Goal: Task Accomplishment & Management: Manage account settings

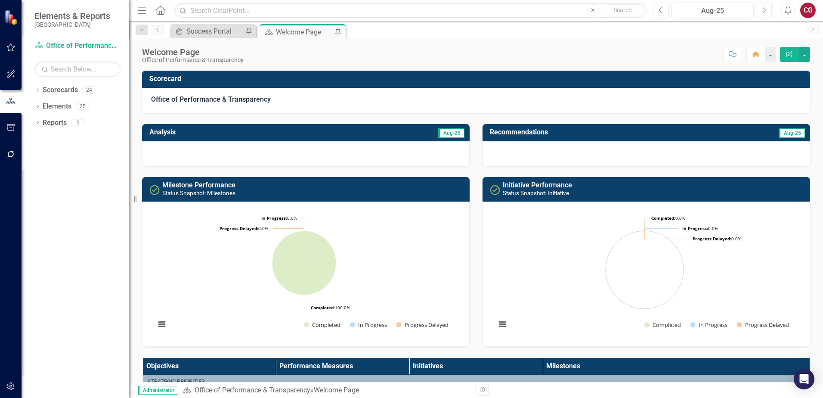
click at [10, 130] on icon "button" at bounding box center [10, 127] width 9 height 7
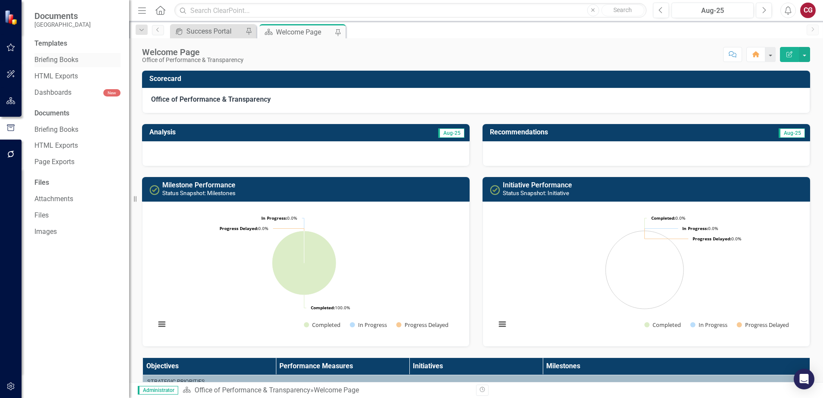
click at [48, 59] on link "Briefing Books" at bounding box center [77, 60] width 86 height 10
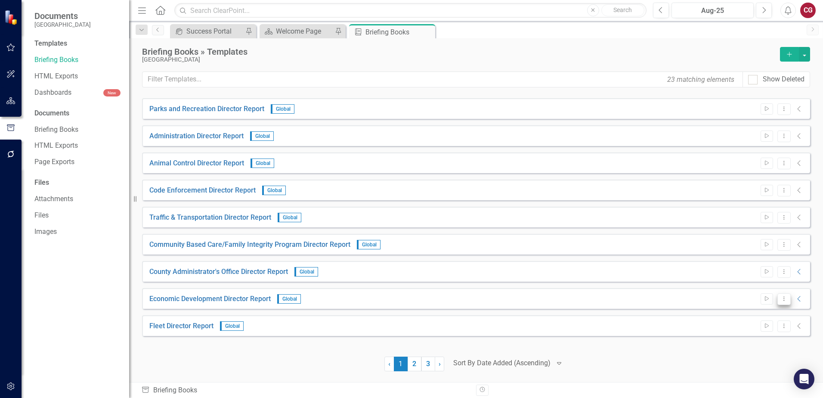
click at [785, 299] on icon "Dropdown Menu" at bounding box center [783, 299] width 7 height 6
click at [758, 345] on link "Edit Edit Template" at bounding box center [751, 345] width 80 height 16
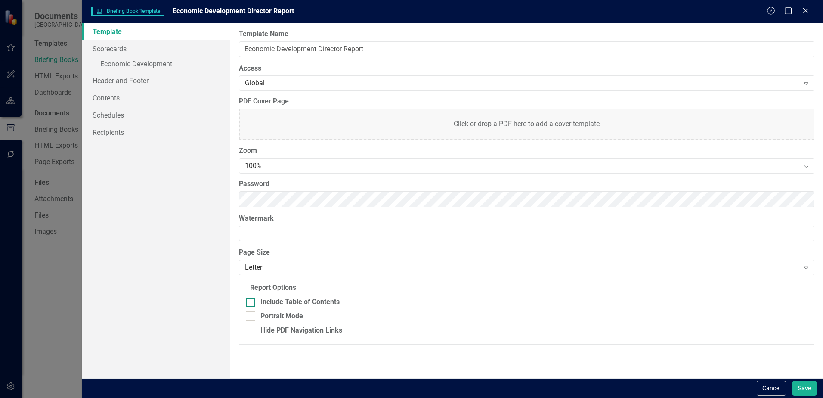
click at [288, 299] on div "Include Table of Contents" at bounding box center [299, 302] width 79 height 10
click at [251, 299] on input "Include Table of Contents" at bounding box center [249, 300] width 6 height 6
checkbox input "true"
click at [281, 317] on div "Portrait Mode" at bounding box center [281, 316] width 43 height 10
click at [251, 317] on input "Portrait Mode" at bounding box center [249, 314] width 6 height 6
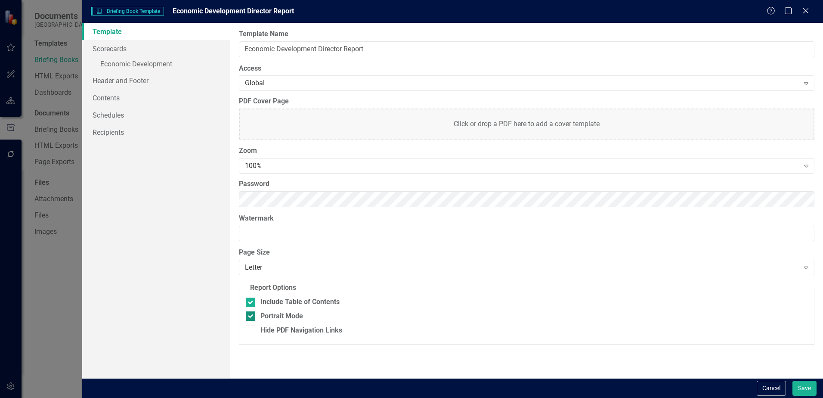
click at [273, 316] on div "Portrait Mode" at bounding box center [281, 316] width 43 height 10
click at [251, 316] on input "Portrait Mode" at bounding box center [249, 314] width 6 height 6
checkbox input "false"
click at [105, 50] on link "Scorecards" at bounding box center [156, 48] width 148 height 17
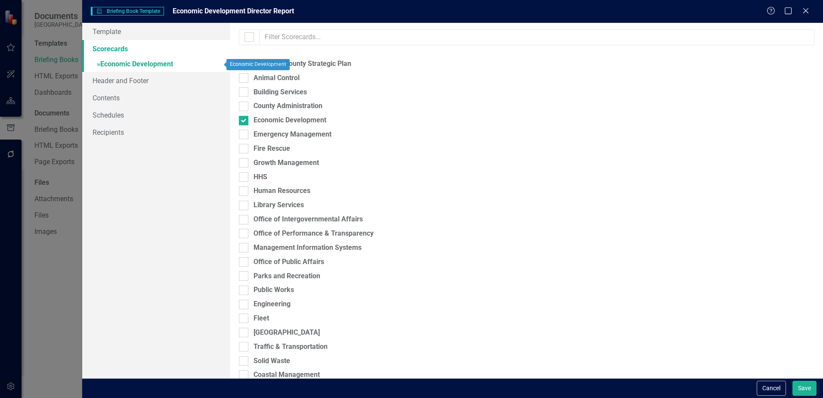
click at [116, 63] on link "» Economic Development" at bounding box center [156, 64] width 148 height 15
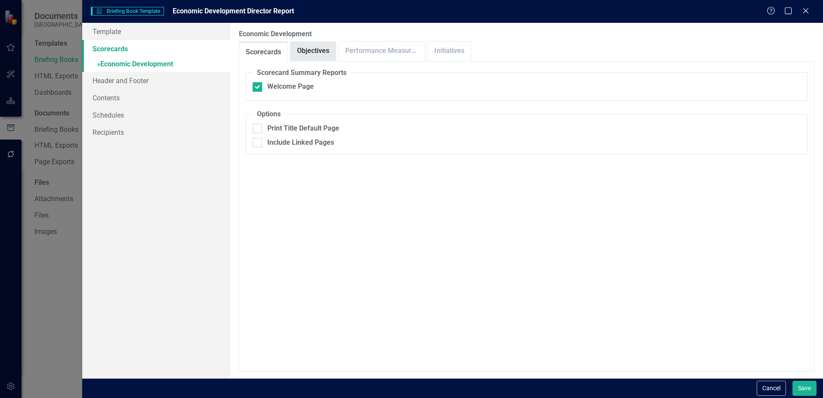
click at [315, 46] on link "Objectives" at bounding box center [313, 51] width 45 height 19
click at [354, 50] on link "Performance Measures" at bounding box center [382, 51] width 86 height 19
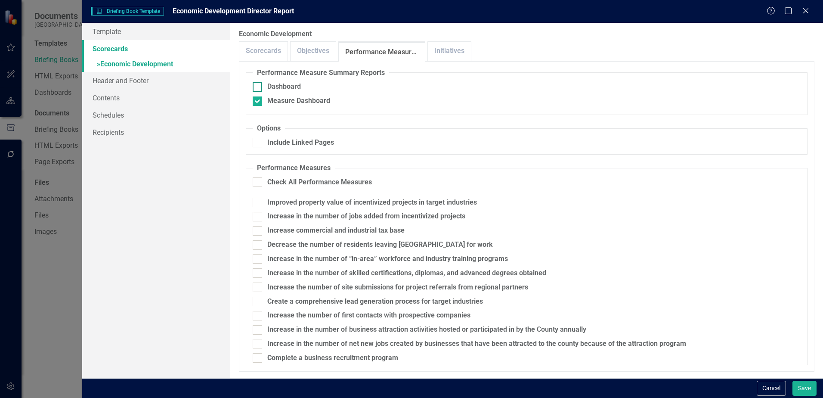
click at [261, 86] on div at bounding box center [257, 86] width 9 height 9
click at [258, 86] on input "Dashboard" at bounding box center [256, 85] width 6 height 6
checkbox input "true"
click at [257, 180] on input "Check All Performance Measures" at bounding box center [256, 180] width 6 height 6
checkbox input "true"
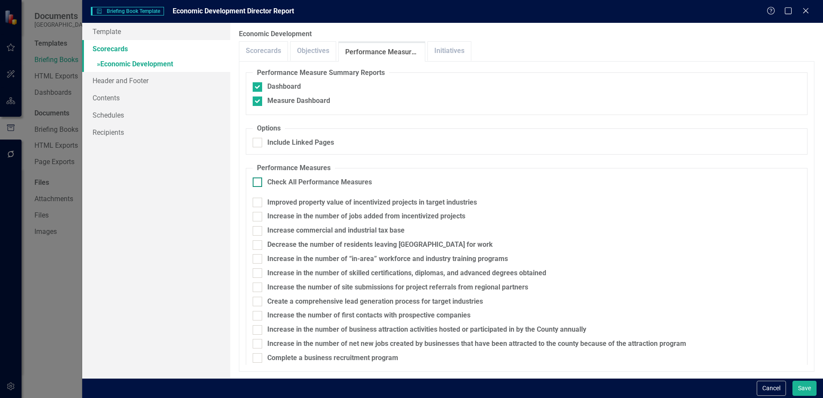
checkbox input "true"
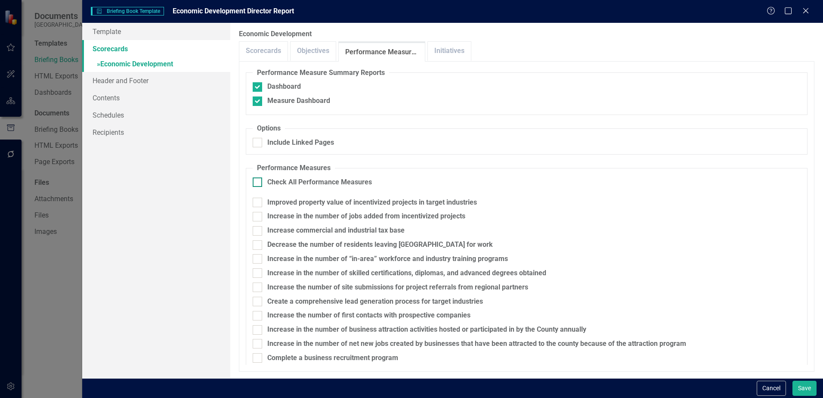
checkbox input "true"
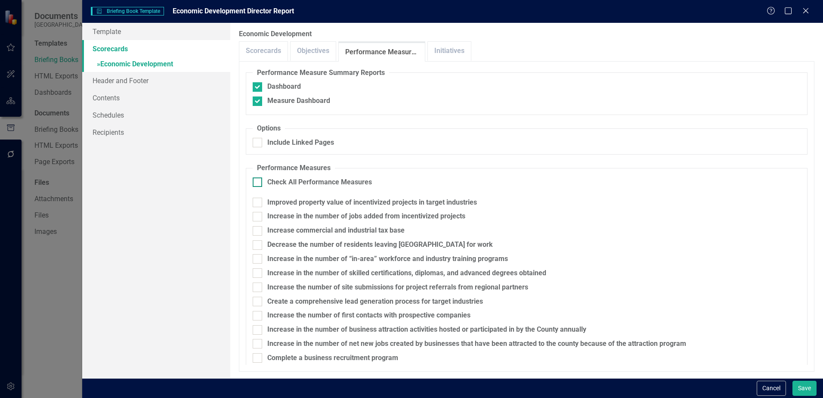
checkbox input "true"
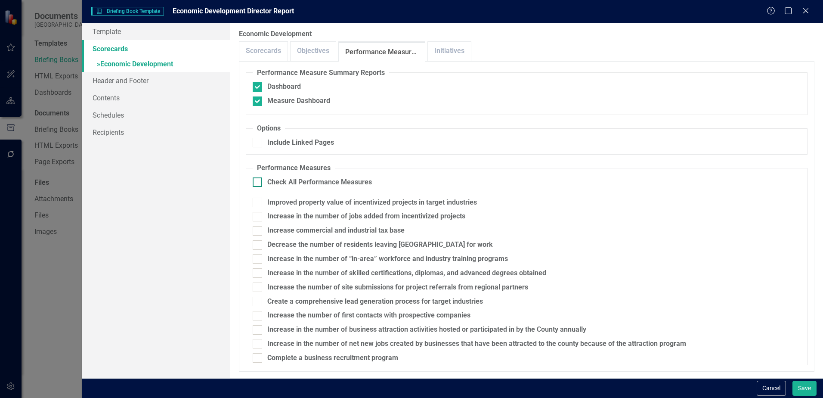
checkbox input "true"
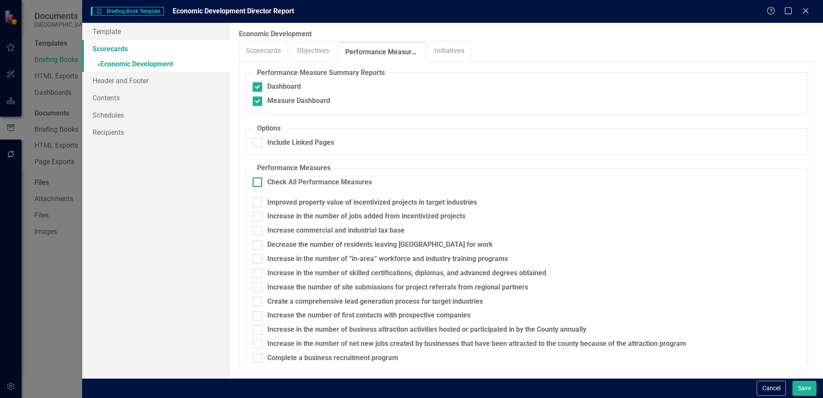
checkbox input "true"
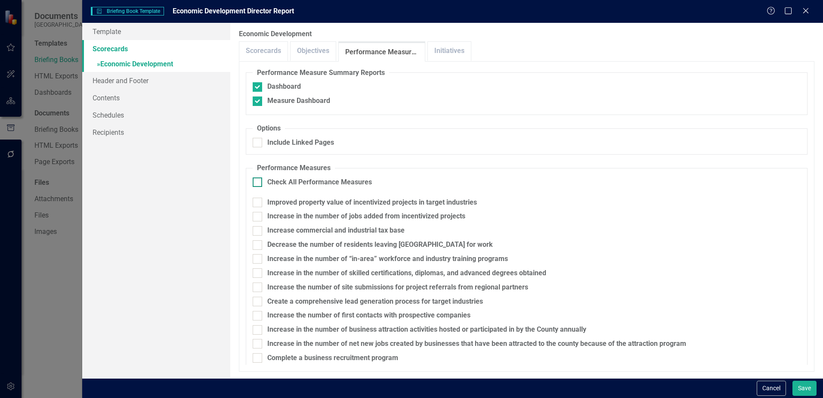
checkbox input "true"
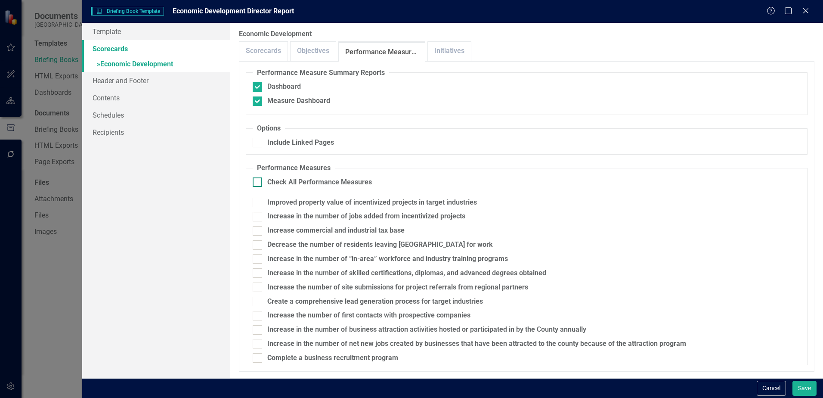
checkbox input "true"
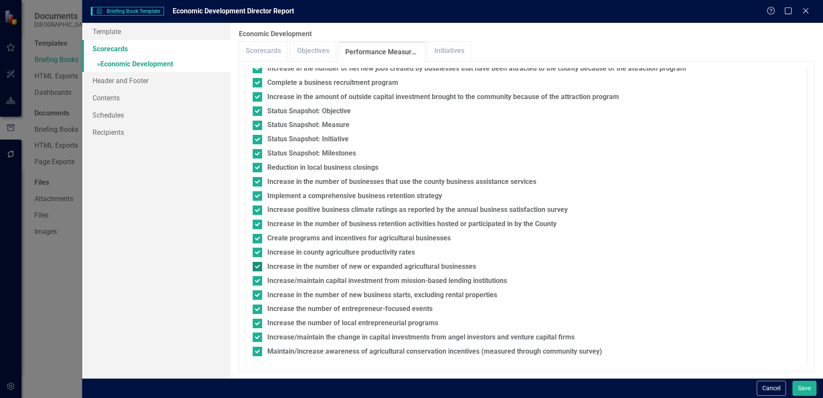
scroll to position [276, 0]
click at [438, 53] on link "Initiatives" at bounding box center [449, 51] width 43 height 19
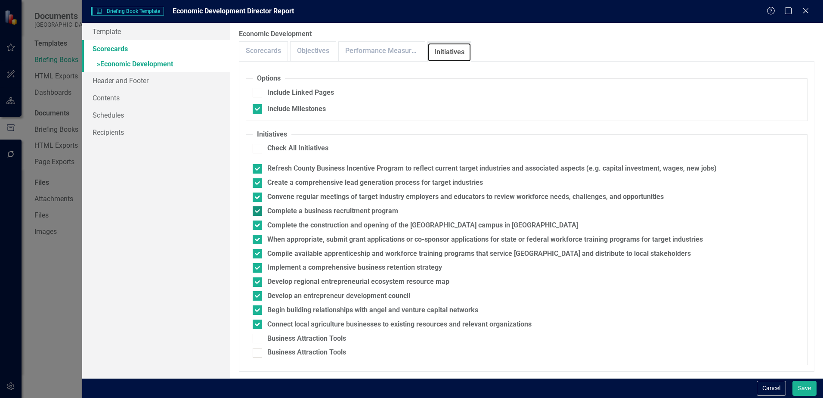
scroll to position [52, 0]
click at [262, 143] on div at bounding box center [257, 146] width 9 height 9
click at [258, 143] on input "Check All Initiatives" at bounding box center [256, 145] width 6 height 6
checkbox input "true"
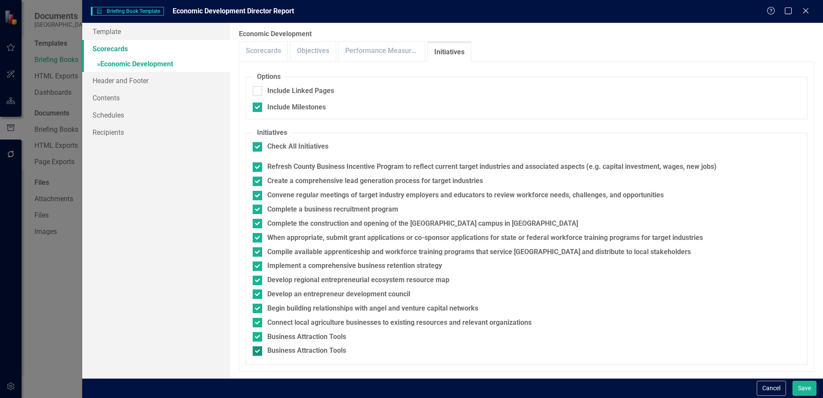
click at [255, 352] on div at bounding box center [257, 350] width 9 height 9
click at [255, 352] on input "Business Attraction Tools" at bounding box center [256, 349] width 6 height 6
checkbox input "false"
click at [258, 337] on input "Business Attraction Tools" at bounding box center [256, 335] width 6 height 6
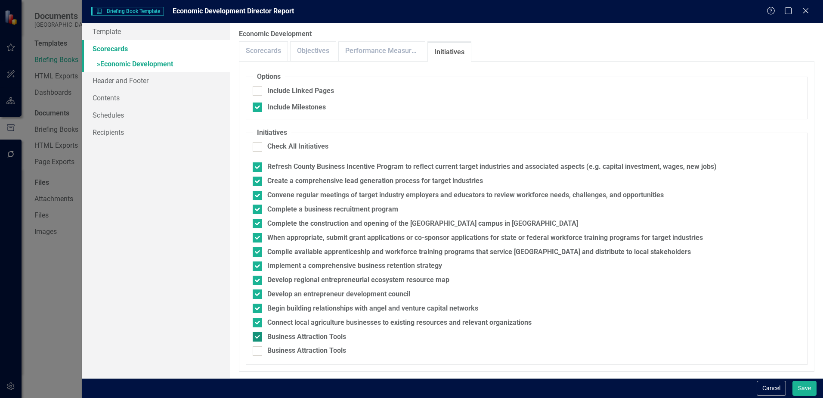
checkbox input "false"
click at [802, 384] on button "Save" at bounding box center [804, 387] width 24 height 15
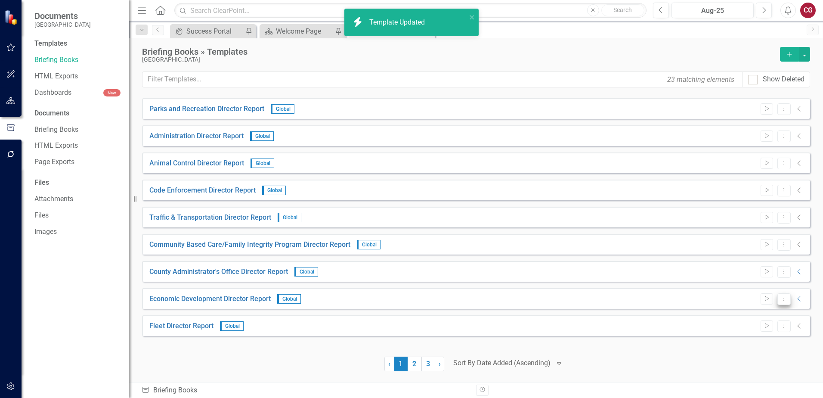
click at [782, 300] on icon "Dropdown Menu" at bounding box center [783, 299] width 7 height 6
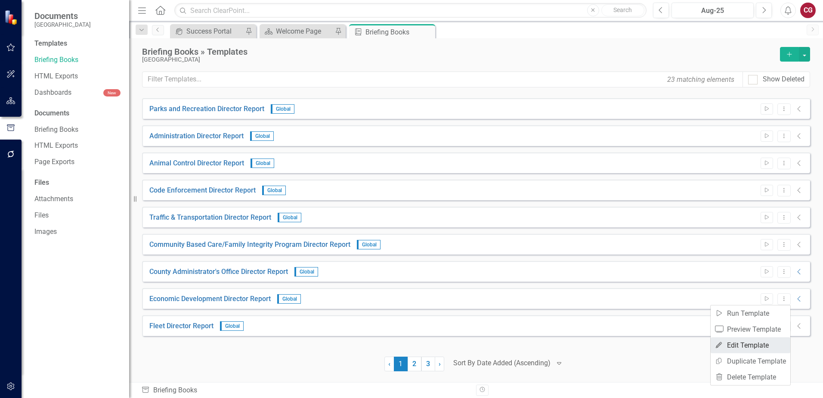
click at [737, 340] on link "Edit Edit Template" at bounding box center [751, 345] width 80 height 16
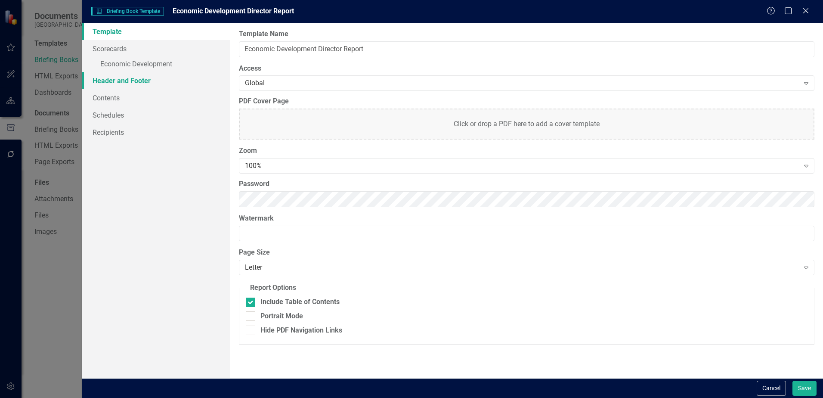
click at [127, 86] on link "Header and Footer" at bounding box center [156, 80] width 148 height 17
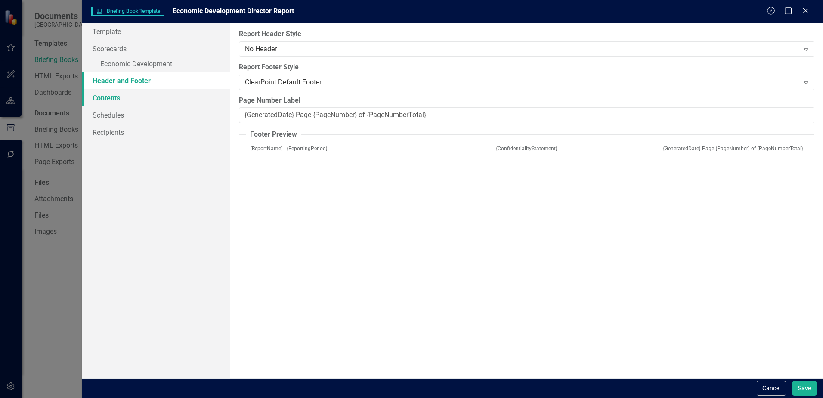
click at [113, 101] on link "Contents" at bounding box center [156, 97] width 148 height 17
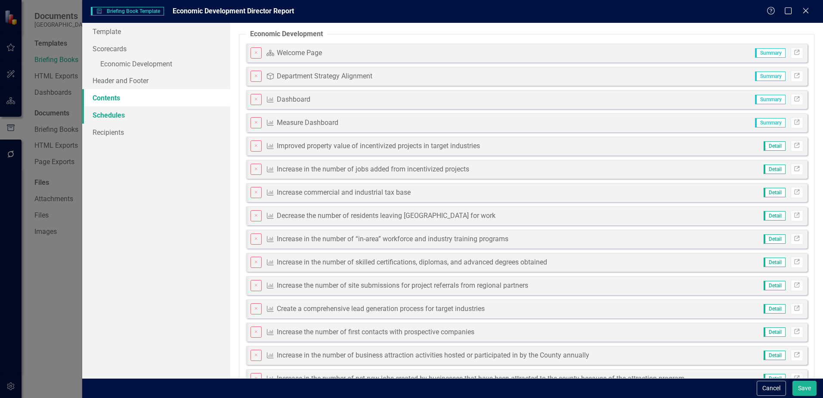
click at [118, 116] on link "Schedules" at bounding box center [156, 114] width 148 height 17
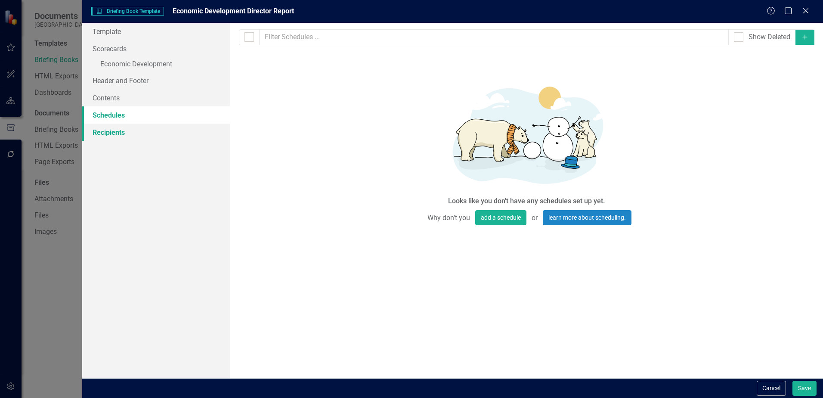
click at [110, 135] on link "Recipients" at bounding box center [156, 132] width 148 height 17
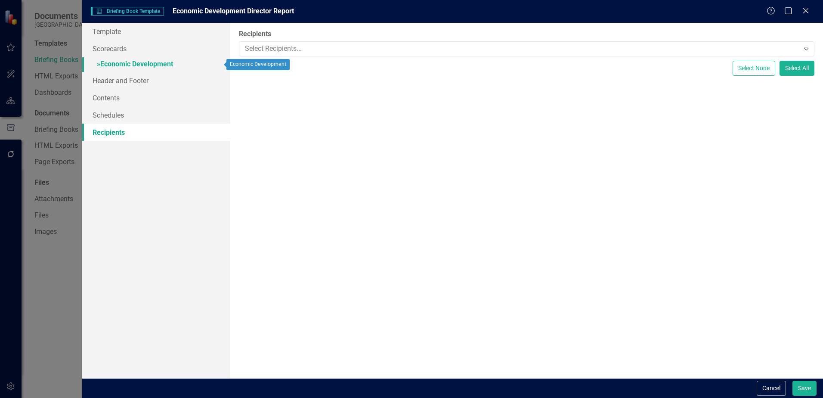
click at [121, 62] on link "» Economic Development" at bounding box center [156, 64] width 148 height 15
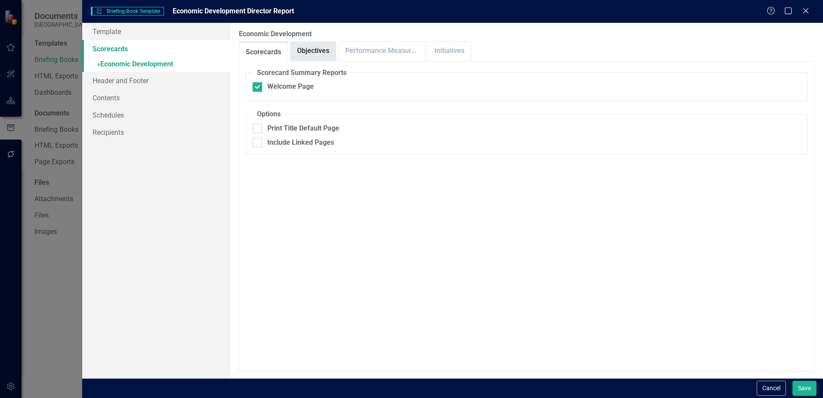
click at [307, 50] on link "Objectives" at bounding box center [313, 51] width 45 height 19
click at [378, 50] on link "Performance Measures" at bounding box center [382, 51] width 86 height 19
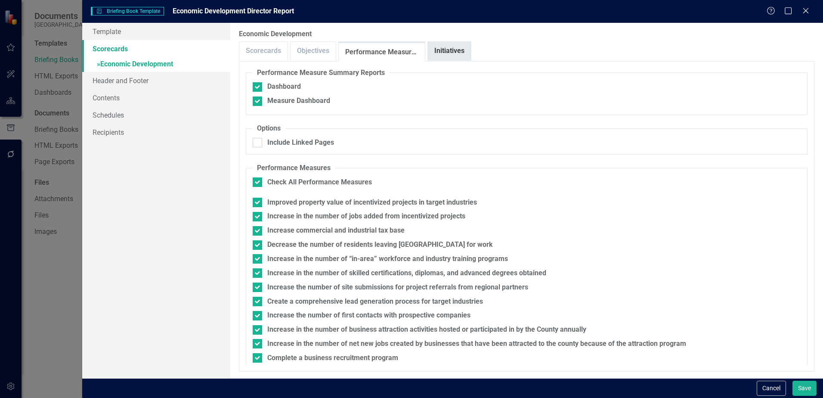
click at [432, 49] on link "Initiatives" at bounding box center [449, 51] width 43 height 19
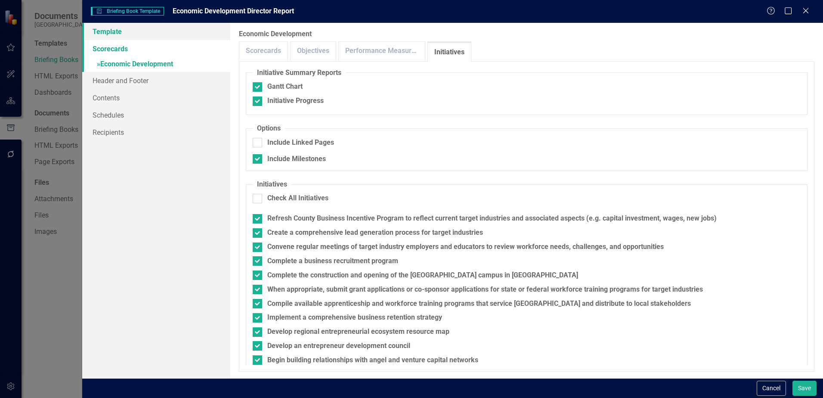
click at [108, 34] on link "Template" at bounding box center [156, 31] width 148 height 17
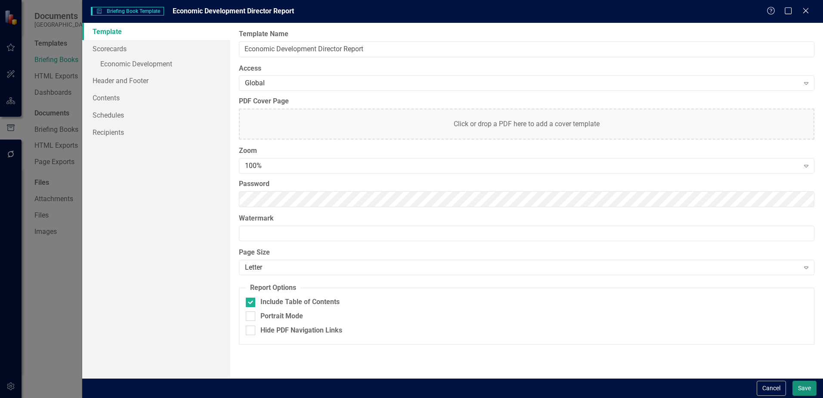
click at [803, 388] on button "Save" at bounding box center [804, 387] width 24 height 15
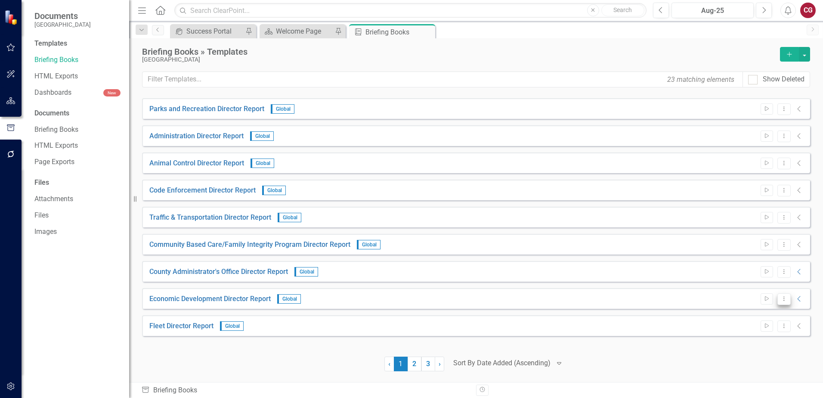
click at [788, 299] on button "Dropdown Menu" at bounding box center [783, 299] width 13 height 12
click at [760, 331] on link "Preview Preview Template" at bounding box center [751, 329] width 80 height 16
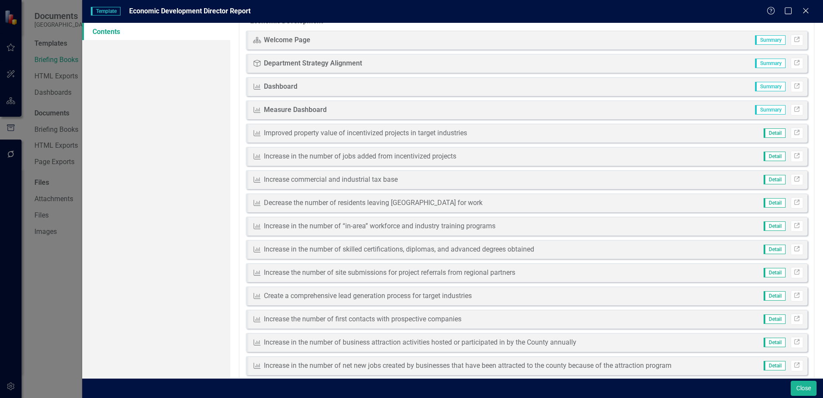
scroll to position [0, 0]
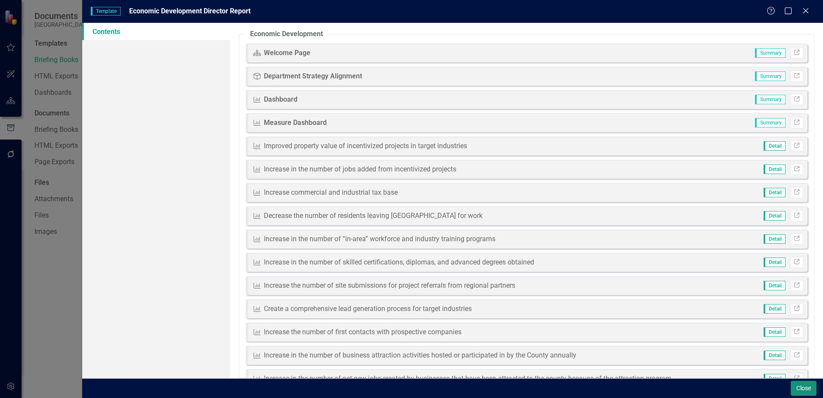
click at [807, 385] on button "Close" at bounding box center [804, 387] width 26 height 15
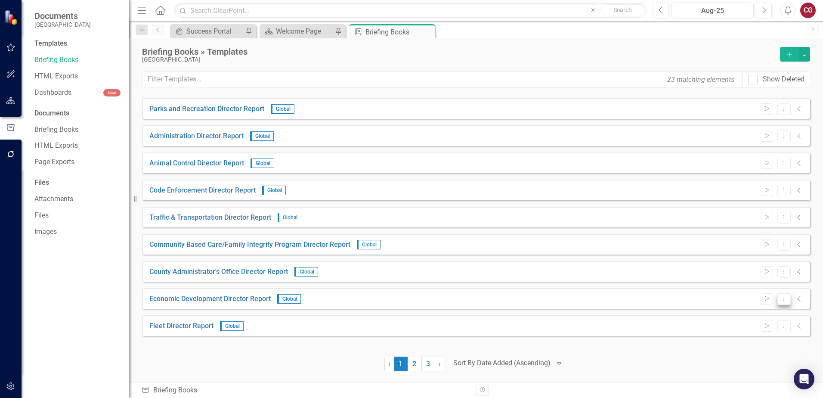
click at [782, 298] on icon "Dropdown Menu" at bounding box center [783, 299] width 7 height 6
click at [739, 343] on link "Edit Edit Template" at bounding box center [751, 345] width 80 height 16
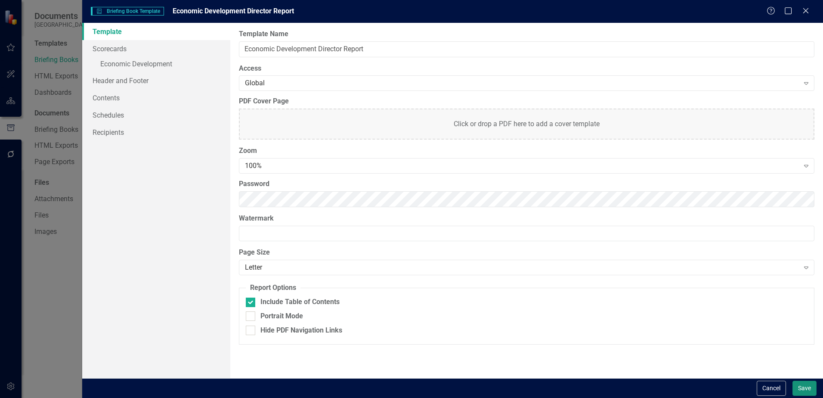
click at [799, 390] on button "Save" at bounding box center [804, 387] width 24 height 15
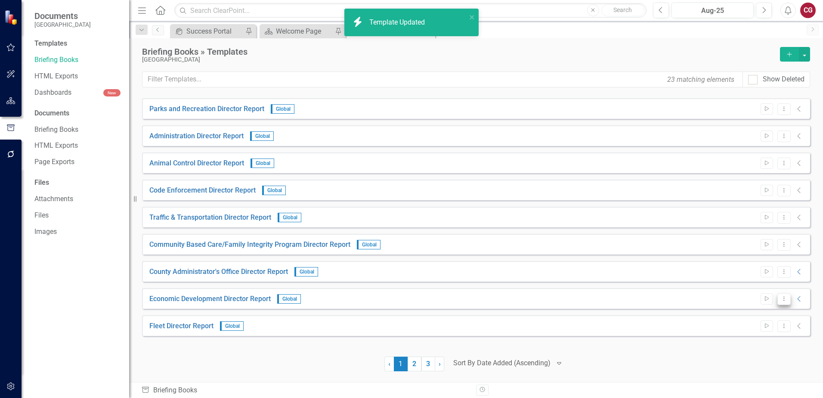
click at [785, 300] on icon "Dropdown Menu" at bounding box center [783, 299] width 7 height 6
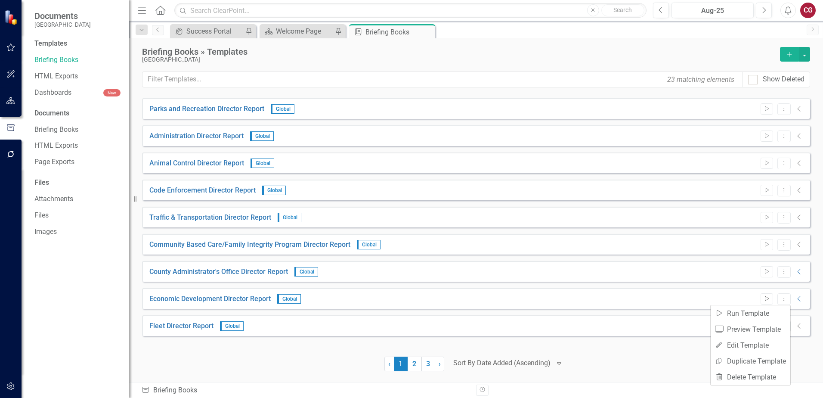
click at [770, 300] on button "Start" at bounding box center [767, 298] width 12 height 11
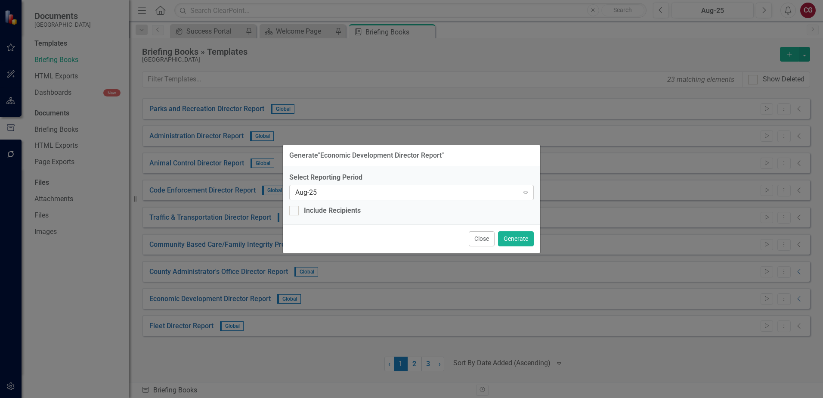
click at [344, 193] on div "Aug-25" at bounding box center [406, 192] width 223 height 10
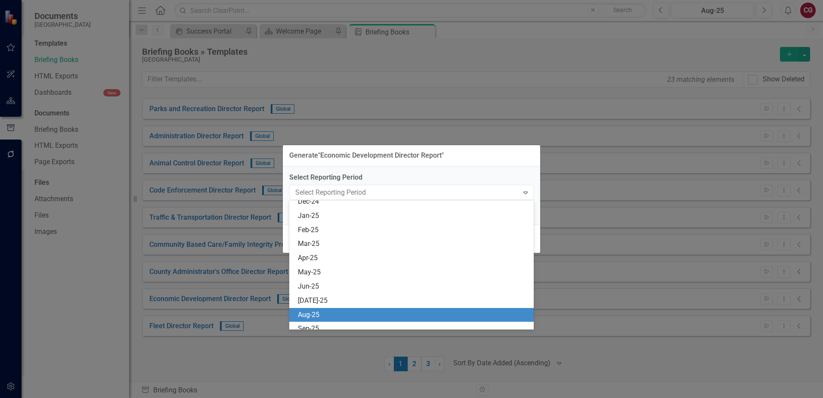
scroll to position [438, 0]
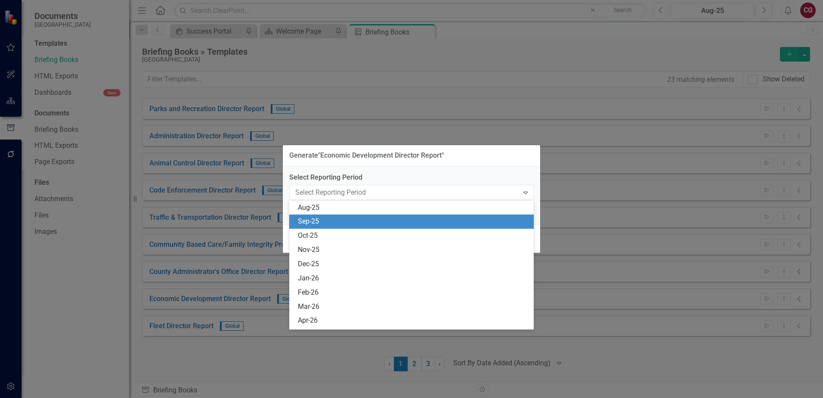
click at [343, 218] on div "Sep-25" at bounding box center [413, 222] width 231 height 10
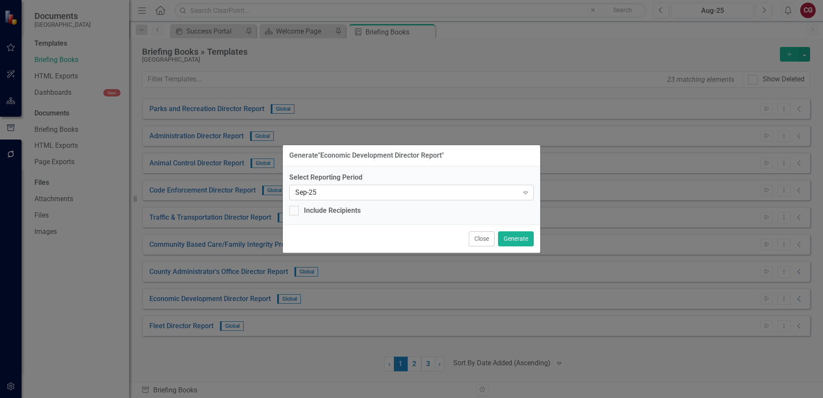
click at [341, 194] on div "Sep-25" at bounding box center [406, 192] width 223 height 10
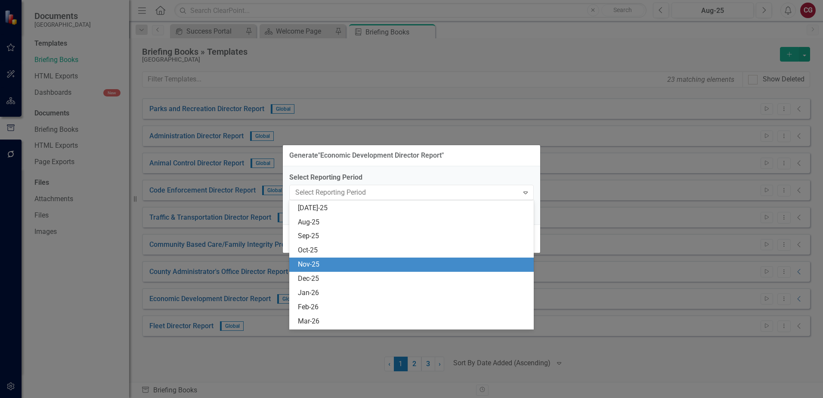
scroll to position [409, 0]
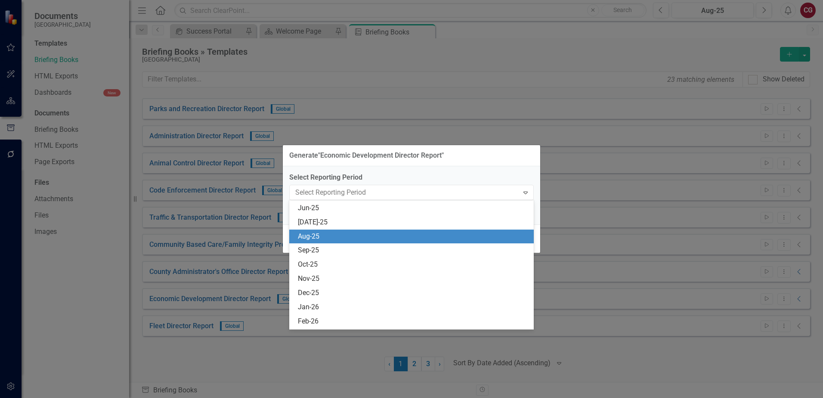
click at [323, 234] on div "Aug-25" at bounding box center [413, 237] width 231 height 10
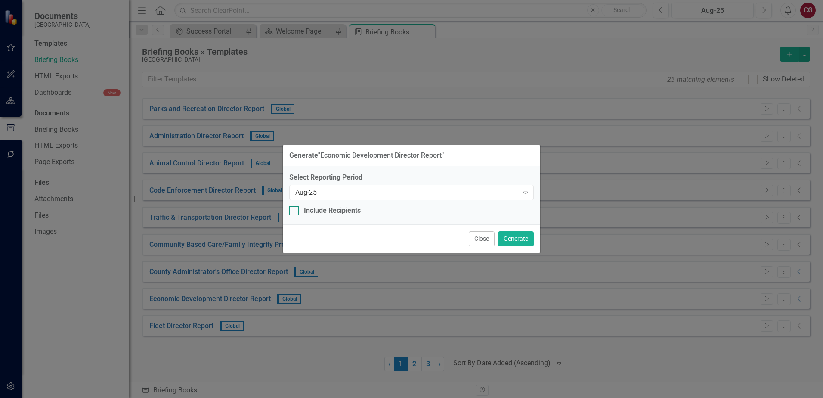
click at [326, 213] on div "Include Recipients" at bounding box center [332, 211] width 57 height 10
click at [295, 211] on input "Include Recipients" at bounding box center [292, 209] width 6 height 6
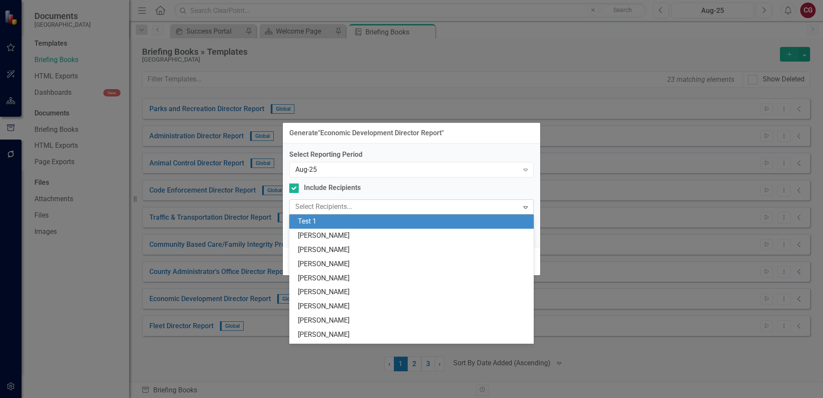
click at [329, 204] on div at bounding box center [405, 207] width 227 height 12
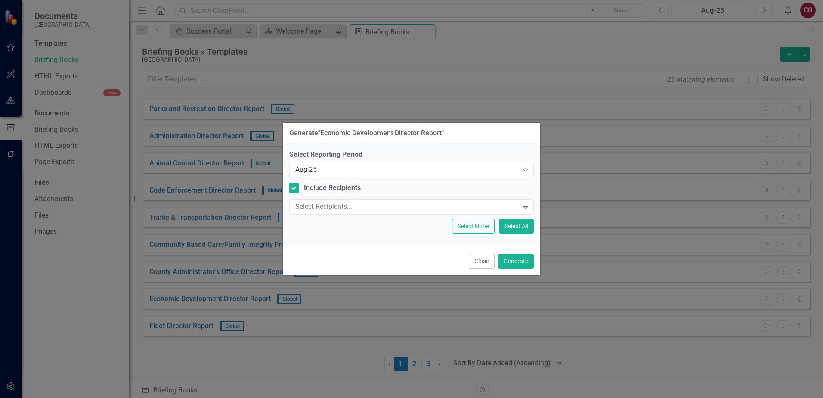
click at [443, 193] on div "Select Reporting Period Aug-25 Expand Include Recipients Select Recipients... E…" at bounding box center [411, 192] width 244 height 84
click at [298, 189] on div at bounding box center [293, 187] width 9 height 9
click at [295, 189] on input "Include Recipients" at bounding box center [292, 186] width 6 height 6
checkbox input "false"
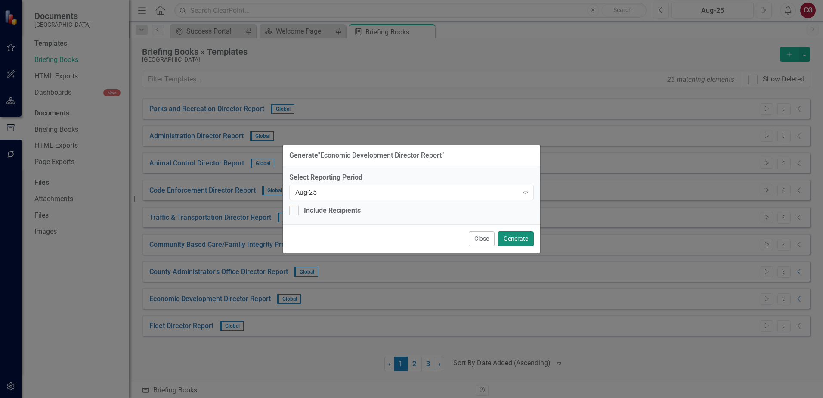
click at [514, 239] on button "Generate" at bounding box center [516, 238] width 36 height 15
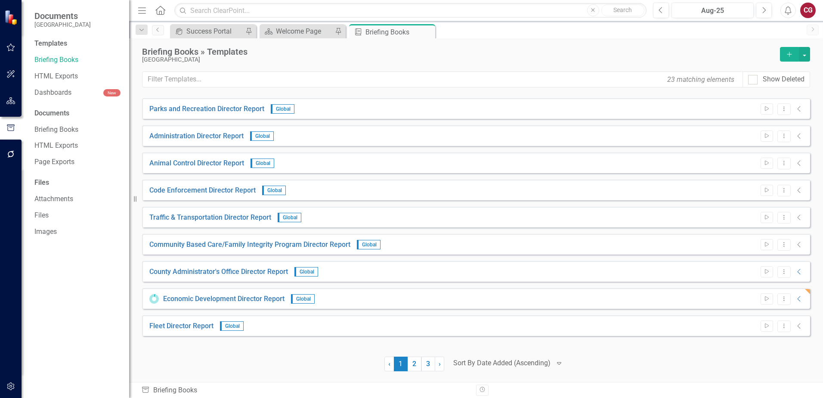
click at [14, 150] on button "button" at bounding box center [10, 154] width 19 height 18
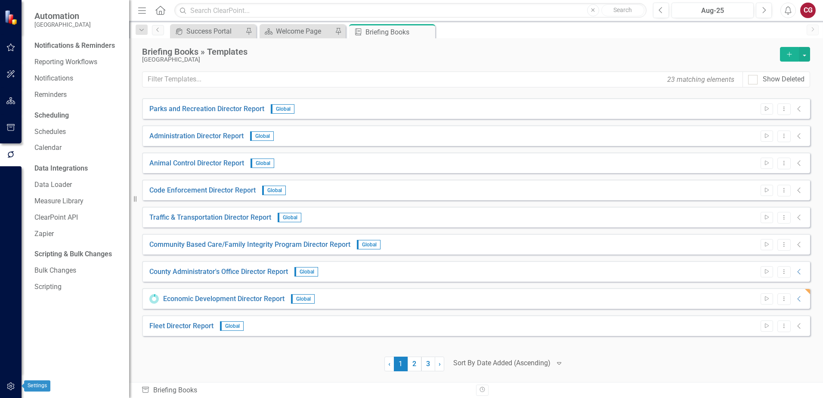
click at [6, 385] on button "button" at bounding box center [10, 386] width 19 height 18
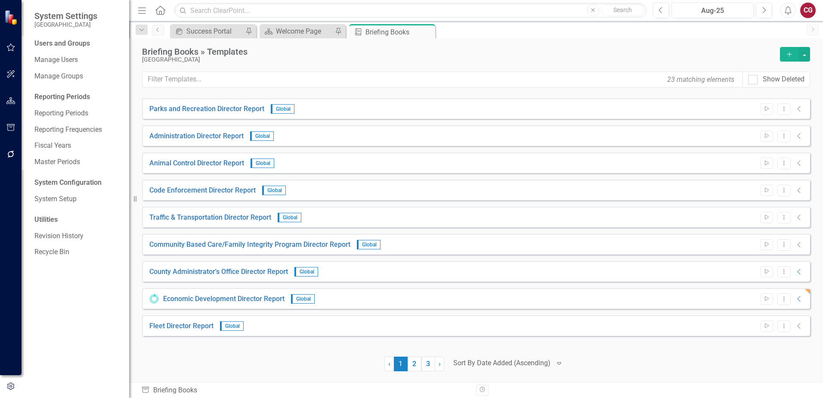
click at [19, 152] on button "button" at bounding box center [10, 154] width 19 height 18
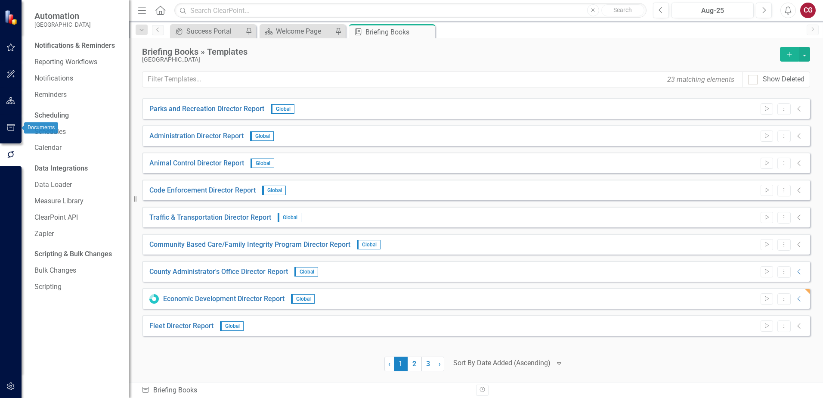
click at [7, 124] on icon "button" at bounding box center [11, 127] width 8 height 7
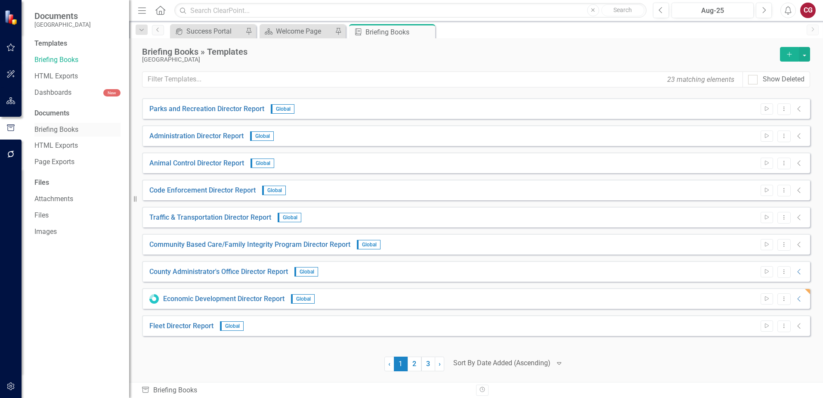
click at [75, 129] on link "Briefing Books" at bounding box center [77, 130] width 86 height 10
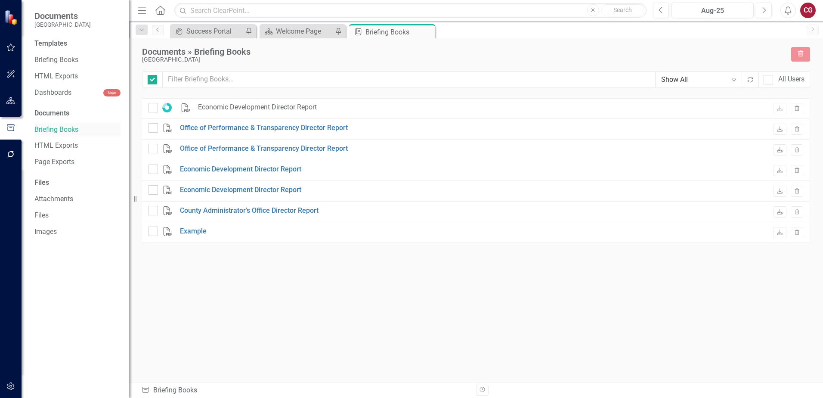
checkbox input "false"
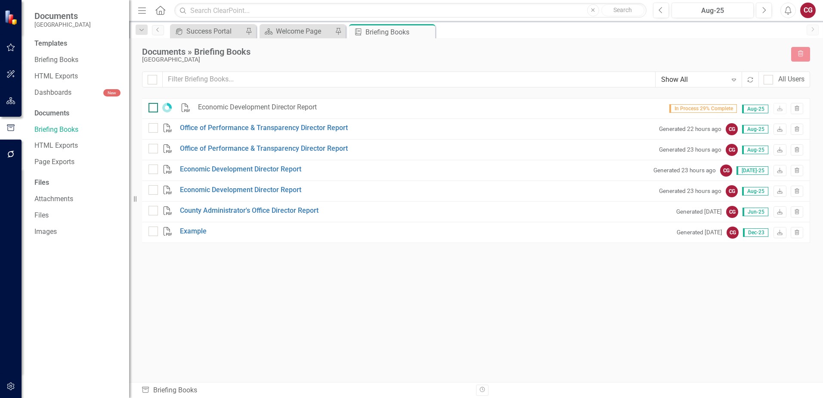
click at [150, 105] on input "checkbox" at bounding box center [151, 106] width 6 height 6
click at [156, 108] on div at bounding box center [152, 107] width 9 height 9
click at [154, 108] on input "checkbox" at bounding box center [151, 106] width 6 height 6
checkbox input "false"
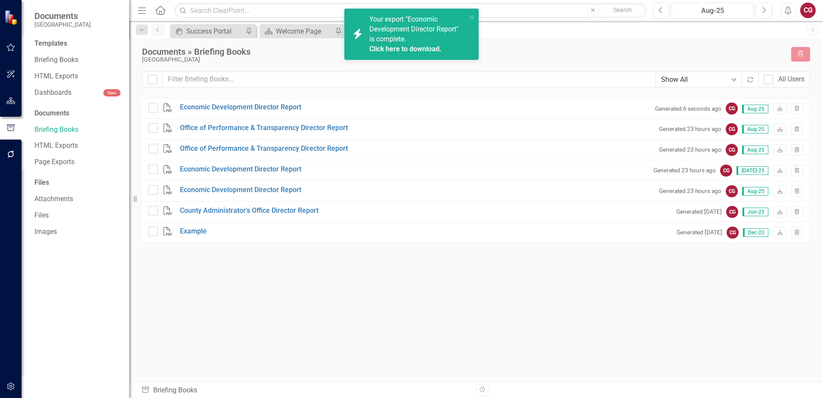
click at [408, 48] on link "Click here to download." at bounding box center [405, 49] width 72 height 8
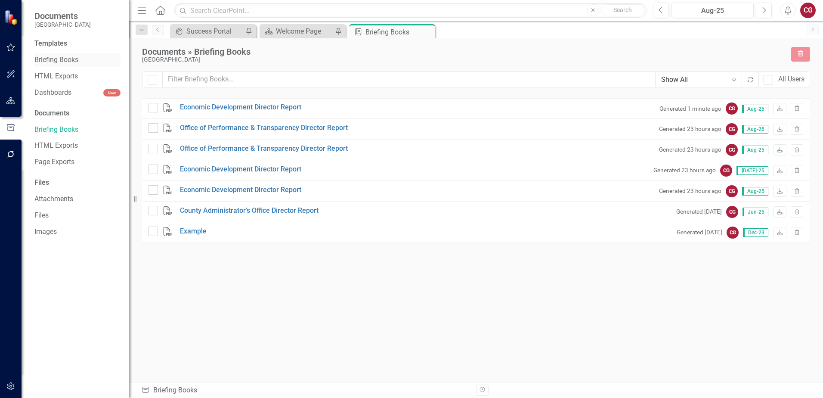
click at [58, 59] on link "Briefing Books" at bounding box center [77, 60] width 86 height 10
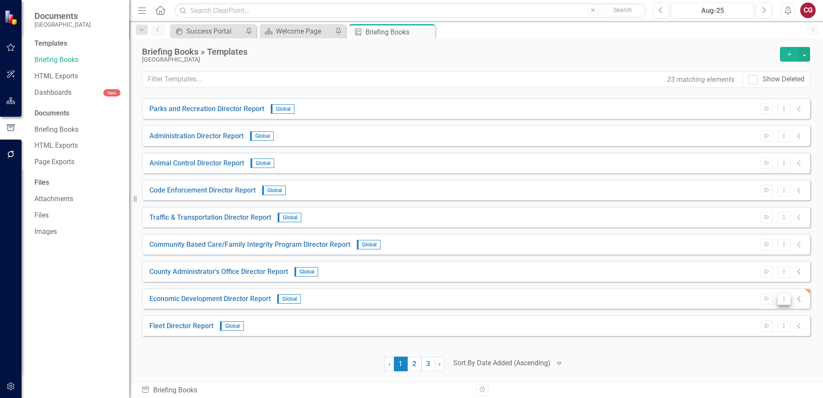
click at [785, 298] on icon "Dropdown Menu" at bounding box center [783, 299] width 7 height 6
click at [755, 342] on link "Edit Edit Template" at bounding box center [751, 345] width 80 height 16
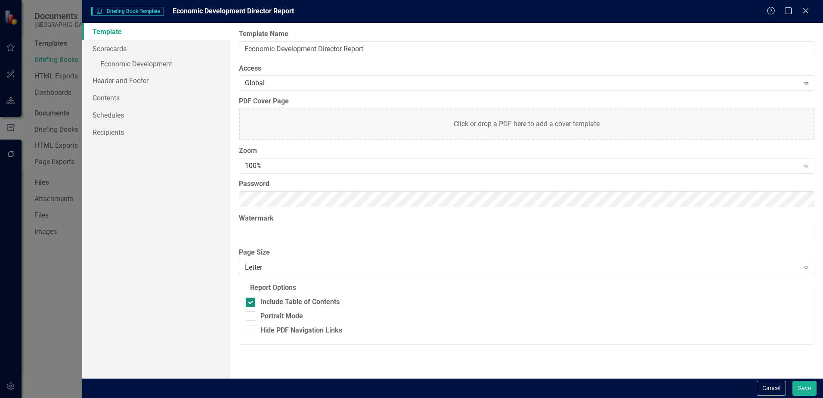
click at [287, 302] on div "Include Table of Contents" at bounding box center [299, 302] width 79 height 10
click at [251, 302] on input "Include Table of Contents" at bounding box center [249, 300] width 6 height 6
checkbox input "false"
click at [804, 387] on button "Save" at bounding box center [804, 387] width 24 height 15
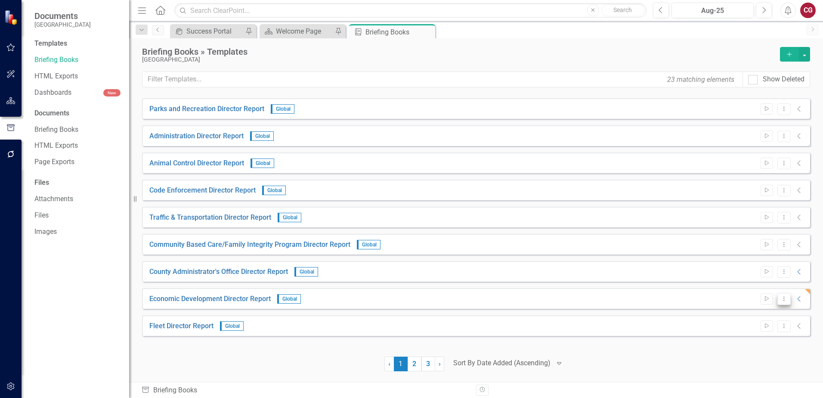
click at [784, 300] on icon at bounding box center [783, 298] width 1 height 4
click at [756, 291] on div "Economic Development Director Report Global Start Dropdown Menu Collapse" at bounding box center [476, 298] width 668 height 21
click at [768, 300] on icon "Start" at bounding box center [767, 298] width 6 height 5
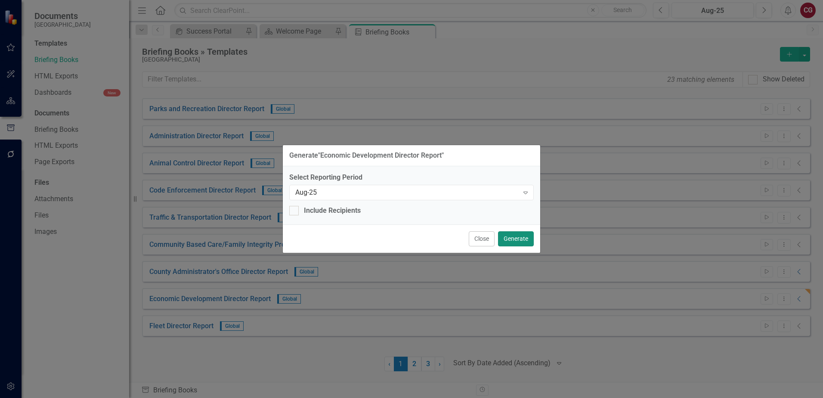
click at [511, 238] on button "Generate" at bounding box center [516, 238] width 36 height 15
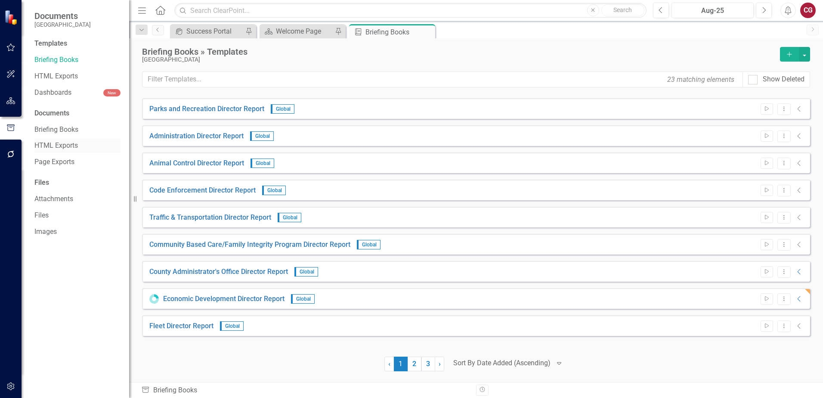
click at [55, 150] on link "HTML Exports" at bounding box center [77, 146] width 86 height 10
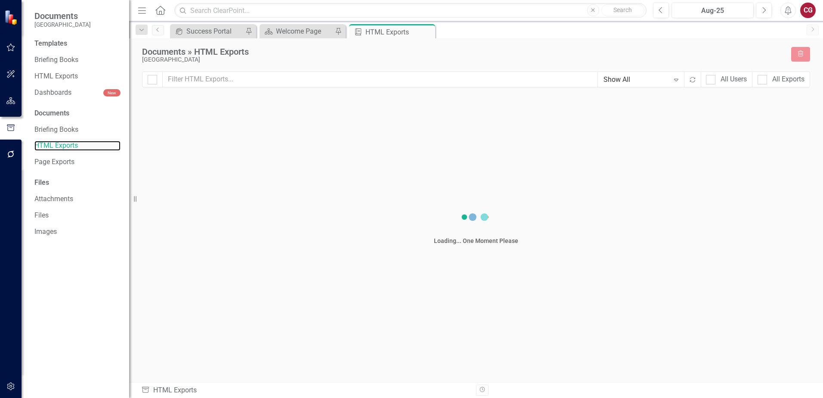
checkbox input "false"
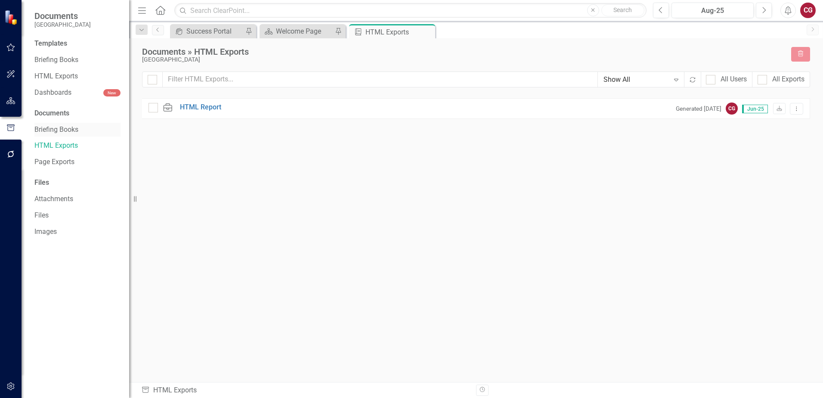
click at [56, 129] on link "Briefing Books" at bounding box center [77, 130] width 86 height 10
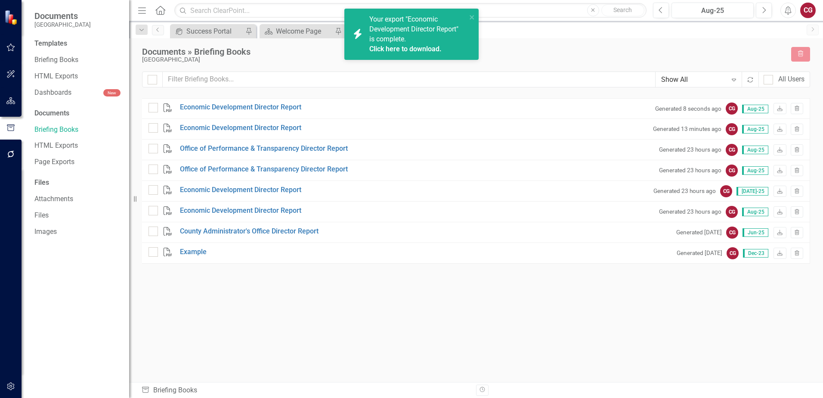
click at [407, 49] on link "Click here to download." at bounding box center [405, 49] width 72 height 8
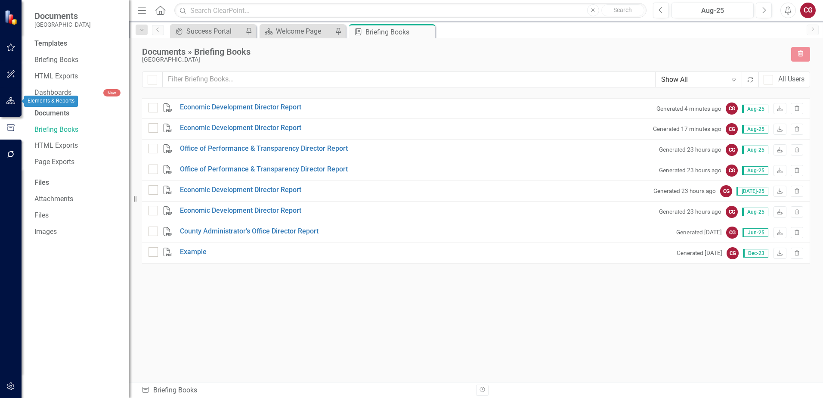
click at [13, 98] on icon "button" at bounding box center [10, 100] width 9 height 7
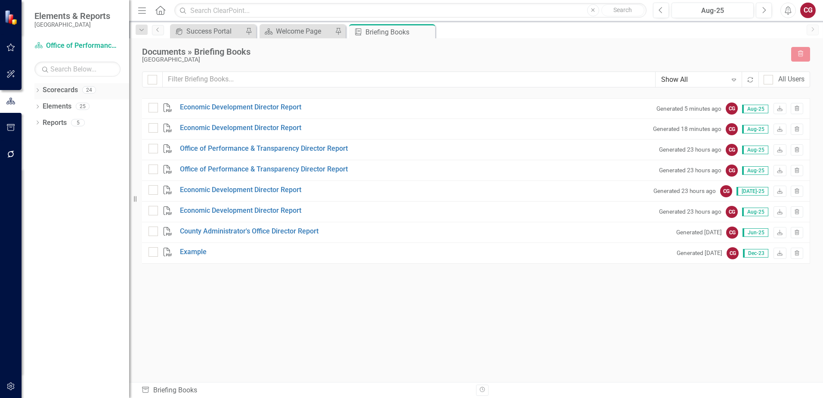
click at [36, 89] on icon "Dropdown" at bounding box center [37, 91] width 6 height 5
click at [43, 106] on icon "Dropdown" at bounding box center [42, 105] width 6 height 5
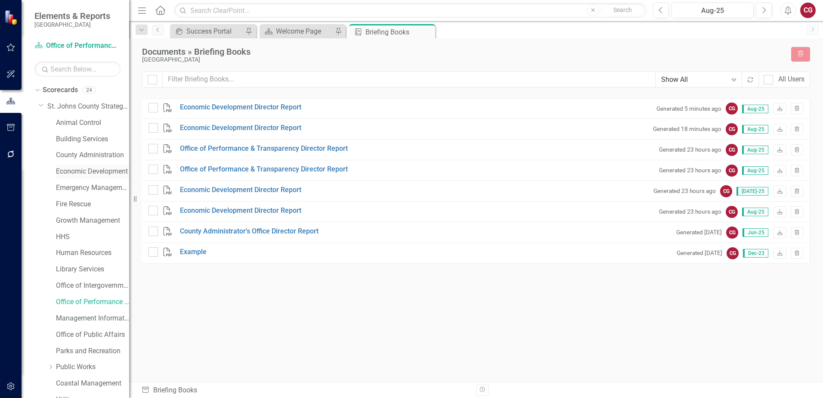
drag, startPoint x: 82, startPoint y: 168, endPoint x: 89, endPoint y: 167, distance: 6.9
click at [82, 168] on link "Economic Development" at bounding box center [92, 172] width 73 height 10
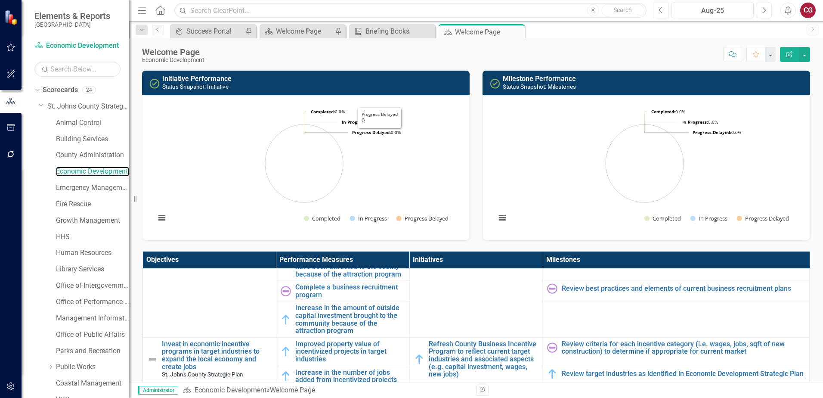
click at [313, 158] on rect "Interactive chart" at bounding box center [304, 166] width 306 height 129
click at [170, 217] on rect "Interactive chart" at bounding box center [304, 166] width 306 height 129
click at [164, 218] on button "View chart menu, Chart" at bounding box center [162, 218] width 12 height 12
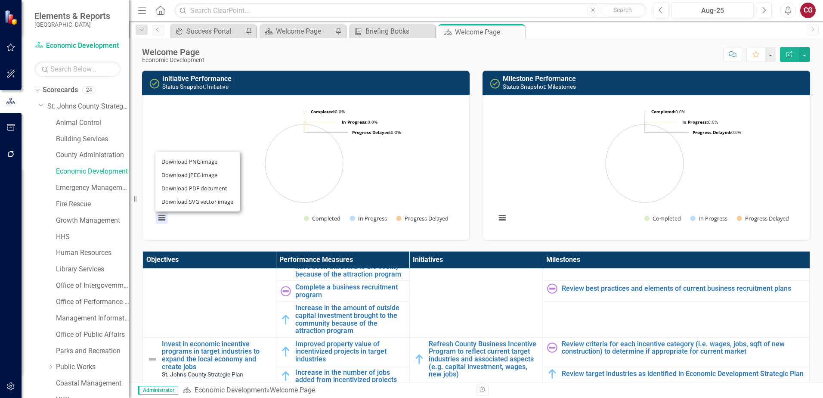
click at [407, 87] on h3 "Initiative Performance Status Snapshot: Initiative" at bounding box center [313, 82] width 303 height 15
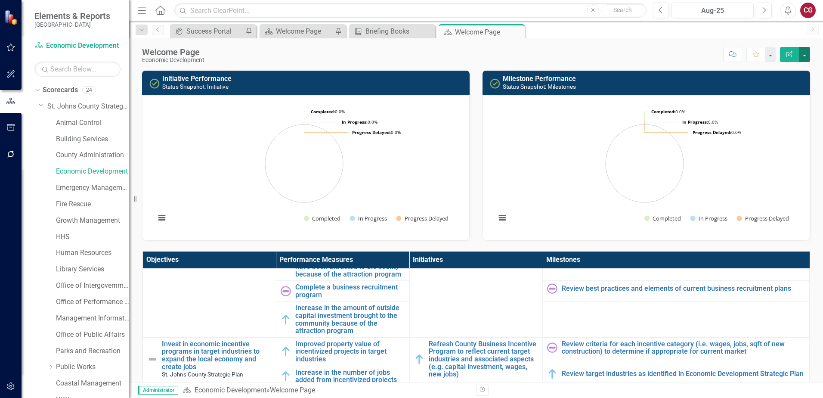
click at [809, 53] on button "button" at bounding box center [804, 54] width 11 height 15
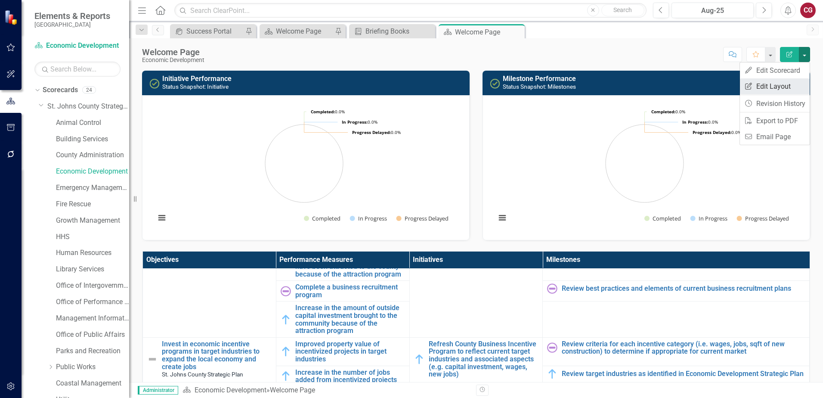
click at [790, 83] on link "Edit Report Edit Layout" at bounding box center [775, 86] width 70 height 16
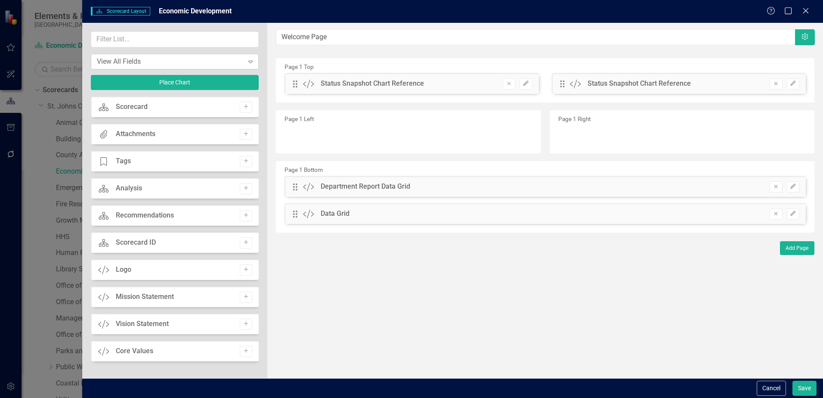
click at [220, 67] on div "View All Fields Expand" at bounding box center [175, 61] width 168 height 15
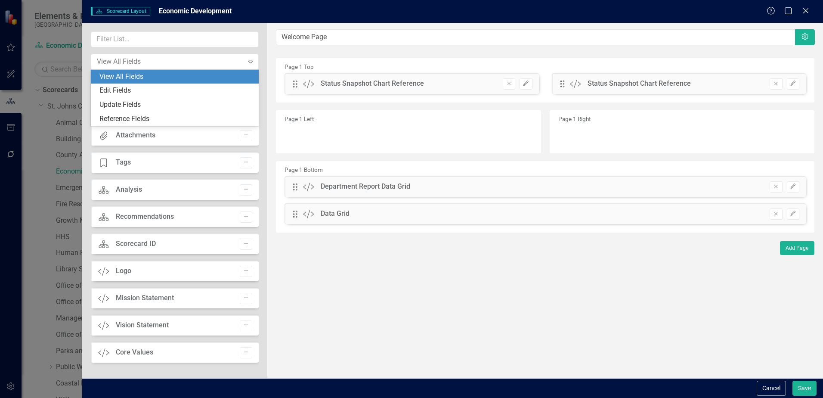
click at [397, 342] on div "The fields (or pods) that are available for you to include on the detail page a…" at bounding box center [545, 200] width 556 height 355
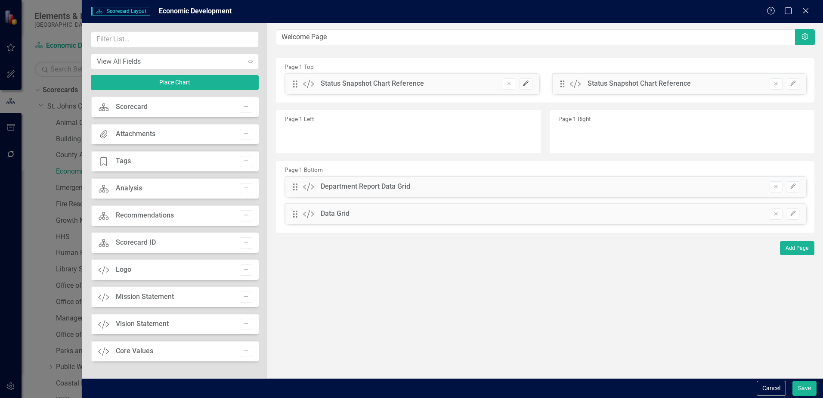
click at [528, 84] on icon "Edit" at bounding box center [526, 83] width 6 height 5
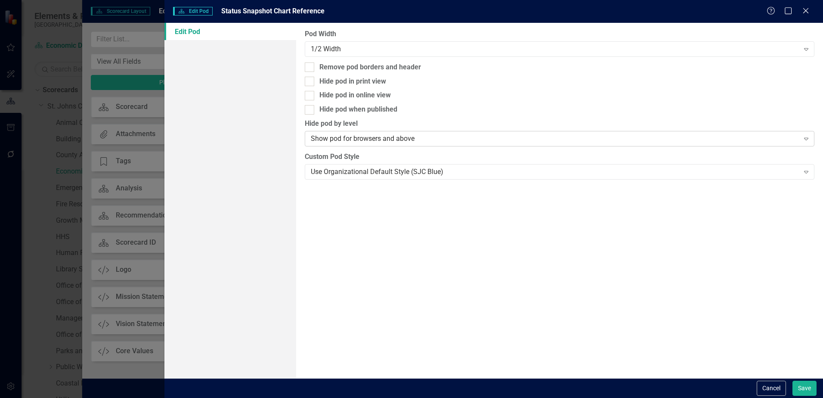
click at [366, 142] on div "Show pod for browsers and above" at bounding box center [555, 139] width 488 height 10
click at [226, 84] on div "Edit Pod" at bounding box center [230, 200] width 132 height 355
click at [773, 387] on button "Cancel" at bounding box center [771, 387] width 29 height 15
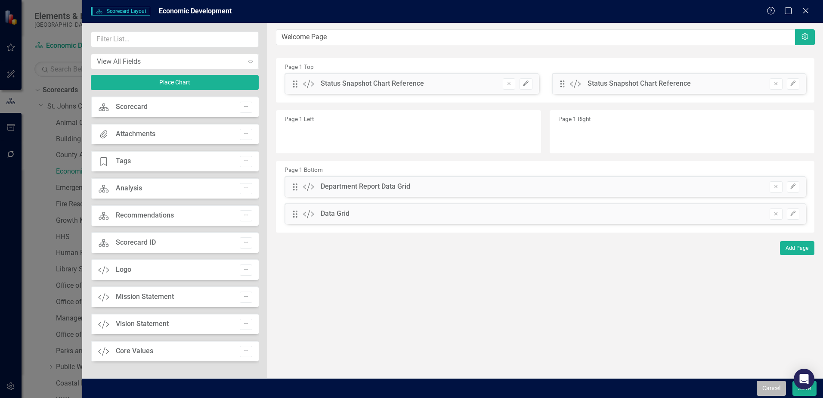
click at [762, 389] on button "Cancel" at bounding box center [771, 387] width 29 height 15
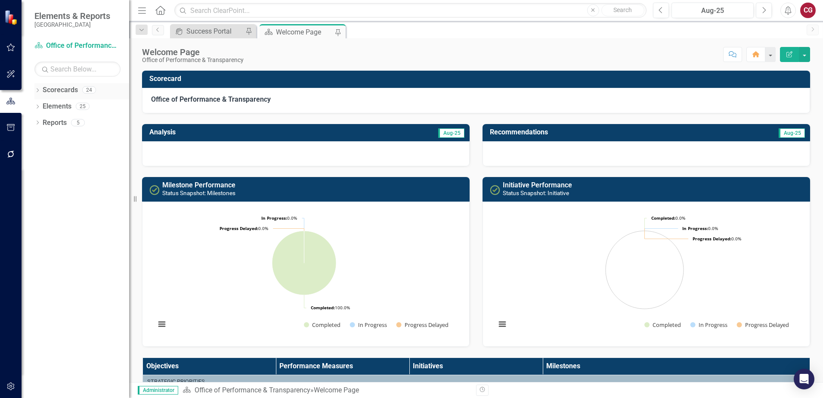
click at [36, 92] on icon "Dropdown" at bounding box center [37, 91] width 6 height 5
click at [41, 108] on icon "Dropdown" at bounding box center [42, 105] width 6 height 5
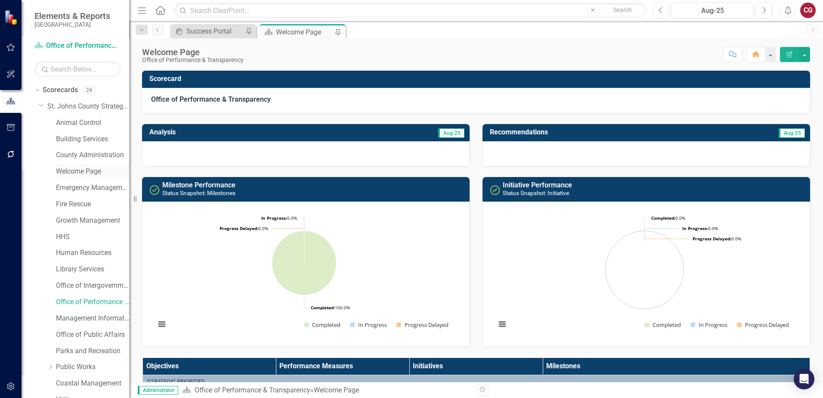
click at [72, 170] on link "Welcome Page" at bounding box center [92, 172] width 73 height 10
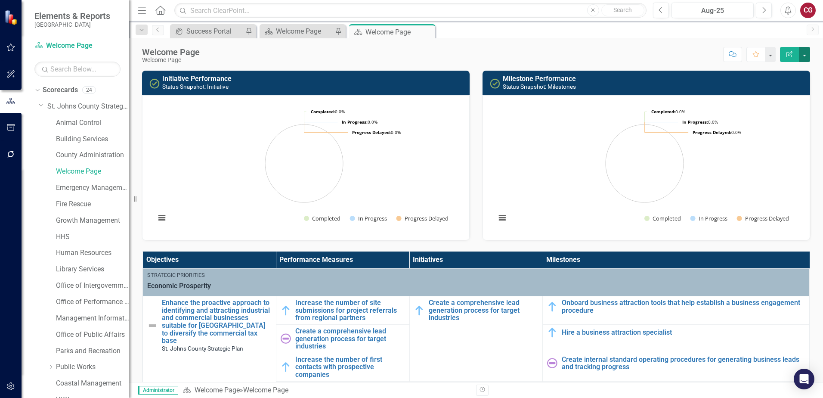
click at [804, 54] on button "button" at bounding box center [804, 54] width 11 height 15
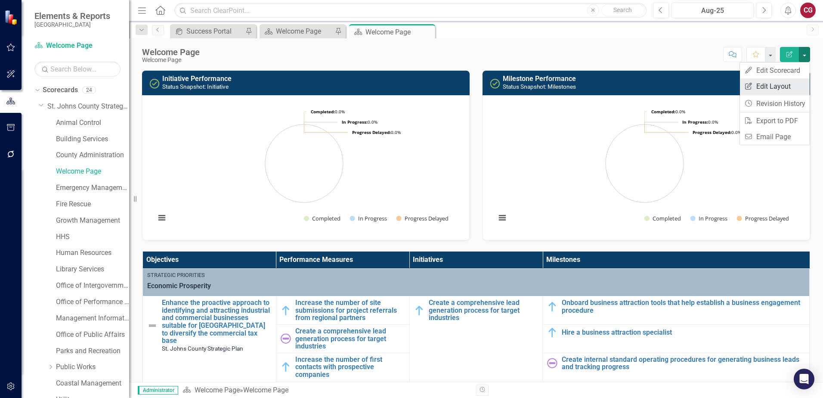
click at [778, 80] on link "Edit Report Edit Layout" at bounding box center [775, 86] width 70 height 16
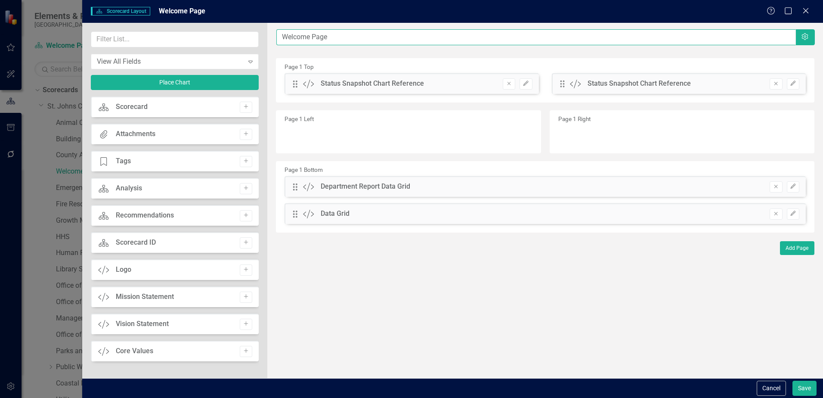
click at [567, 40] on input "Welcome Page" at bounding box center [535, 37] width 519 height 16
click at [810, 38] on button "Settings" at bounding box center [805, 37] width 20 height 16
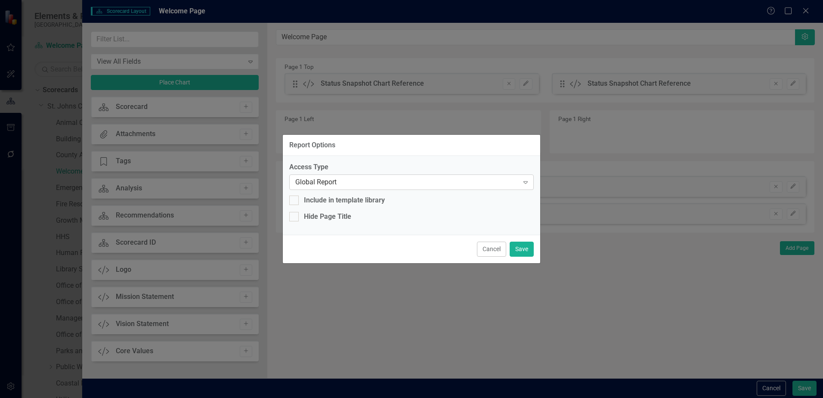
click at [337, 180] on div "Global Report" at bounding box center [406, 182] width 223 height 10
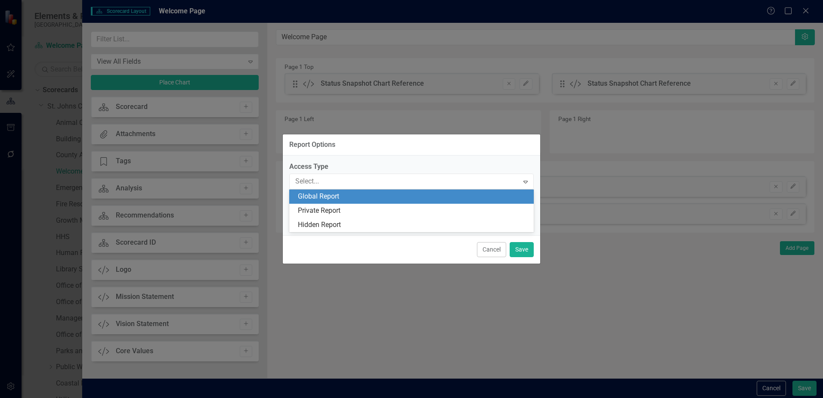
click at [352, 158] on div "Access Type 3 results available. Use Up and Down to choose options, press Enter…" at bounding box center [411, 195] width 257 height 80
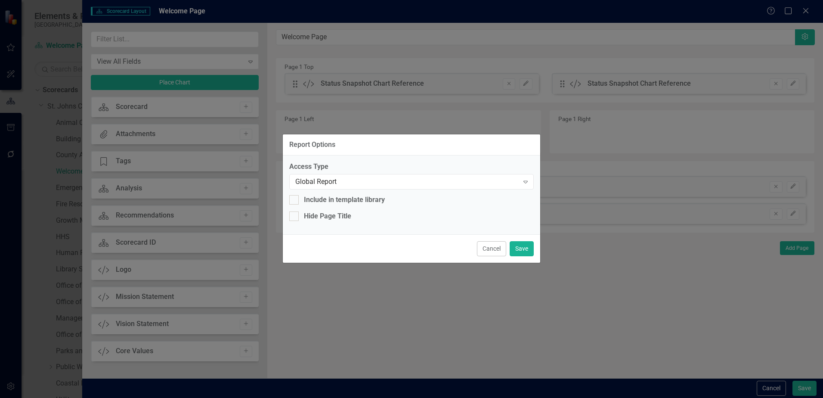
click at [360, 143] on div "Report Options" at bounding box center [411, 144] width 257 height 21
click at [493, 247] on button "Cancel" at bounding box center [491, 248] width 29 height 15
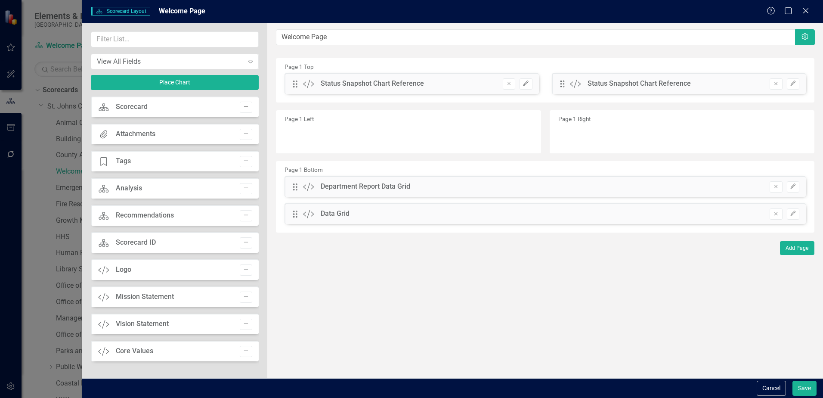
click at [248, 110] on button "Add" at bounding box center [246, 107] width 12 height 11
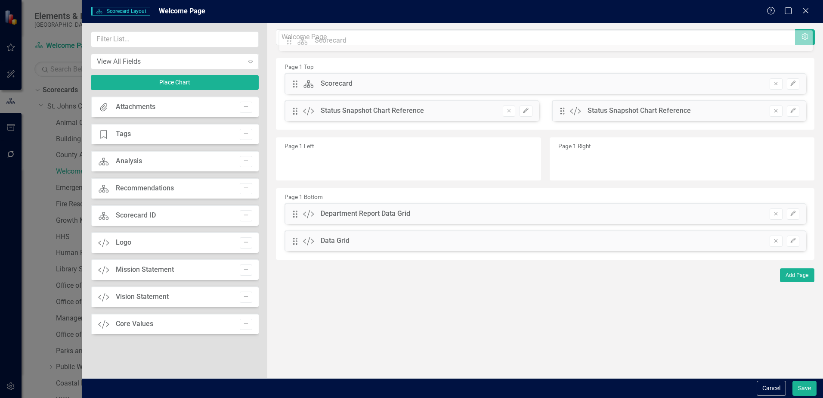
drag, startPoint x: 293, startPoint y: 85, endPoint x: 293, endPoint y: 42, distance: 43.0
click at [293, 42] on div "The fields (or pods) that are available for you to include on the detail page a…" at bounding box center [545, 200] width 556 height 355
click at [789, 80] on button "Edit" at bounding box center [793, 83] width 12 height 11
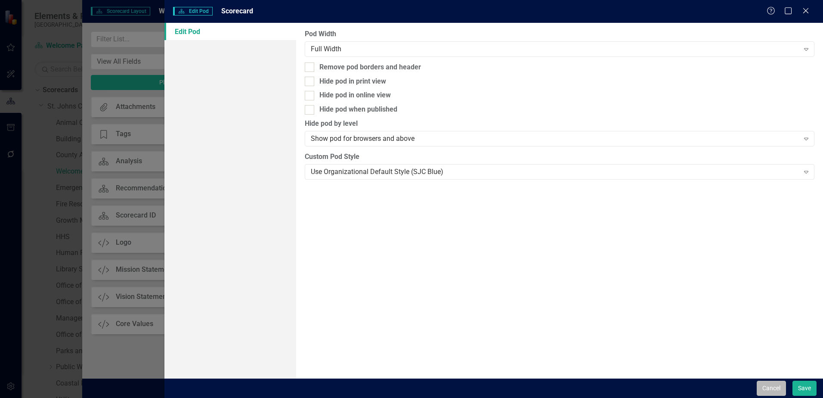
click at [779, 392] on button "Cancel" at bounding box center [771, 387] width 29 height 15
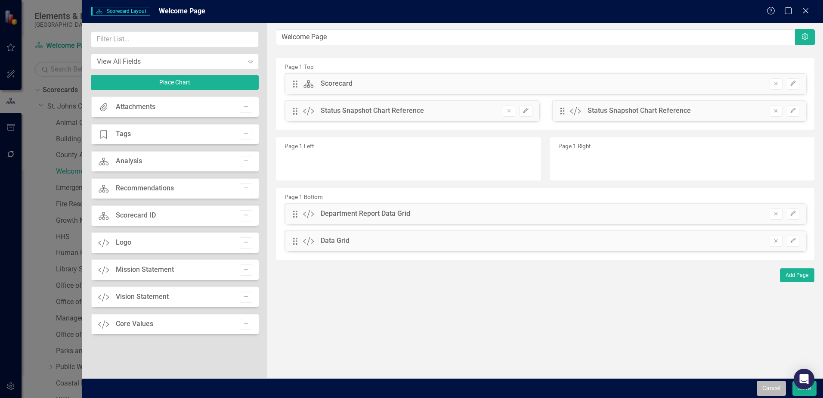
click at [775, 386] on button "Cancel" at bounding box center [771, 387] width 29 height 15
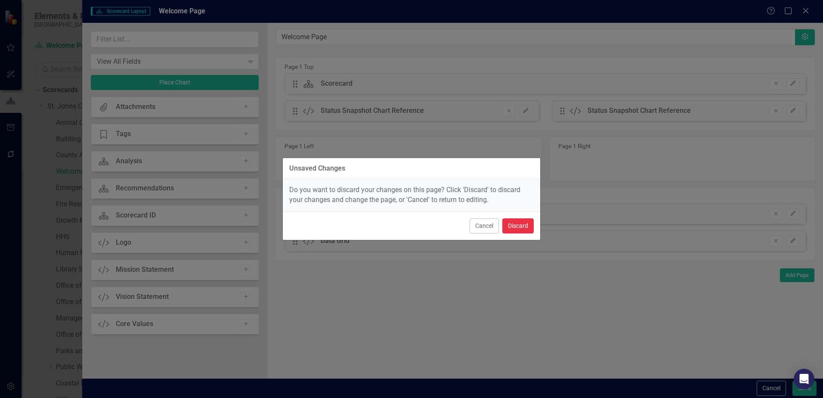
click at [524, 226] on button "Discard" at bounding box center [517, 225] width 31 height 15
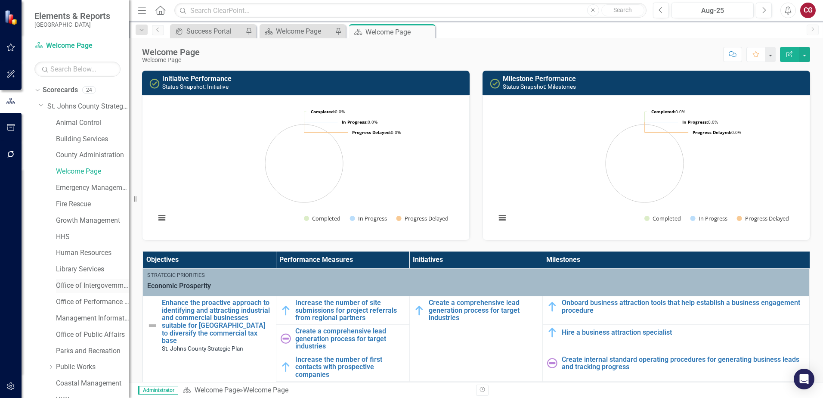
click at [89, 286] on link "Office of Intergovernmental Affairs" at bounding box center [92, 286] width 73 height 10
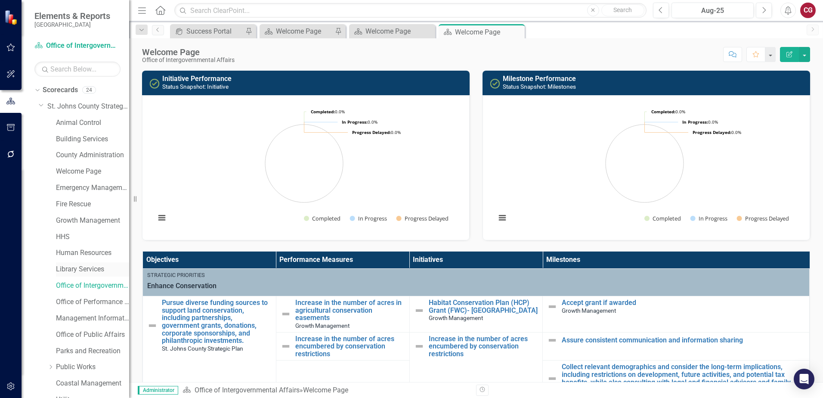
click at [75, 264] on div "Library Services" at bounding box center [92, 269] width 73 height 14
click at [81, 172] on link "Welcome Page" at bounding box center [92, 172] width 73 height 10
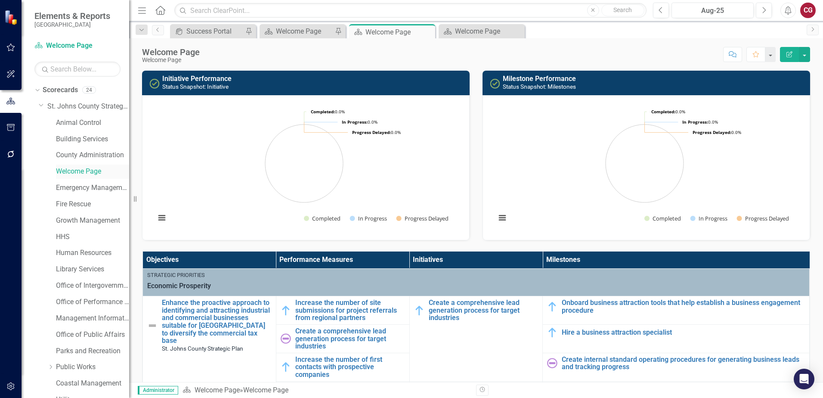
drag, startPoint x: 96, startPoint y: 171, endPoint x: 84, endPoint y: 173, distance: 12.2
click at [84, 173] on link "Welcome Page" at bounding box center [92, 172] width 73 height 10
click at [808, 56] on button "button" at bounding box center [804, 54] width 11 height 15
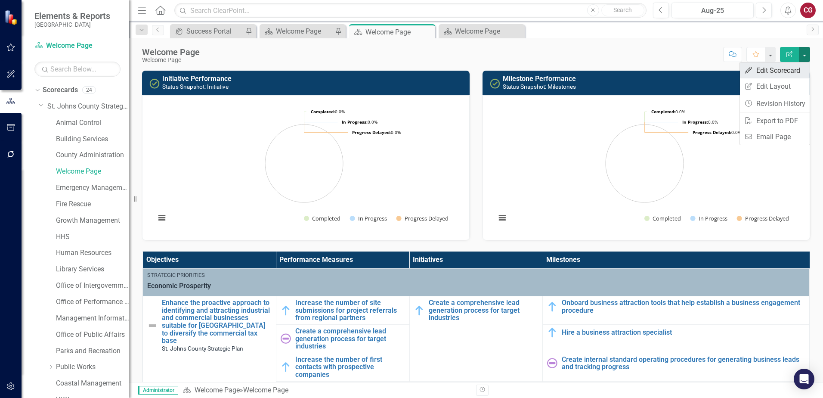
click at [771, 70] on link "Edit Edit Scorecard" at bounding box center [775, 70] width 70 height 16
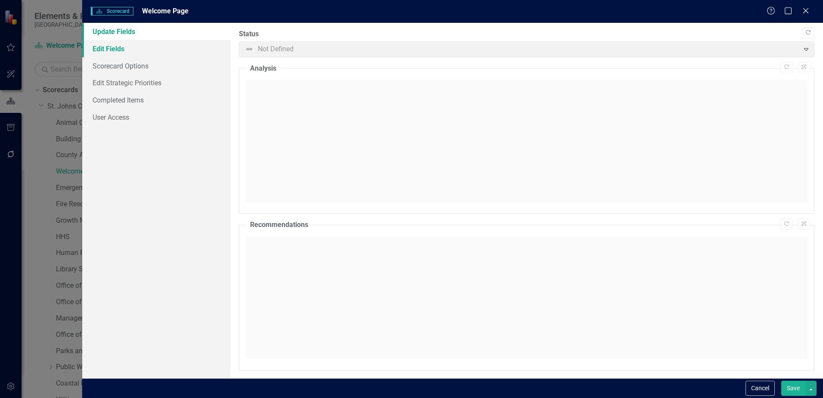
click at [127, 49] on link "Edit Fields" at bounding box center [156, 48] width 148 height 17
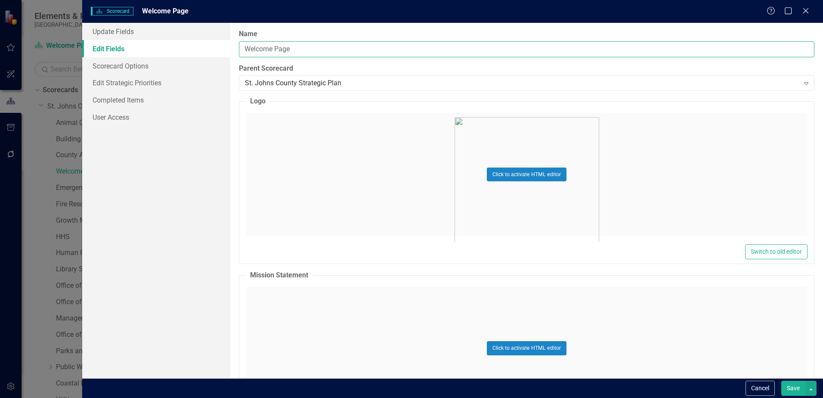
click at [305, 54] on input "Welcome Page" at bounding box center [526, 49] width 575 height 16
drag, startPoint x: 623, startPoint y: 51, endPoint x: 173, endPoint y: 45, distance: 449.4
click at [173, 45] on div "Update Fields Edit Fields Scorecard Options Edit Strategic Priorities Completed…" at bounding box center [452, 200] width 741 height 355
type input "Economic Development"
click at [497, 23] on div "Name Economic Development Parent Scorecard St. Johns County Strategic Plan Expa…" at bounding box center [526, 200] width 593 height 355
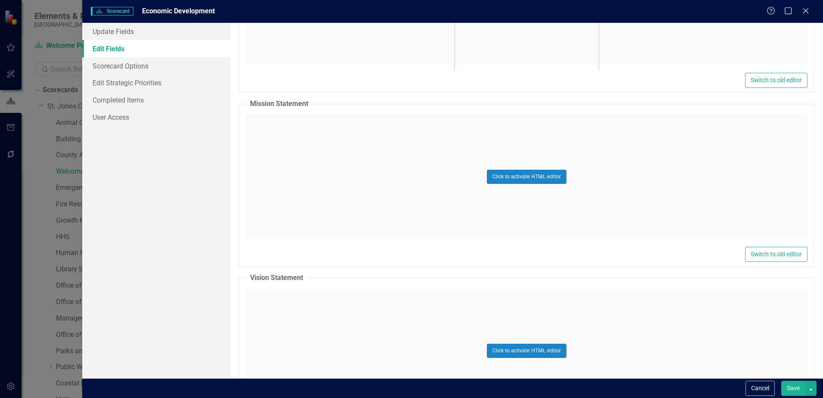
scroll to position [172, 0]
click at [792, 384] on button "Save" at bounding box center [793, 387] width 24 height 15
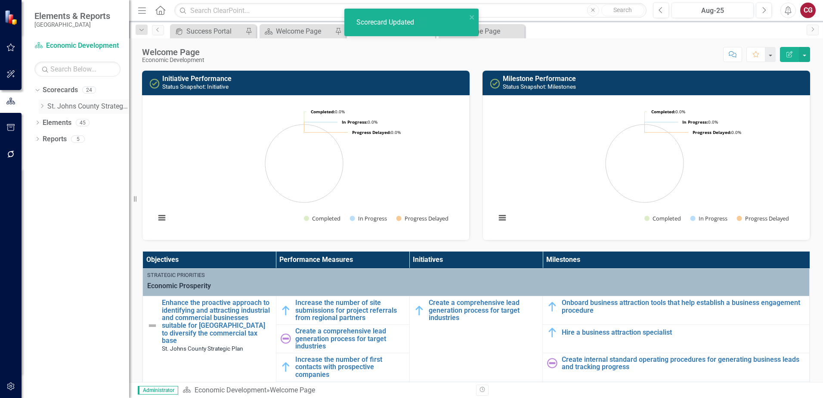
click at [43, 104] on icon "Dropdown" at bounding box center [42, 105] width 6 height 5
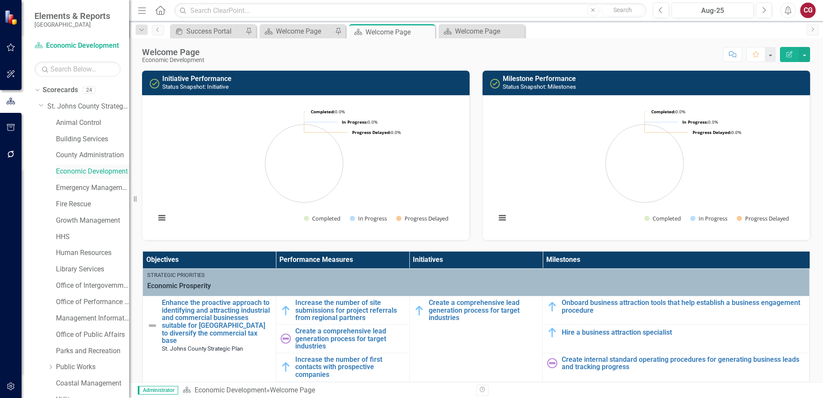
click at [89, 171] on link "Economic Development" at bounding box center [92, 172] width 73 height 10
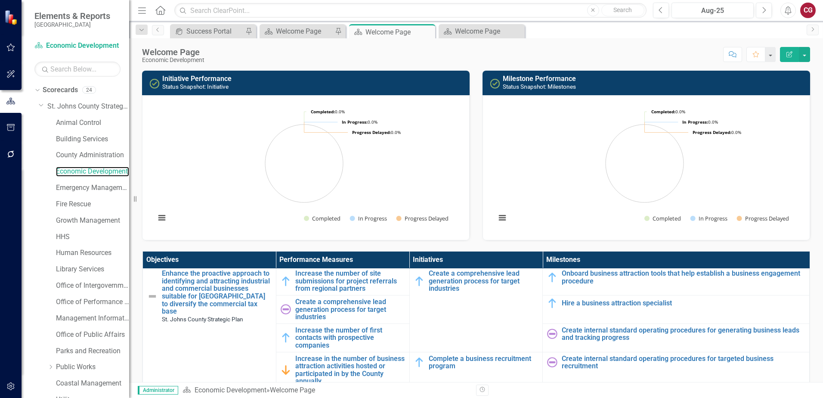
scroll to position [0, 0]
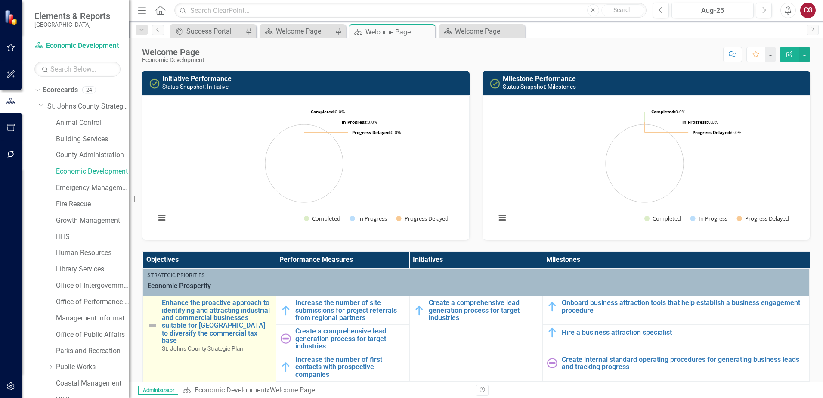
click at [151, 328] on img at bounding box center [152, 325] width 10 height 10
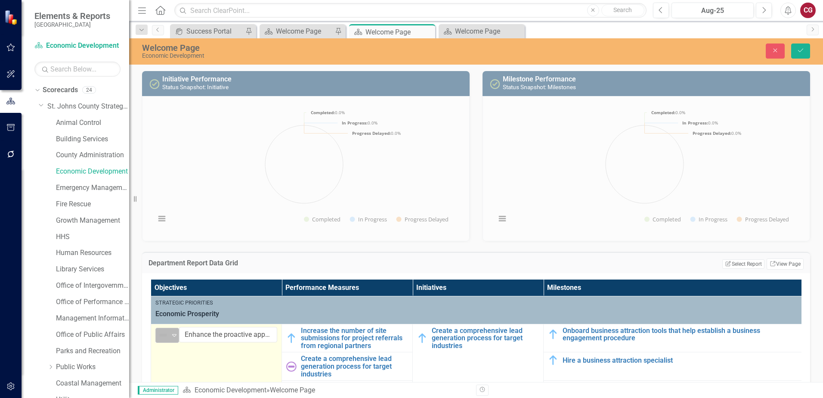
click at [175, 335] on icon "Expand" at bounding box center [174, 334] width 9 height 7
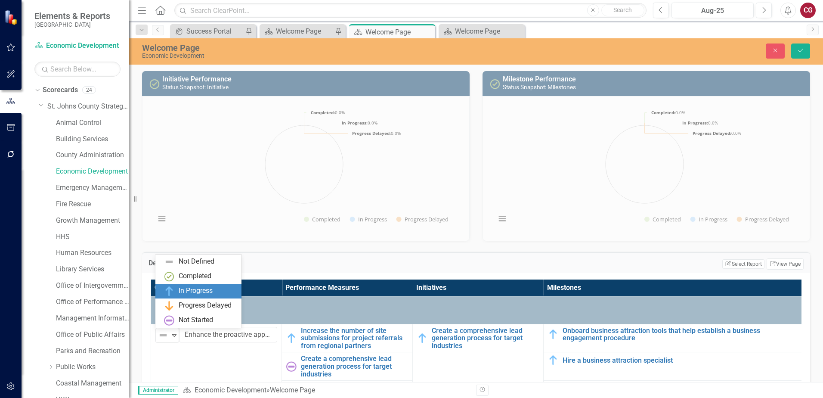
click at [189, 295] on div "In Progress" at bounding box center [196, 291] width 34 height 10
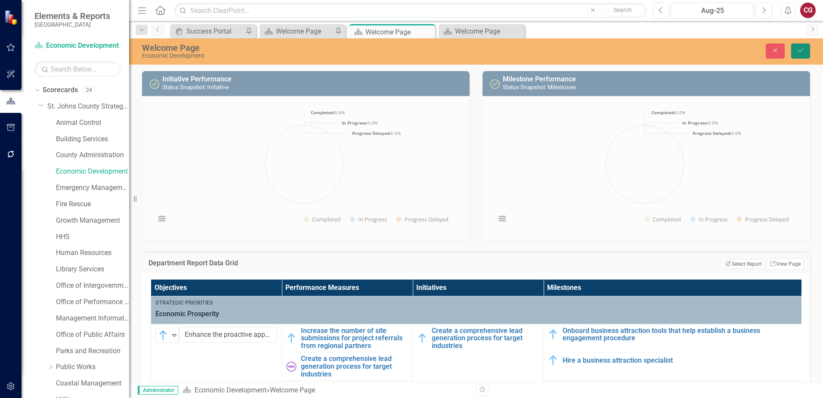
click at [803, 49] on icon "Save" at bounding box center [801, 50] width 8 height 6
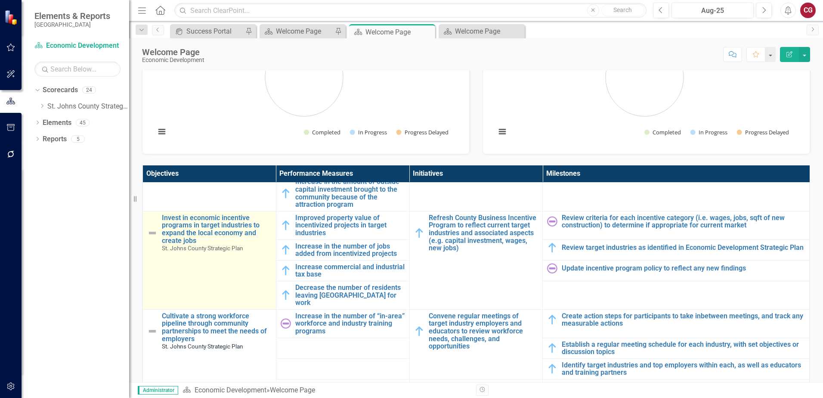
scroll to position [215, 0]
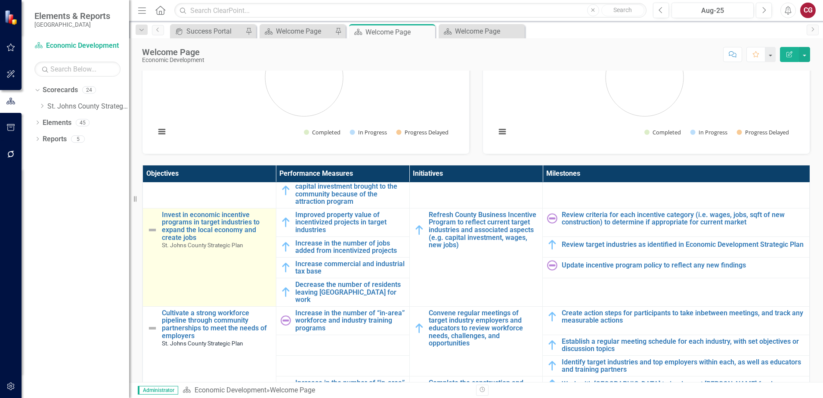
click at [153, 229] on img at bounding box center [152, 230] width 10 height 10
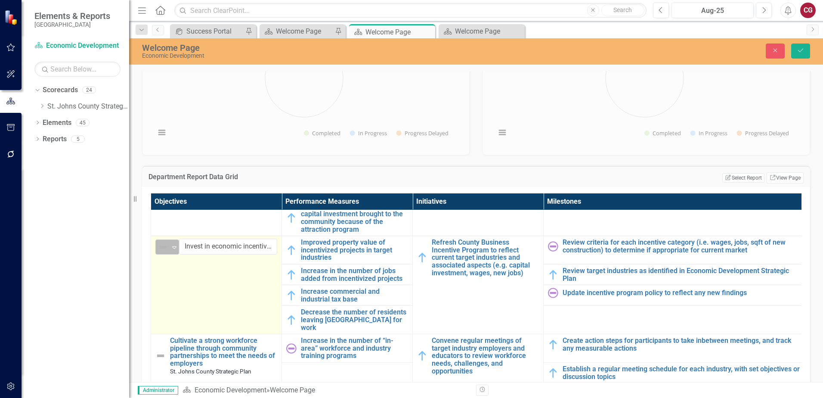
click at [174, 250] on icon "Expand" at bounding box center [174, 247] width 9 height 7
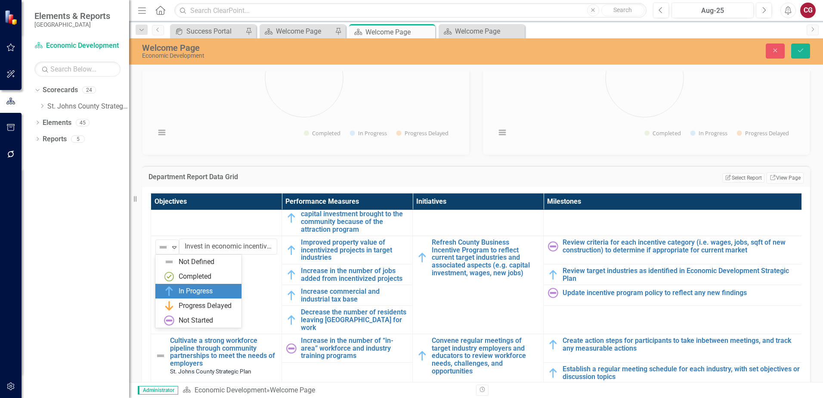
click at [186, 291] on div "In Progress" at bounding box center [196, 291] width 34 height 10
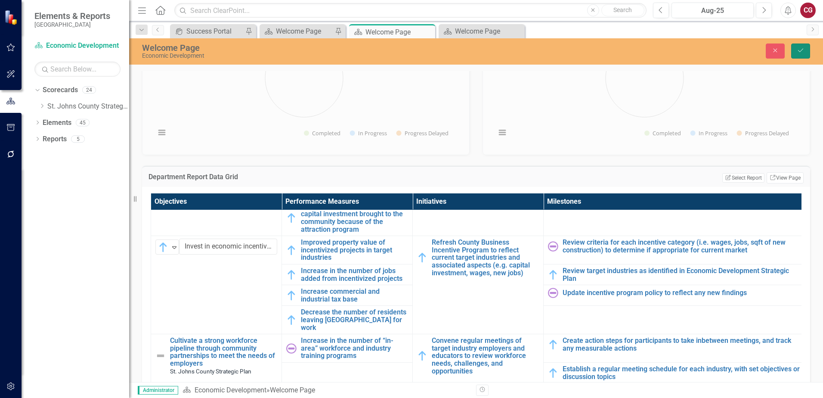
drag, startPoint x: 795, startPoint y: 56, endPoint x: 729, endPoint y: 95, distance: 77.0
click at [795, 56] on button "Save" at bounding box center [800, 50] width 19 height 15
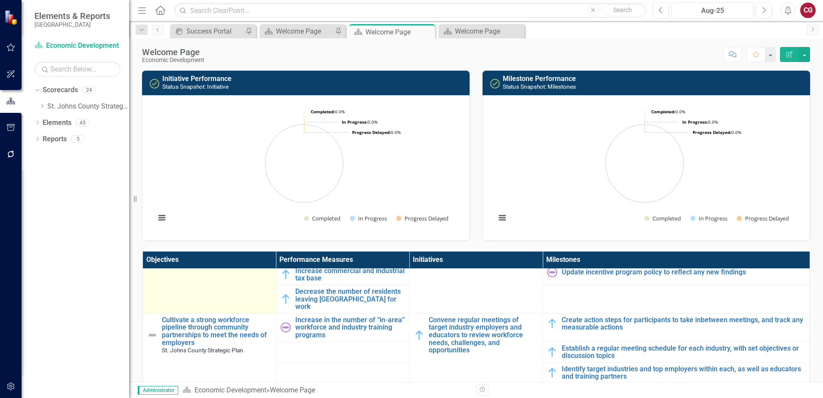
scroll to position [344, 0]
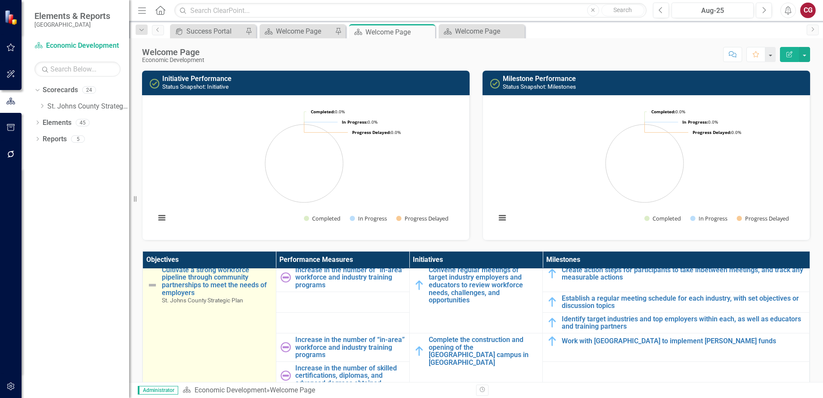
click at [154, 280] on img at bounding box center [152, 285] width 10 height 10
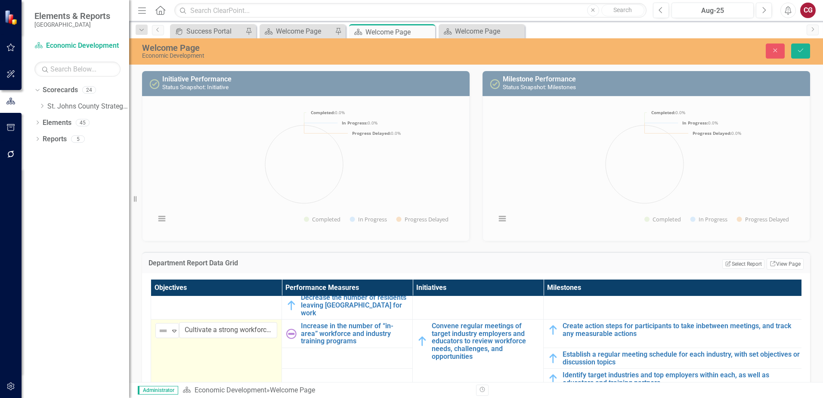
scroll to position [301, 0]
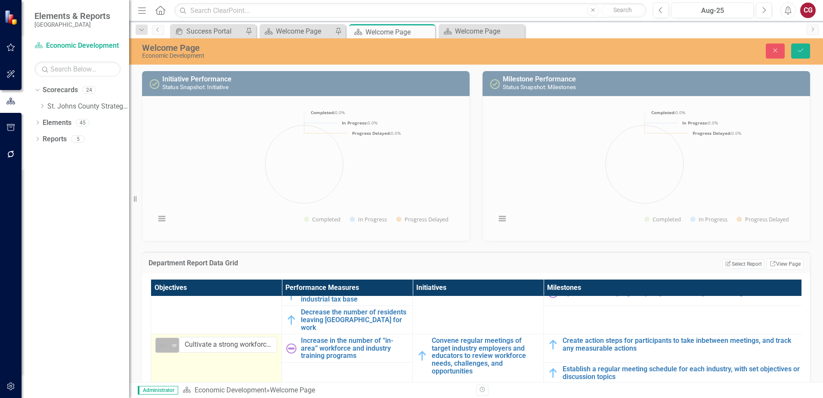
click at [173, 342] on icon "Expand" at bounding box center [174, 345] width 9 height 7
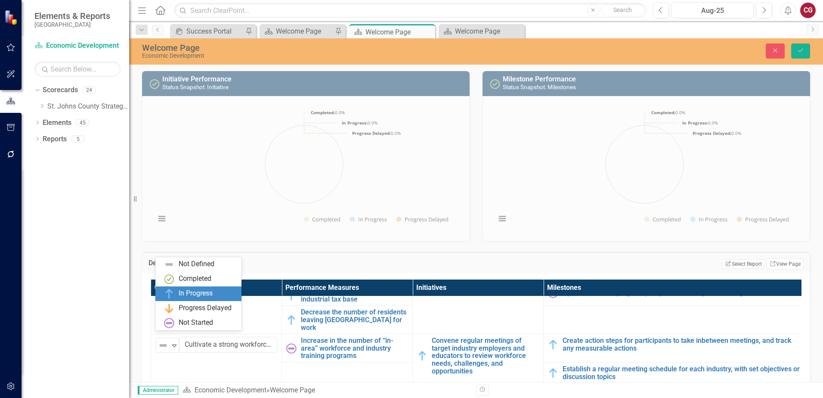
click at [186, 289] on div "In Progress" at bounding box center [196, 293] width 34 height 10
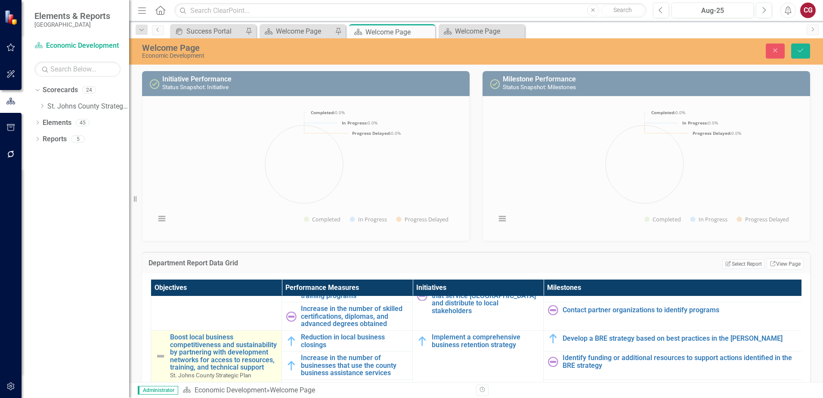
scroll to position [560, 0]
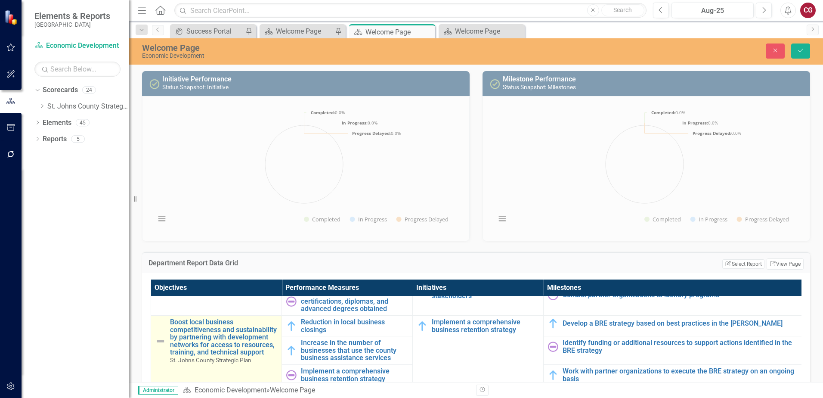
click at [160, 336] on img at bounding box center [160, 341] width 10 height 10
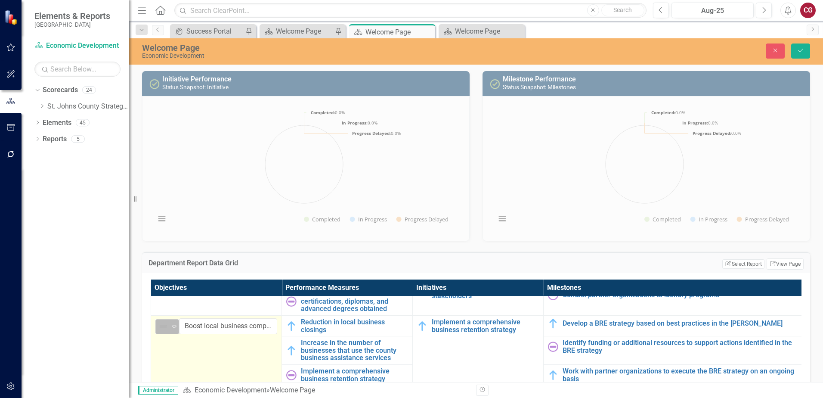
click at [172, 324] on div "Expand" at bounding box center [174, 326] width 9 height 14
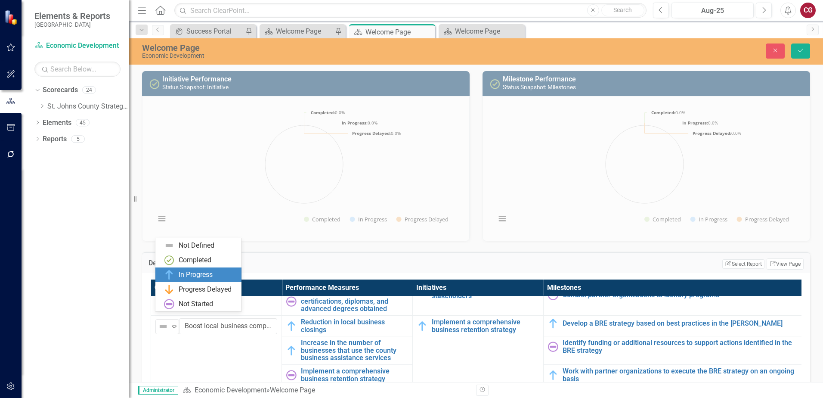
click at [184, 279] on div "In Progress" at bounding box center [196, 275] width 34 height 10
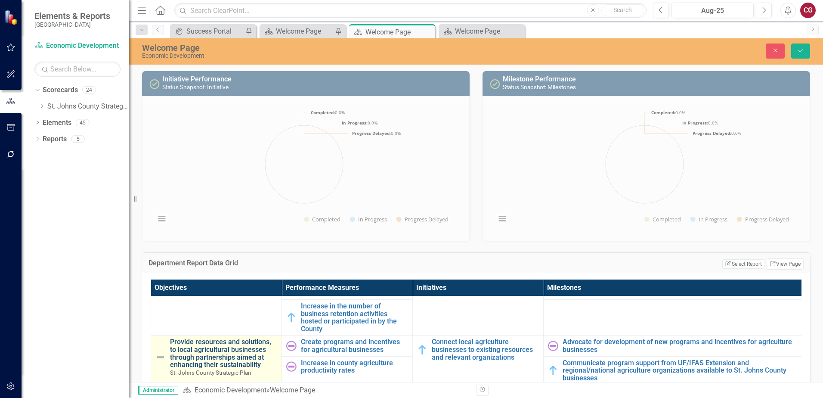
scroll to position [689, 0]
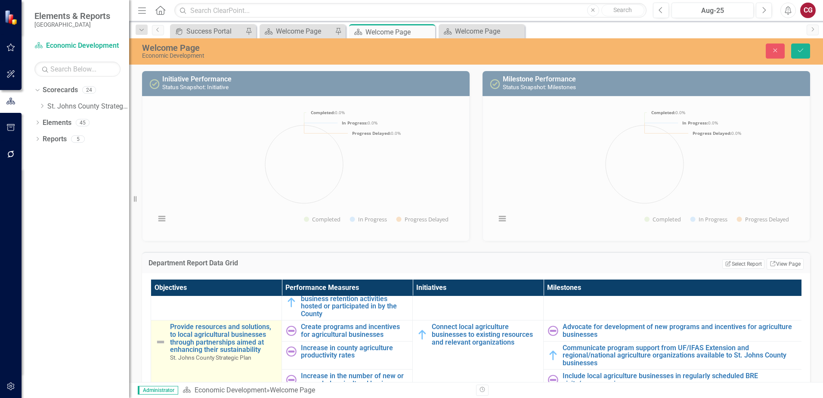
click at [161, 337] on img at bounding box center [160, 342] width 10 height 10
click at [173, 328] on div "Expand" at bounding box center [174, 331] width 9 height 14
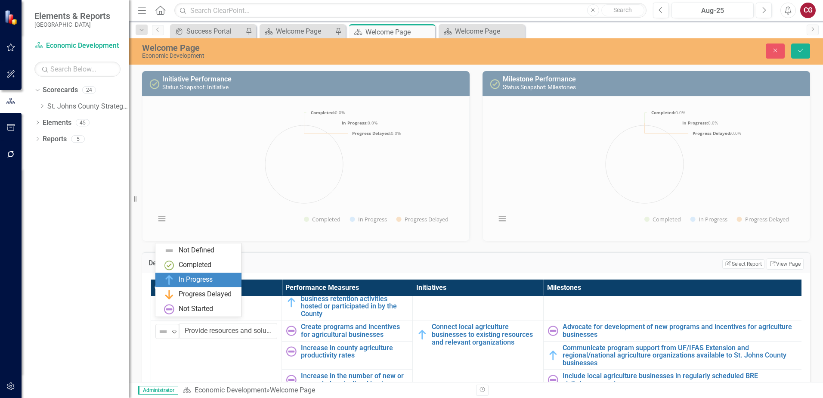
click at [180, 282] on div "In Progress" at bounding box center [196, 280] width 34 height 10
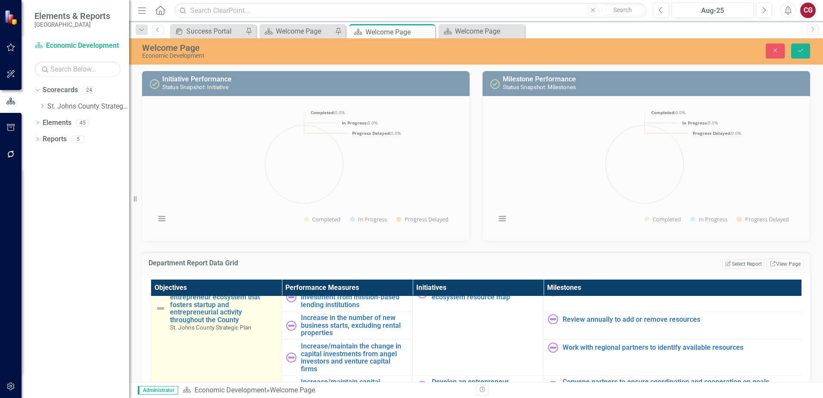
scroll to position [796, 0]
click at [161, 303] on img at bounding box center [160, 308] width 10 height 10
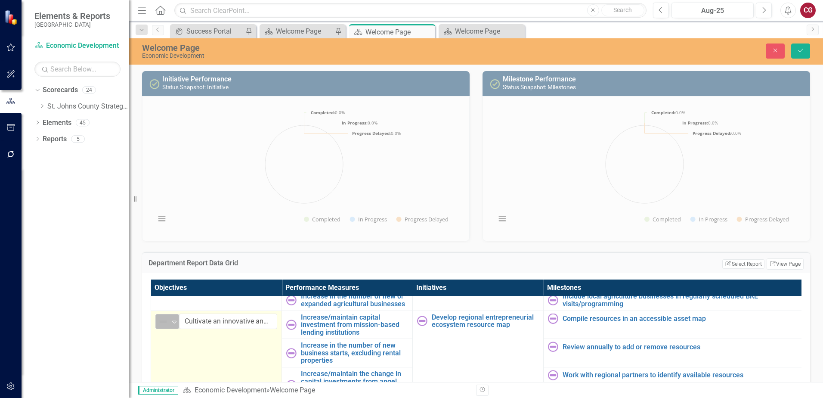
scroll to position [753, 0]
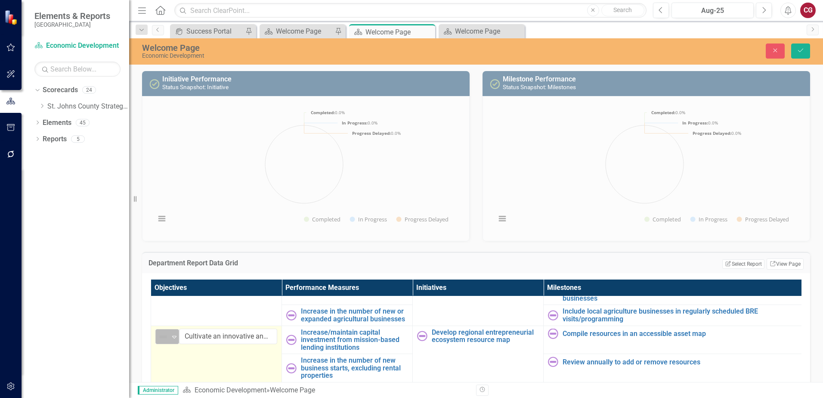
click at [163, 331] on img at bounding box center [163, 336] width 10 height 10
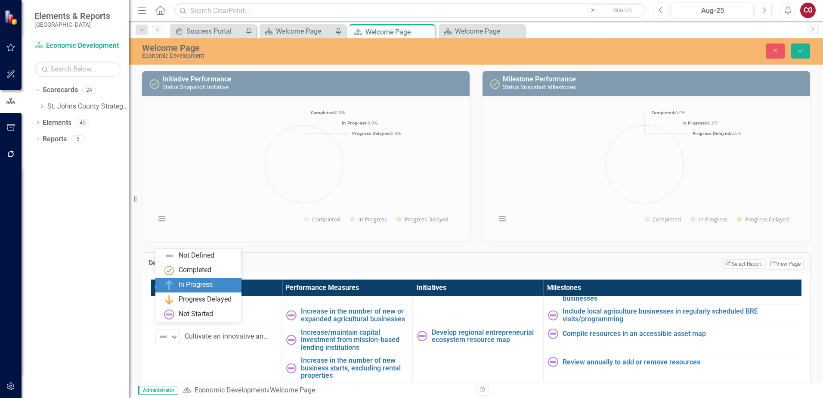
click at [176, 289] on div "In Progress" at bounding box center [200, 285] width 72 height 10
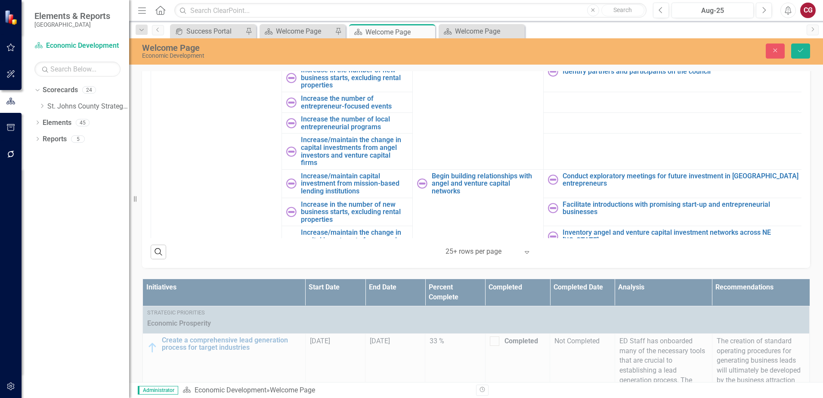
scroll to position [430, 0]
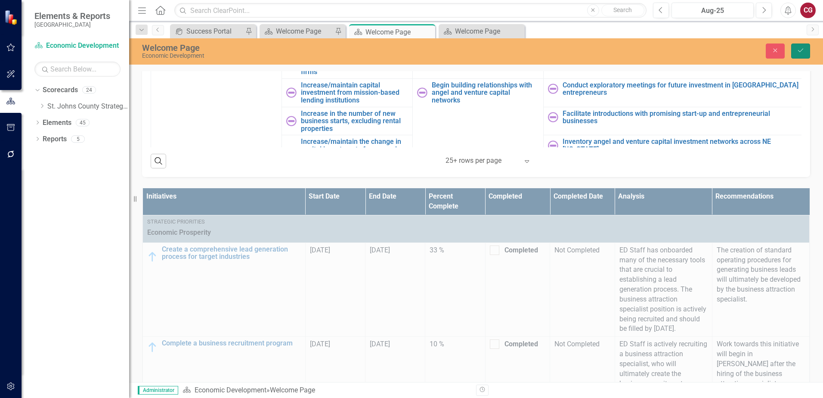
click at [800, 55] on button "Save" at bounding box center [800, 50] width 19 height 15
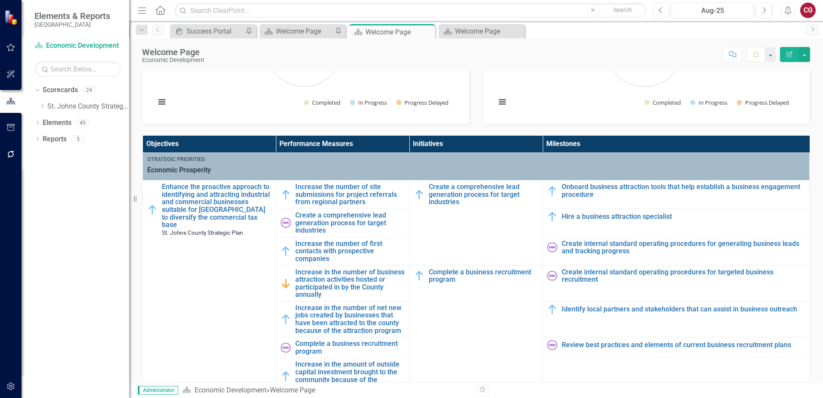
scroll to position [0, 0]
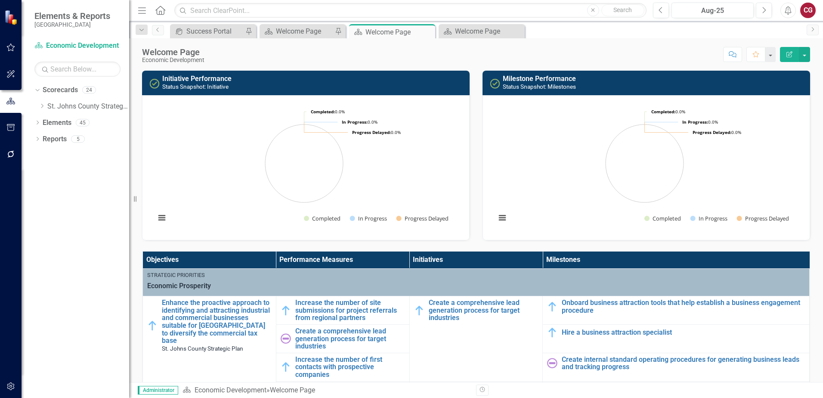
click at [249, 78] on h3 "Initiative Performance Status Snapshot: Initiative" at bounding box center [313, 82] width 303 height 15
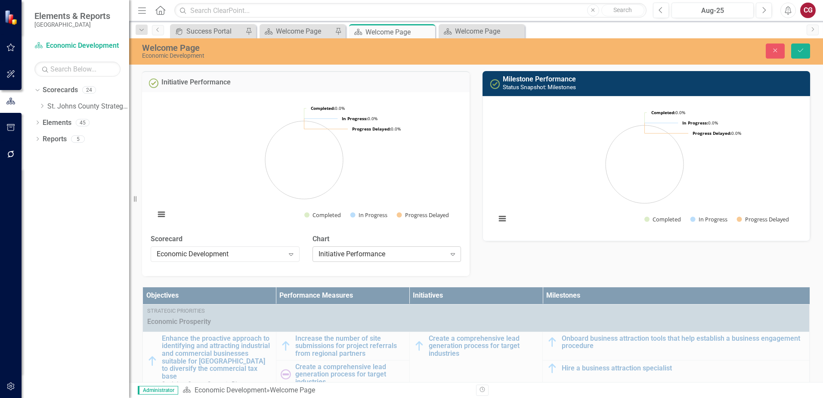
click at [358, 253] on div "Initiative Performance" at bounding box center [382, 254] width 127 height 10
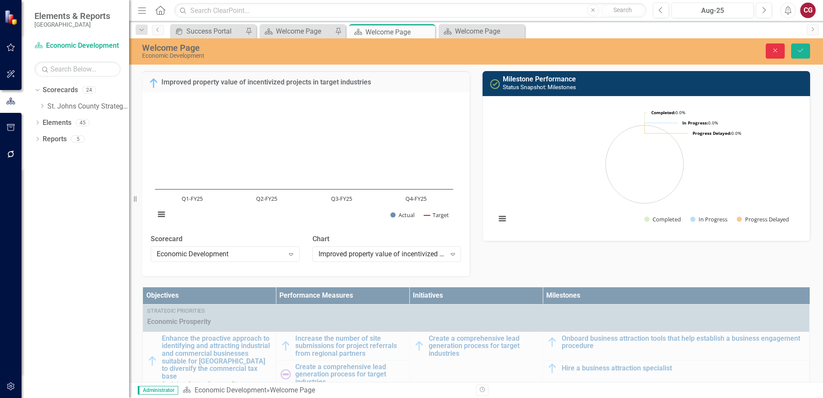
click at [771, 54] on button "Close" at bounding box center [775, 50] width 19 height 15
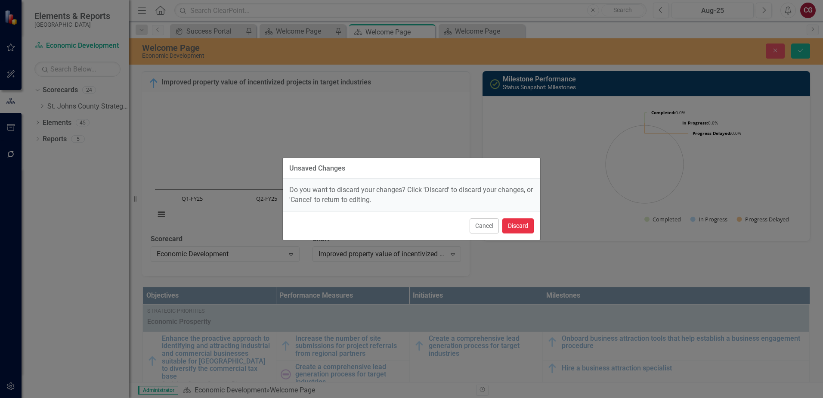
click at [522, 225] on button "Discard" at bounding box center [517, 225] width 31 height 15
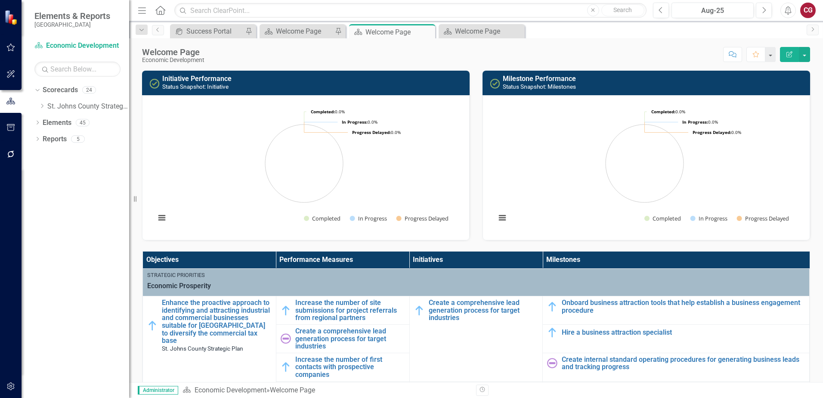
click at [155, 83] on img at bounding box center [154, 83] width 10 height 10
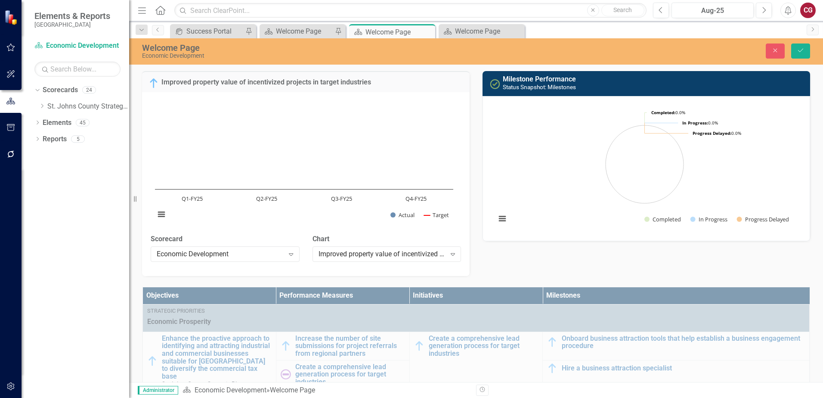
click at [154, 83] on img at bounding box center [153, 83] width 10 height 10
click at [153, 81] on img at bounding box center [153, 83] width 10 height 10
click at [154, 209] on rect "Interactive chart" at bounding box center [304, 163] width 307 height 129
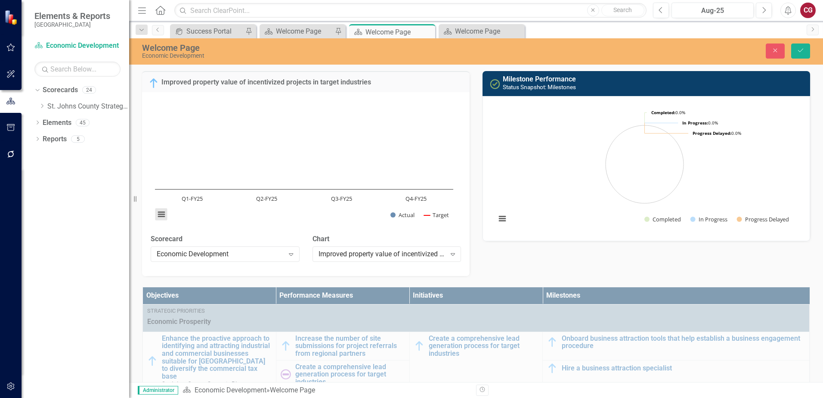
click at [159, 211] on button "View chart menu, Chart" at bounding box center [161, 214] width 12 height 12
click at [267, 257] on div "Economic Development" at bounding box center [220, 254] width 127 height 10
click at [216, 397] on div "St. Johns County Strategic Plan" at bounding box center [413, 405] width 809 height 10
click at [364, 257] on div "Improved property value of incentivized projects in target industries" at bounding box center [382, 254] width 127 height 10
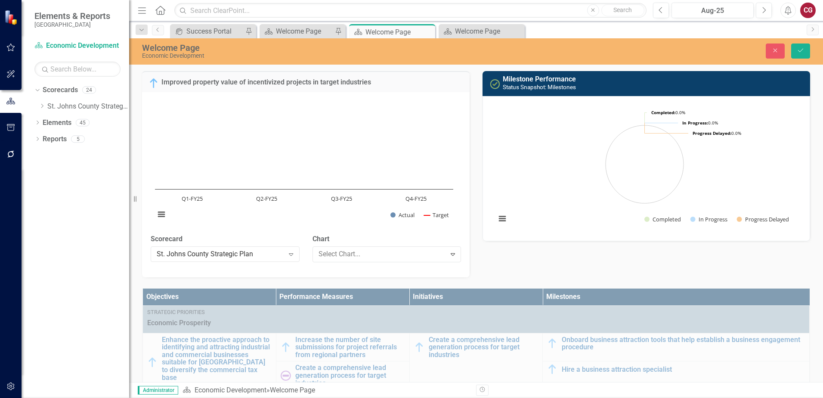
scroll to position [1722, 0]
click at [775, 56] on button "Close" at bounding box center [775, 50] width 19 height 15
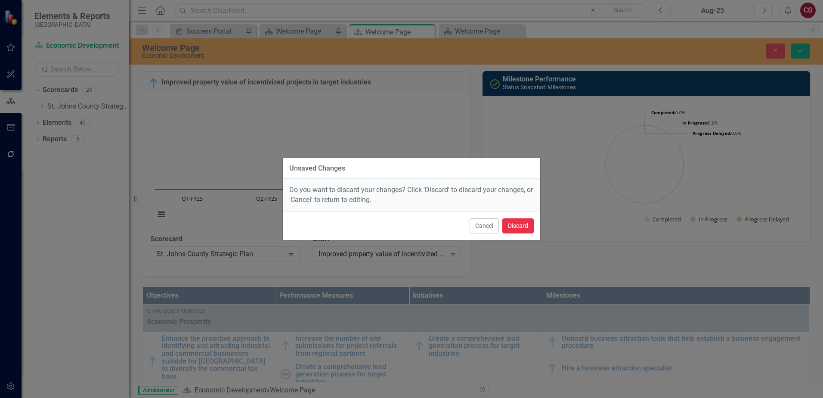
click at [517, 224] on button "Discard" at bounding box center [517, 225] width 31 height 15
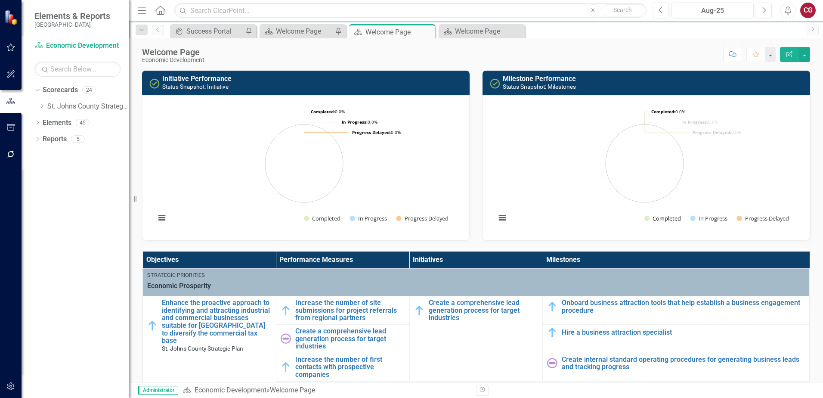
click at [646, 220] on button "Show Completed" at bounding box center [662, 218] width 37 height 8
click at [659, 219] on button "Show Completed" at bounding box center [662, 218] width 37 height 8
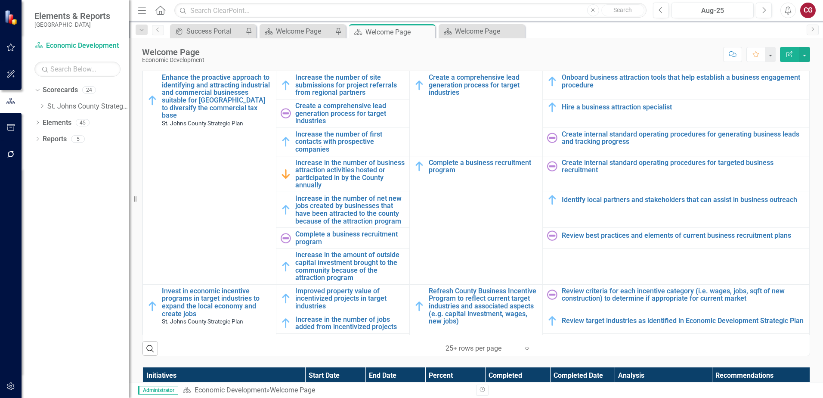
scroll to position [0, 0]
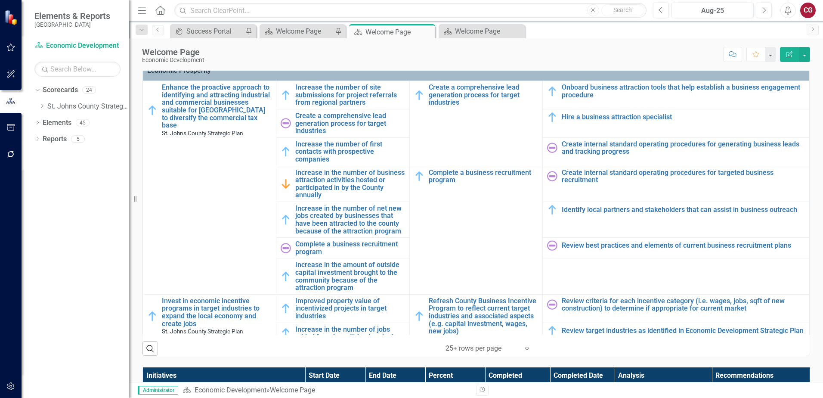
drag, startPoint x: 619, startPoint y: 274, endPoint x: 572, endPoint y: 56, distance: 223.3
click at [572, 54] on div "Score: N/A Aug-25 Completed Comment Favorite Edit Report" at bounding box center [509, 54] width 601 height 15
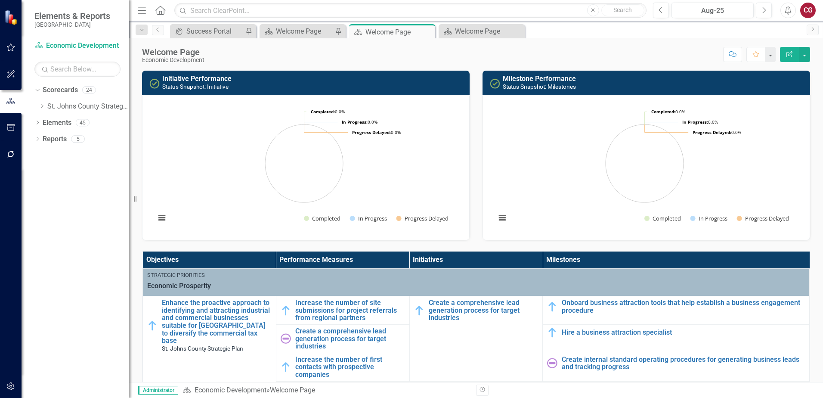
click at [803, 10] on div "CG" at bounding box center [807, 10] width 15 height 15
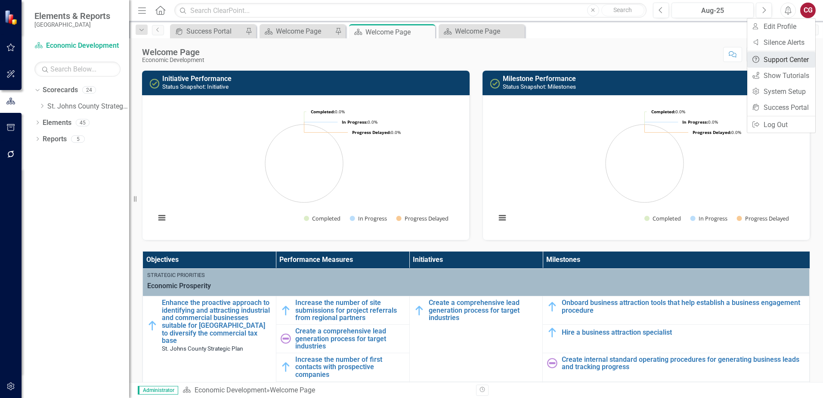
click at [789, 55] on link "Help Support Center" at bounding box center [781, 60] width 68 height 16
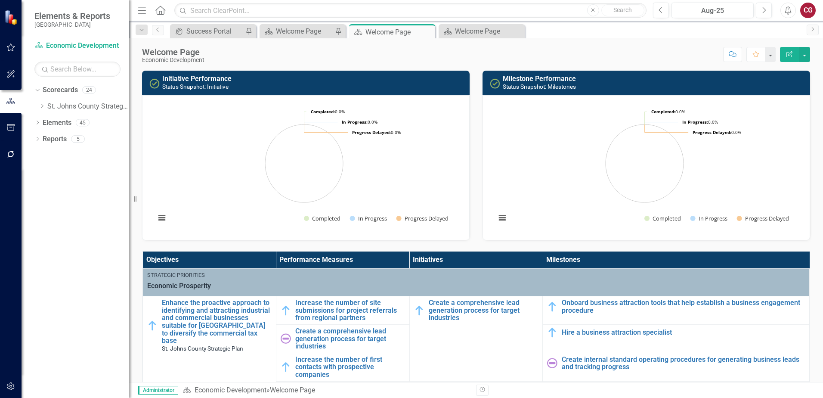
click at [157, 11] on div "Menu Home Search Close Search" at bounding box center [390, 10] width 509 height 16
click at [159, 11] on icon "Home" at bounding box center [160, 10] width 11 height 9
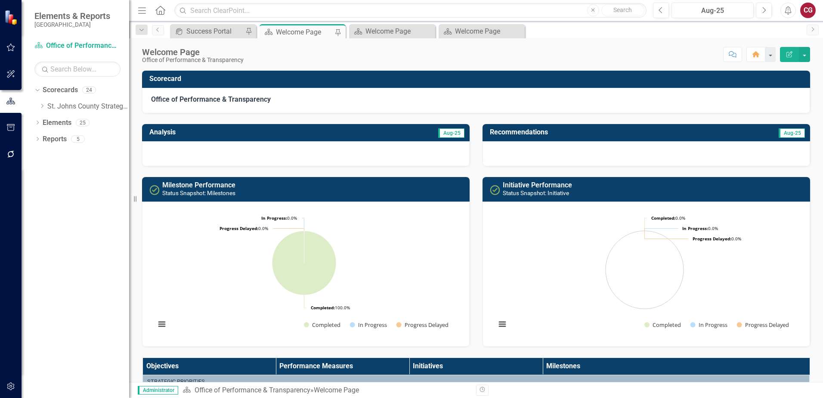
click at [812, 12] on div "CG" at bounding box center [807, 10] width 15 height 15
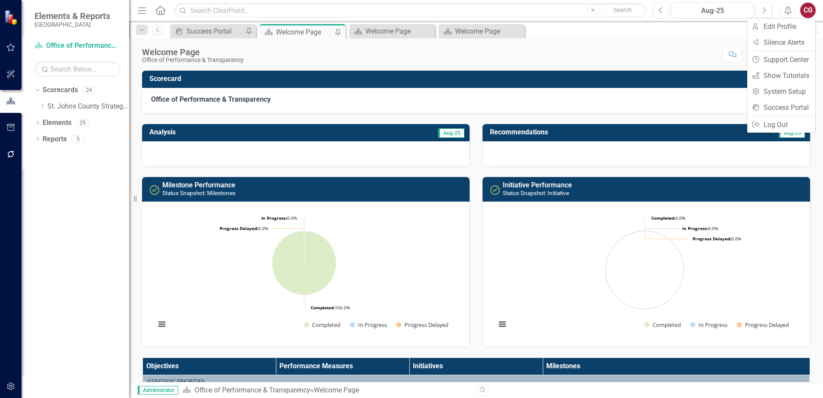
click at [373, 79] on h3 "Scorecard" at bounding box center [477, 79] width 656 height 8
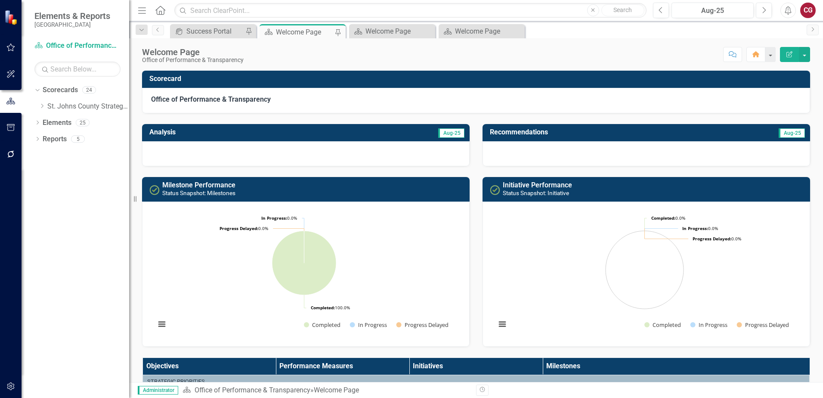
click at [809, 9] on div "CG" at bounding box center [807, 10] width 15 height 15
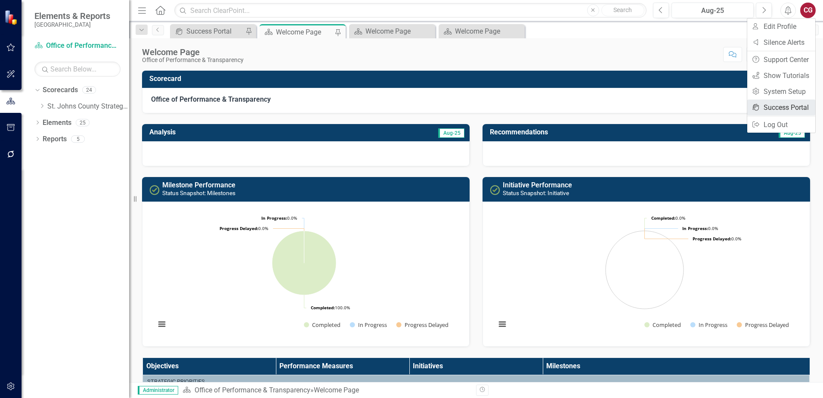
click at [783, 106] on link "icon.portal Success Portal" at bounding box center [781, 107] width 68 height 16
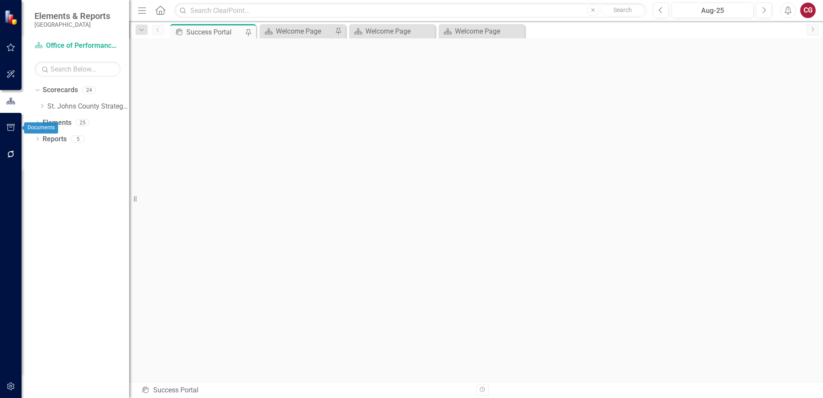
click at [13, 125] on icon "button" at bounding box center [10, 127] width 9 height 7
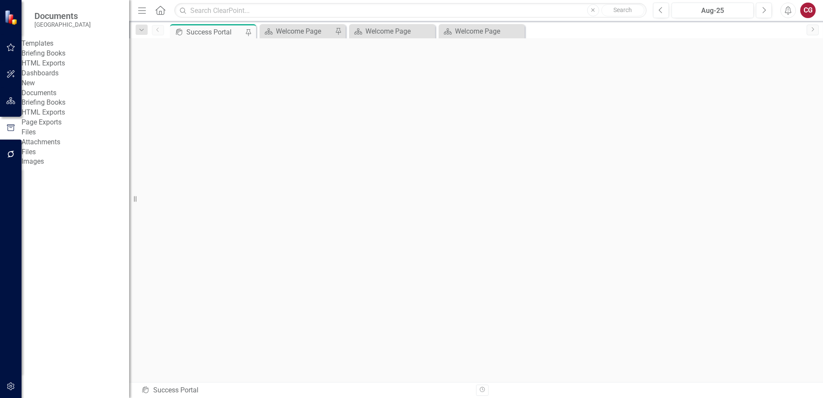
click at [60, 78] on link "Dashboards" at bounding box center [76, 73] width 108 height 10
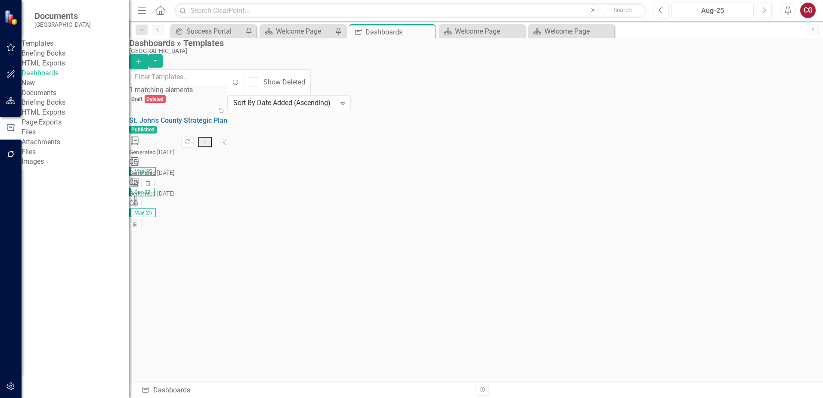
click at [209, 139] on icon "Dropdown Menu" at bounding box center [204, 142] width 7 height 6
click at [227, 139] on icon "Collapse" at bounding box center [225, 142] width 4 height 7
click at [227, 198] on div "Draft Deleted Undelete St. John's County Strategic Plan Published Republish Dro…" at bounding box center [178, 146] width 98 height 103
click at [227, 139] on icon "Expanded" at bounding box center [223, 142] width 7 height 7
click at [213, 116] on link "St. John's County Strategic Plan" at bounding box center [178, 120] width 98 height 8
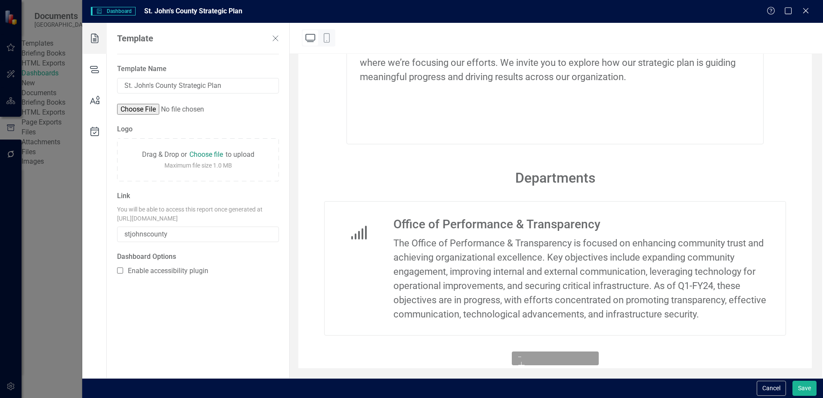
scroll to position [171, 0]
click at [93, 66] on icon at bounding box center [95, 69] width 24 height 31
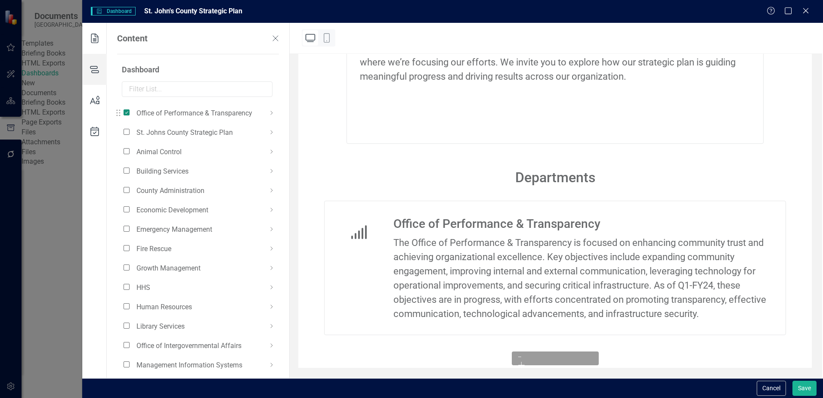
click at [127, 111] on span at bounding box center [127, 112] width 6 height 6
click at [130, 108] on input "checkbox" at bounding box center [130, 108] width 0 height 0
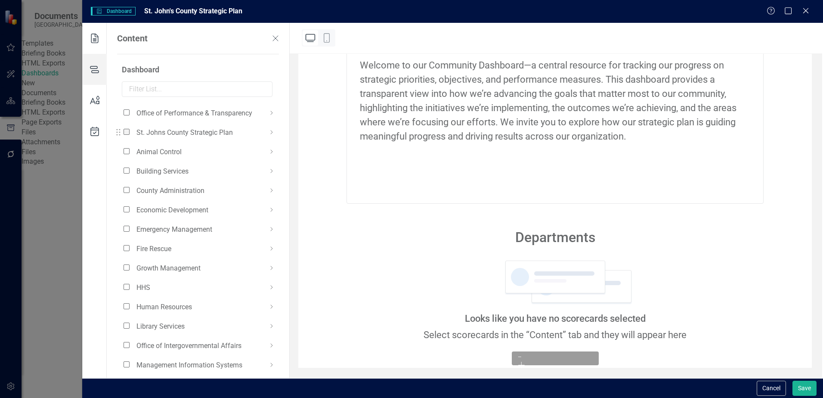
click at [125, 129] on span at bounding box center [127, 132] width 6 height 6
click at [130, 127] on input "checkbox" at bounding box center [130, 127] width 0 height 0
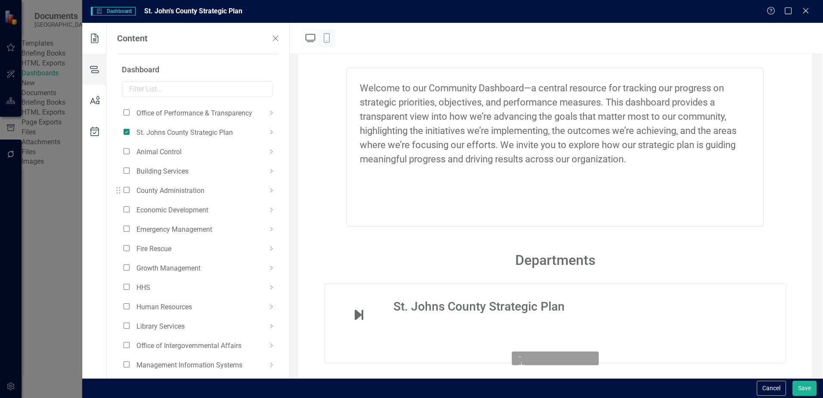
scroll to position [74, 0]
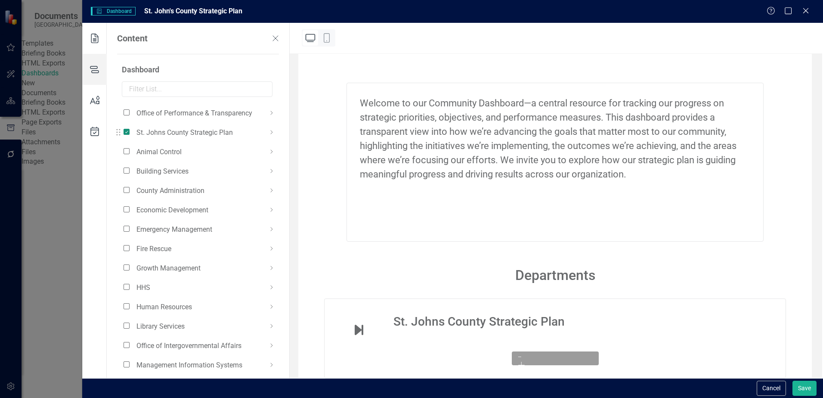
click at [126, 134] on span at bounding box center [127, 132] width 6 height 6
click at [130, 127] on input "checkbox" at bounding box center [130, 127] width 0 height 0
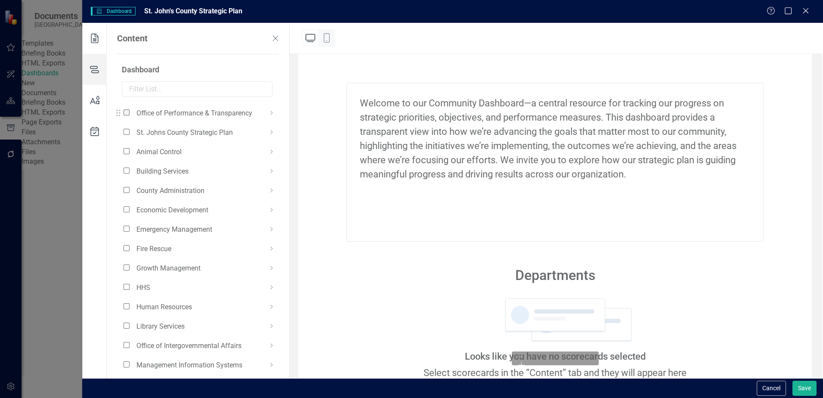
click at [126, 111] on span at bounding box center [127, 112] width 6 height 6
click at [130, 108] on input "checkbox" at bounding box center [130, 108] width 0 height 0
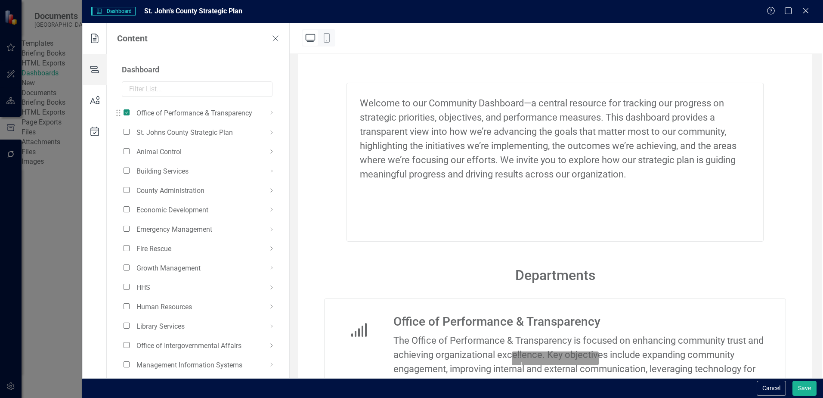
click at [126, 111] on span at bounding box center [127, 112] width 6 height 6
click at [130, 108] on input "checkbox" at bounding box center [130, 108] width 0 height 0
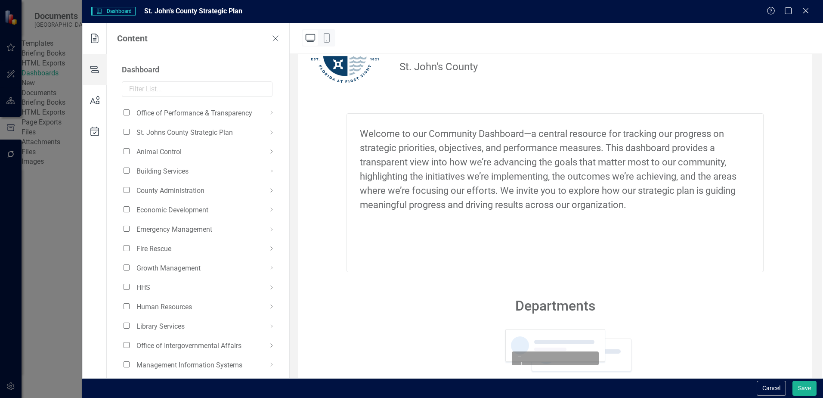
scroll to position [111, 0]
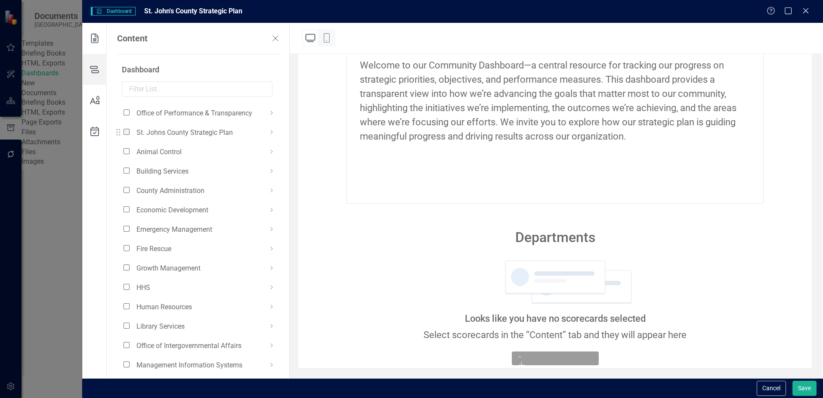
click at [125, 133] on span at bounding box center [127, 132] width 6 height 6
click at [130, 127] on input "checkbox" at bounding box center [130, 127] width 0 height 0
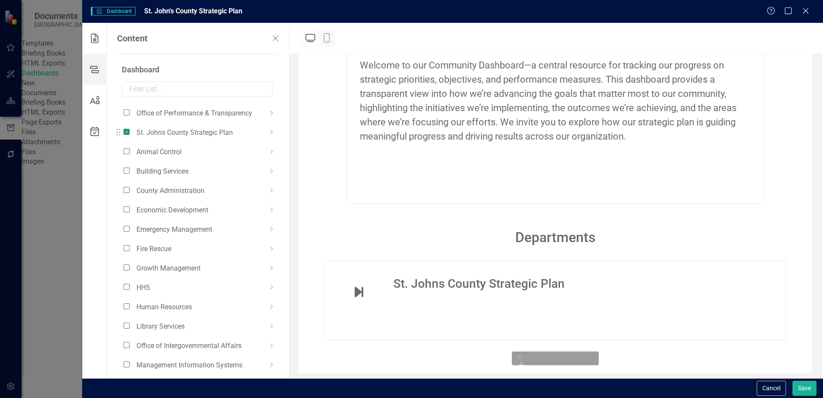
click at [271, 132] on icon at bounding box center [271, 132] width 10 height 10
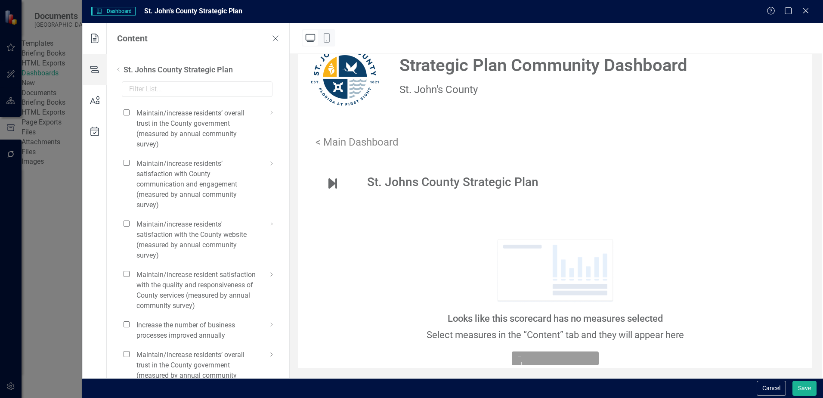
scroll to position [0, 0]
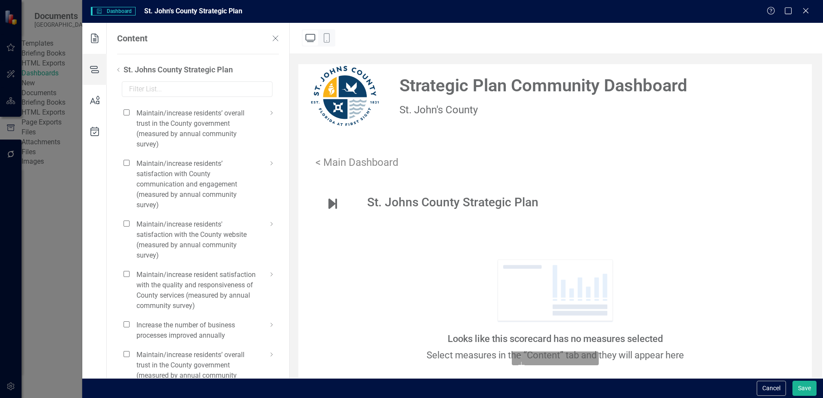
click at [118, 70] on use at bounding box center [119, 69] width 2 height 3
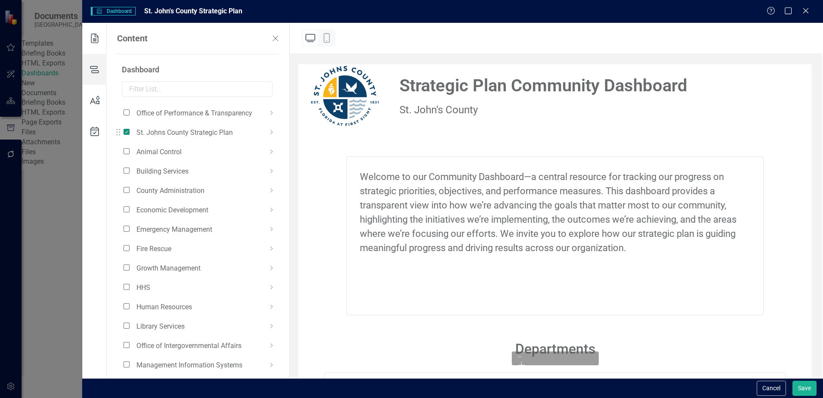
click at [129, 131] on span at bounding box center [127, 132] width 6 height 6
click at [130, 127] on input "checkbox" at bounding box center [130, 127] width 0 height 0
click at [96, 101] on icon at bounding box center [95, 100] width 24 height 31
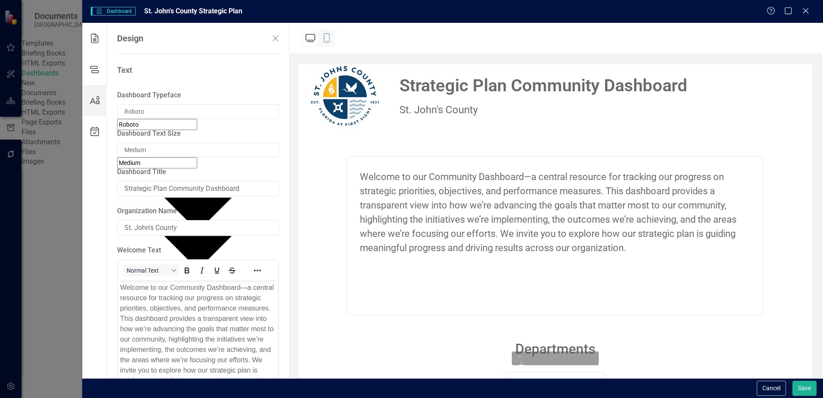
click at [93, 134] on icon at bounding box center [95, 131] width 24 height 31
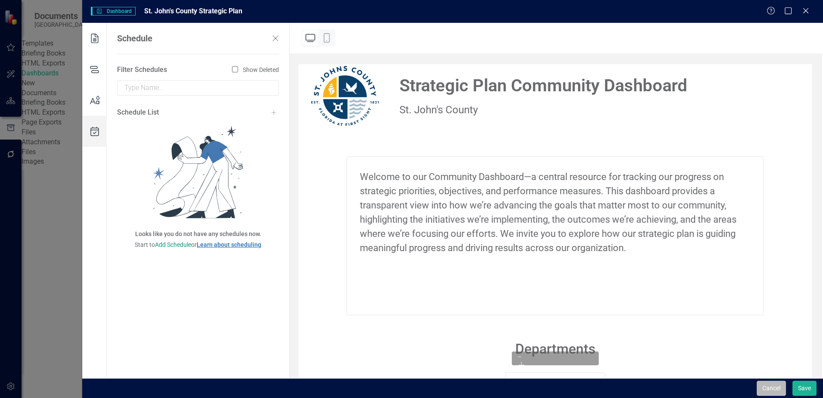
click at [771, 390] on button "Cancel" at bounding box center [771, 387] width 29 height 15
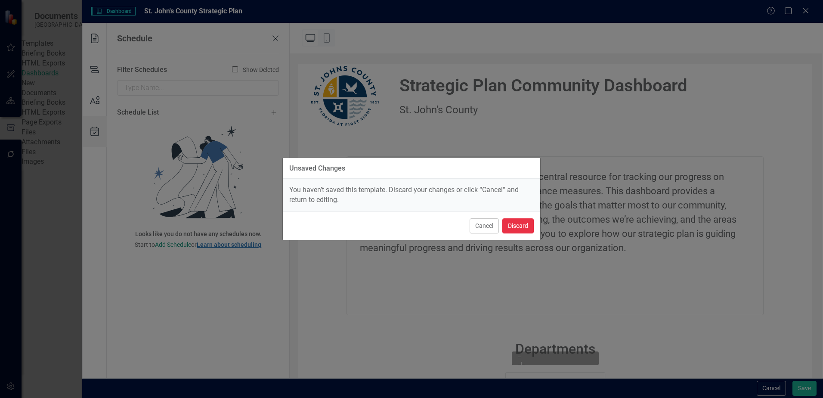
click at [517, 224] on button "Discard" at bounding box center [517, 225] width 31 height 15
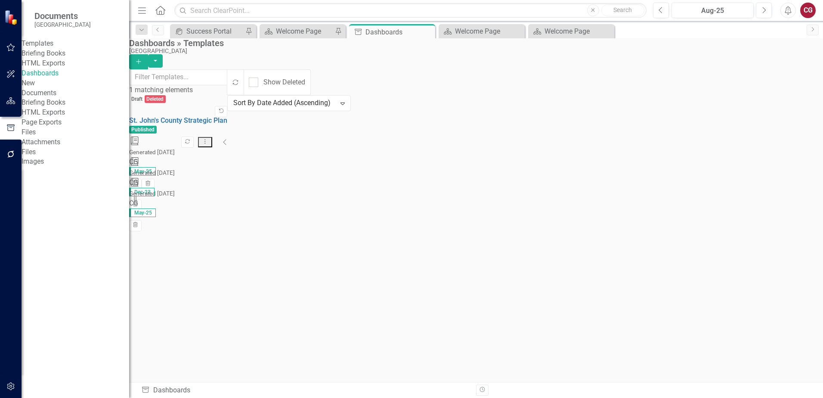
click at [158, 11] on icon "Home" at bounding box center [160, 10] width 11 height 9
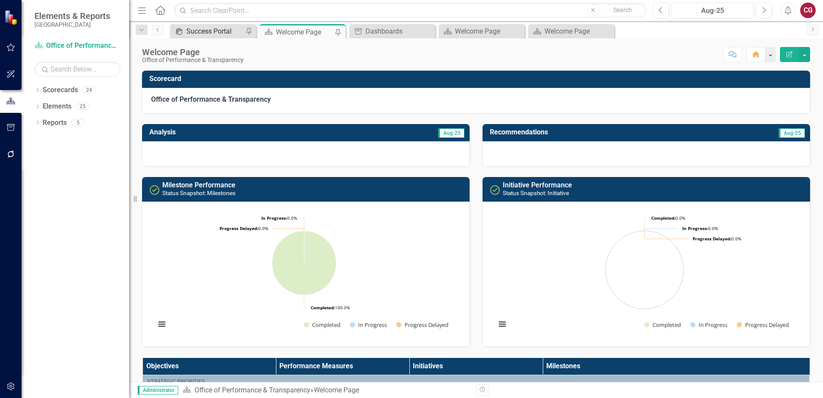
click at [216, 35] on div "Success Portal" at bounding box center [214, 31] width 57 height 11
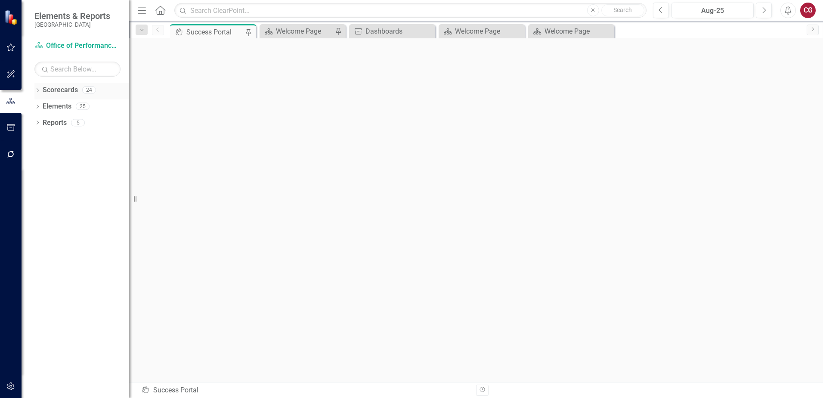
click at [40, 90] on icon "Dropdown" at bounding box center [37, 91] width 6 height 5
click at [44, 107] on icon "Dropdown" at bounding box center [42, 105] width 6 height 5
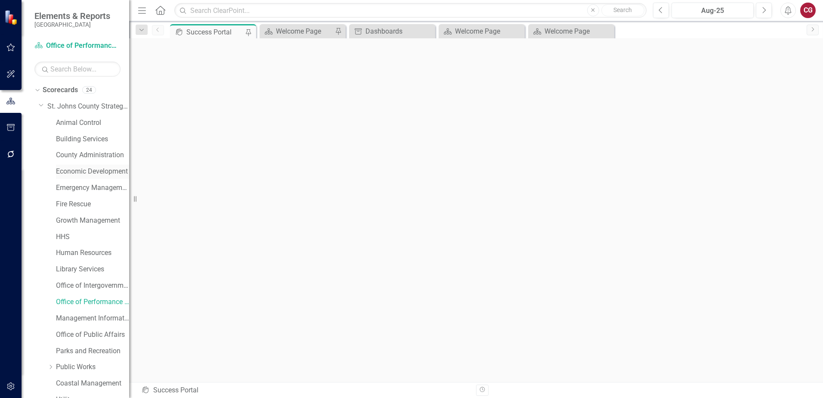
click at [68, 170] on link "Economic Development" at bounding box center [92, 172] width 73 height 10
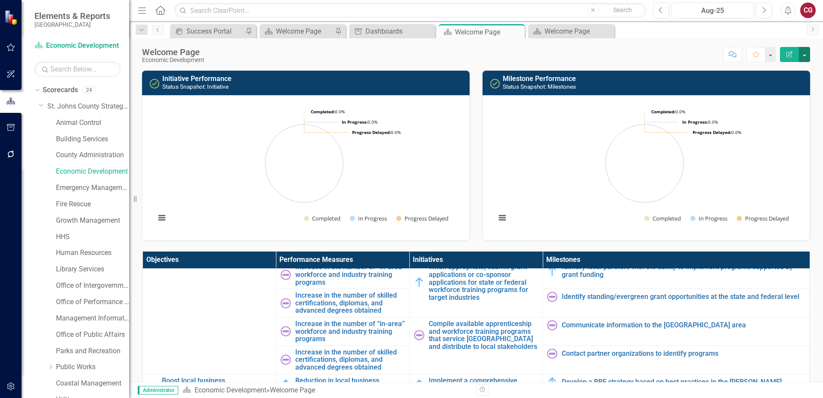
click at [807, 53] on button "button" at bounding box center [804, 54] width 11 height 15
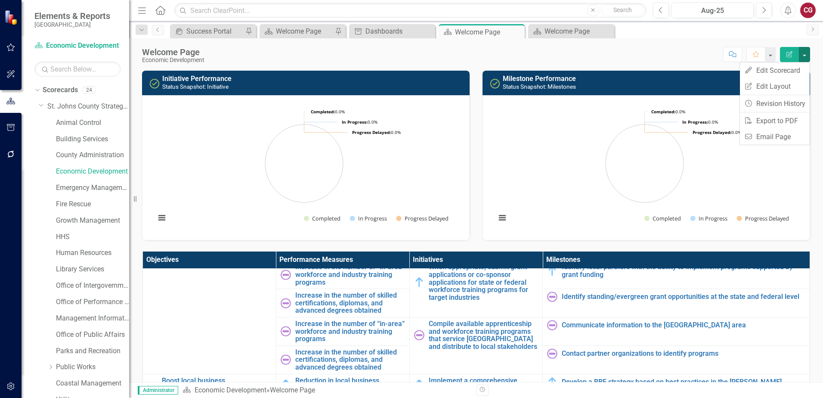
click at [637, 71] on div "Milestone Performance Status Snapshot: Milestones" at bounding box center [647, 83] width 328 height 25
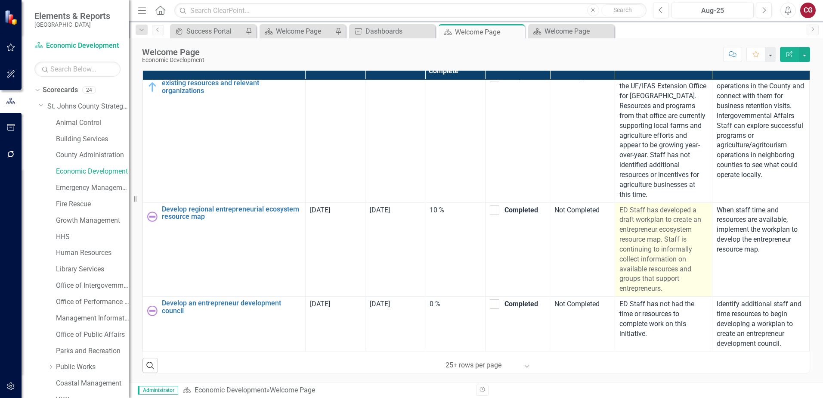
scroll to position [1082, 0]
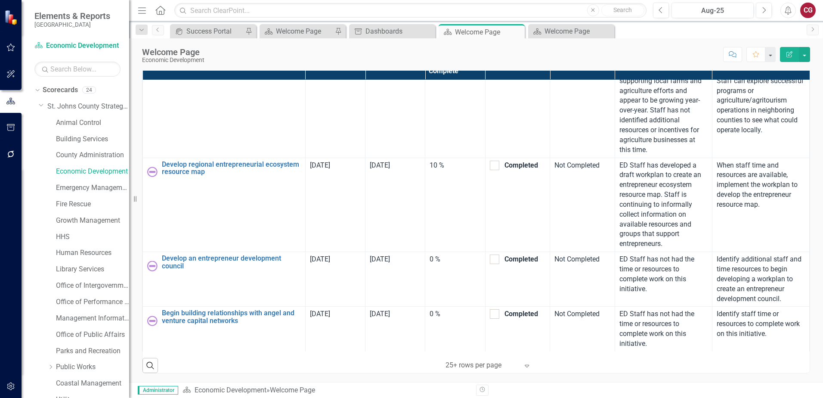
click at [523, 366] on icon "Expand" at bounding box center [527, 365] width 9 height 7
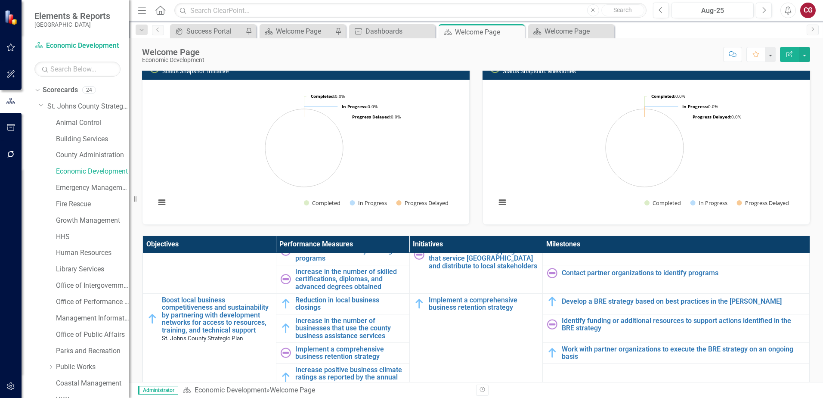
scroll to position [0, 0]
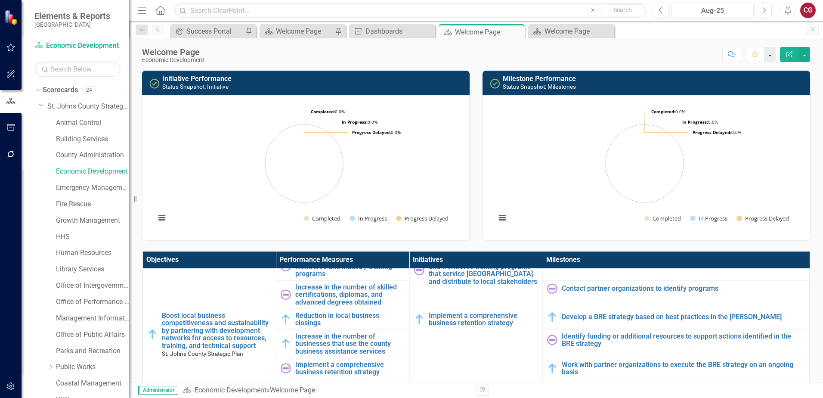
click at [769, 57] on button "button" at bounding box center [769, 54] width 11 height 15
click at [808, 57] on button "button" at bounding box center [804, 54] width 11 height 15
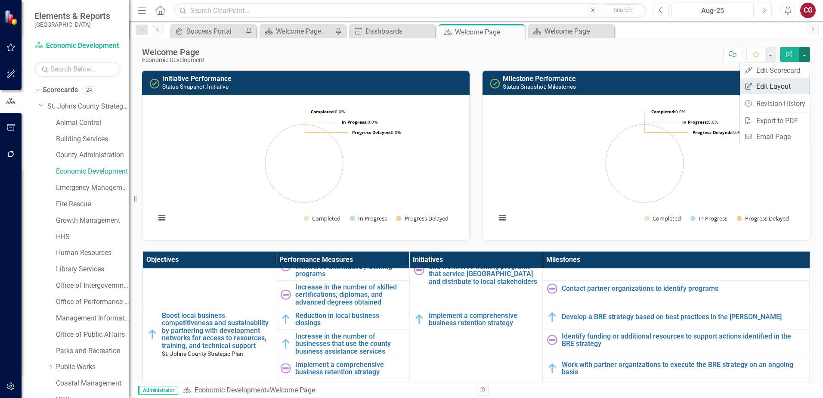
click at [779, 84] on link "Edit Report Edit Layout" at bounding box center [775, 86] width 70 height 16
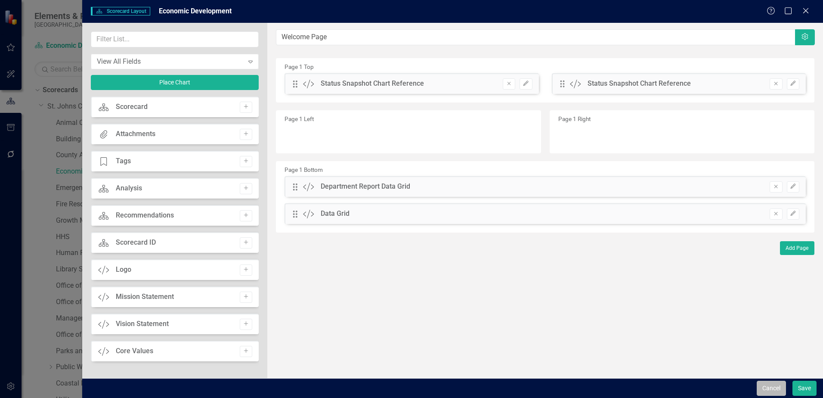
click at [761, 388] on button "Cancel" at bounding box center [771, 387] width 29 height 15
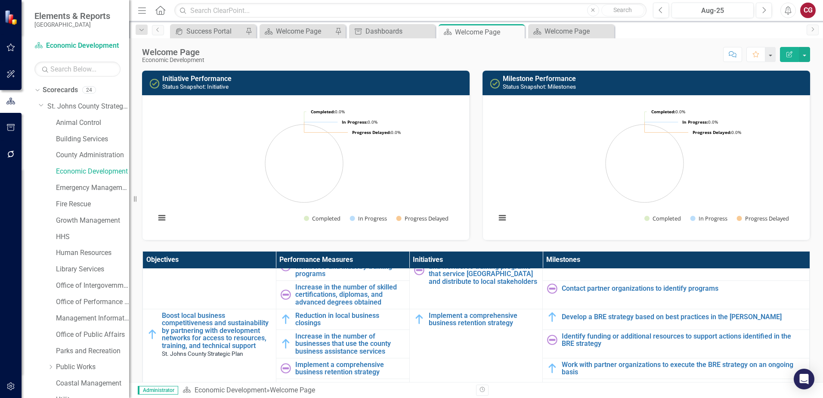
click at [14, 121] on button "button" at bounding box center [10, 128] width 19 height 18
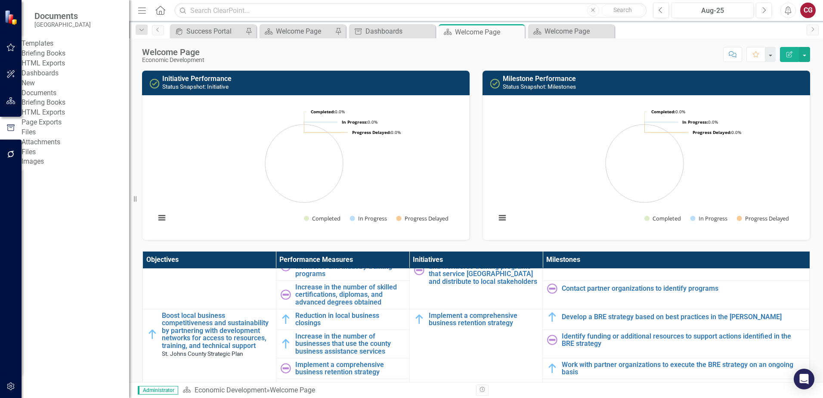
click at [66, 59] on link "Briefing Books" at bounding box center [76, 54] width 108 height 10
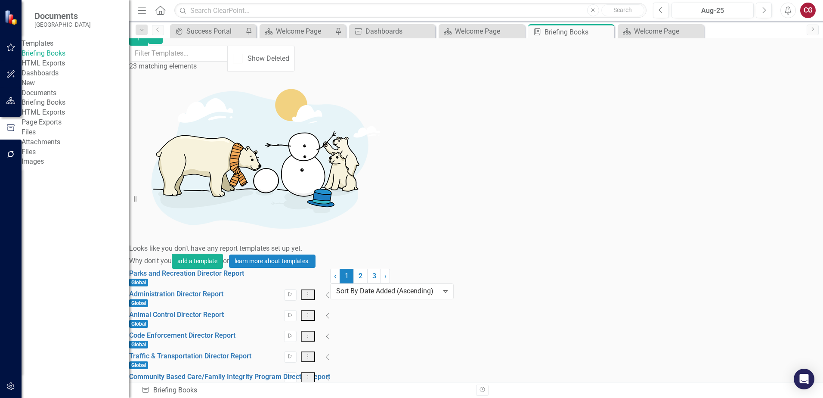
scroll to position [43, 0]
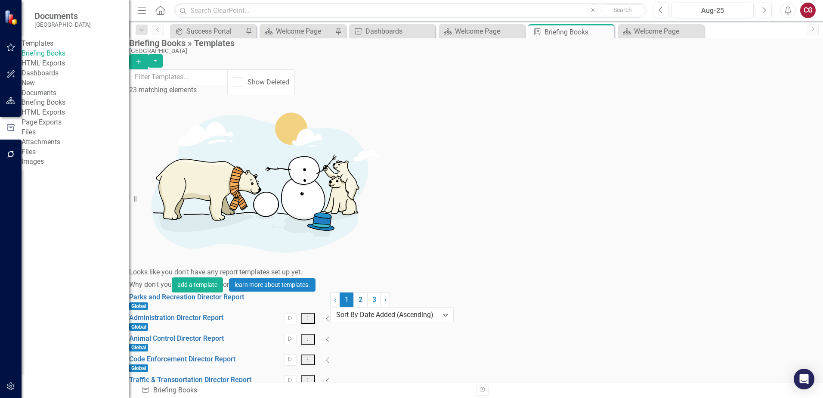
click at [752, 344] on link "Edit Edit Template" at bounding box center [751, 345] width 80 height 16
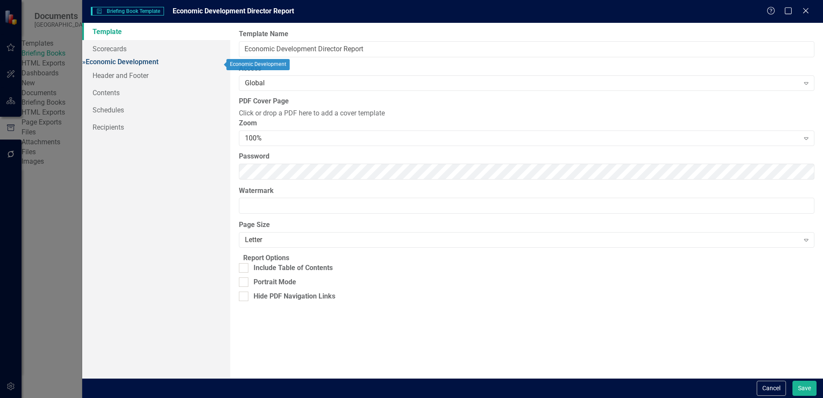
click at [86, 65] on span "»" at bounding box center [83, 62] width 3 height 8
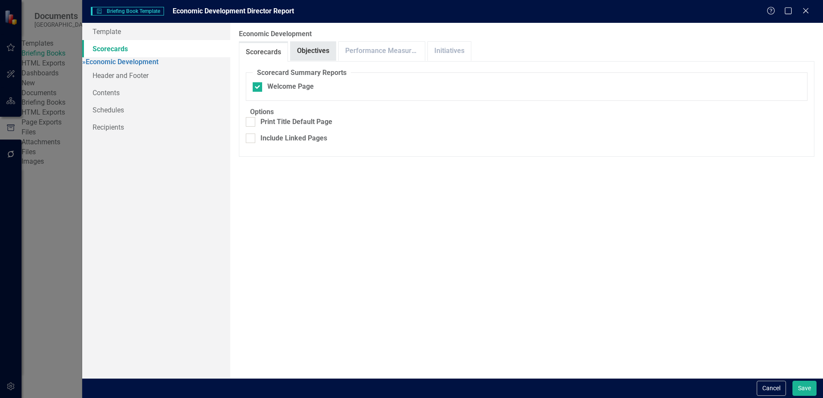
click at [310, 46] on link "Objectives" at bounding box center [313, 51] width 45 height 19
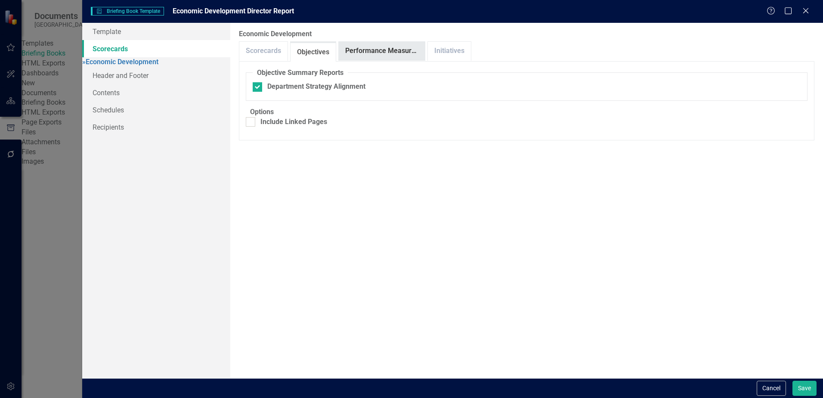
click at [362, 48] on link "Performance Measures" at bounding box center [382, 51] width 86 height 19
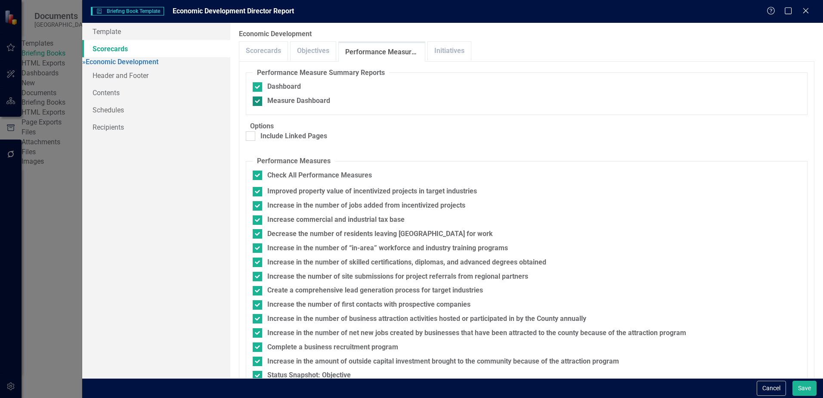
click at [259, 103] on div at bounding box center [257, 100] width 9 height 9
click at [258, 102] on input "Measure Dashboard" at bounding box center [256, 99] width 6 height 6
checkbox input "false"
click at [288, 88] on div "Dashboard" at bounding box center [284, 87] width 34 height 10
click at [258, 88] on input "Dashboard" at bounding box center [256, 85] width 6 height 6
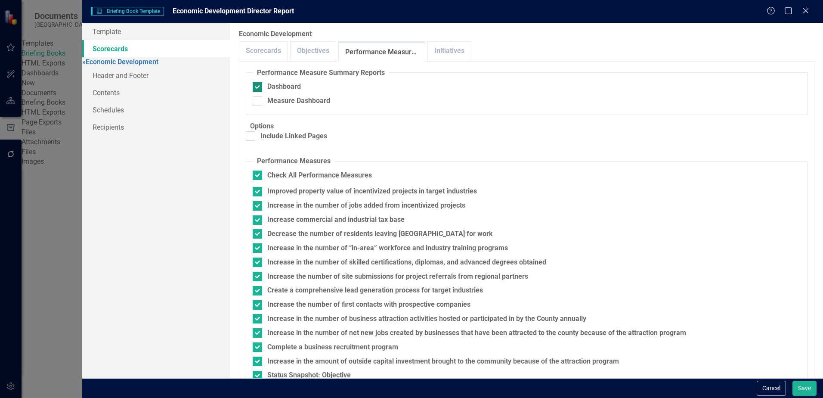
checkbox input "false"
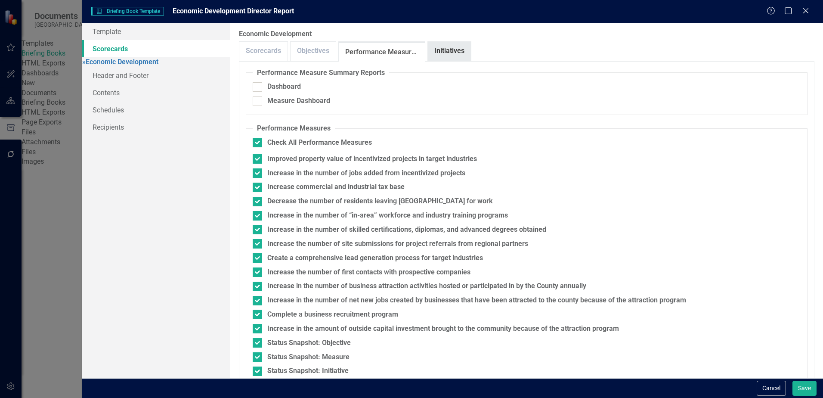
click at [447, 46] on link "Initiatives" at bounding box center [449, 51] width 43 height 19
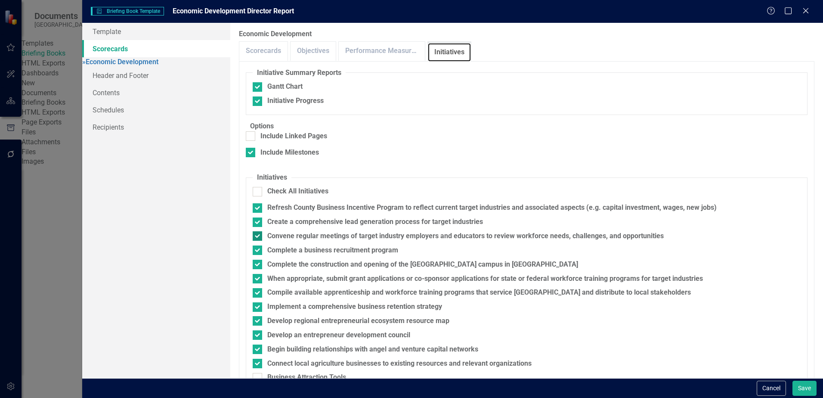
scroll to position [9, 0]
click at [88, 79] on link "Header and Footer" at bounding box center [156, 75] width 148 height 17
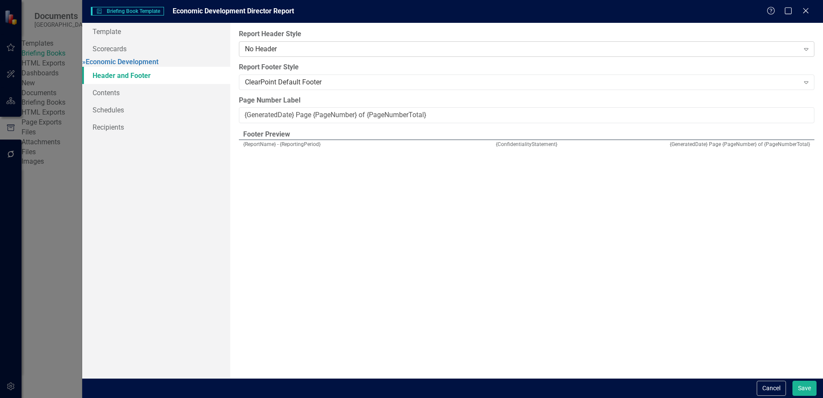
click at [280, 41] on div "No Header Expand" at bounding box center [526, 48] width 575 height 15
click at [392, 26] on div "From this page, you can select the header and footer for your report from the t…" at bounding box center [526, 200] width 593 height 355
click at [111, 99] on link "Contents" at bounding box center [156, 92] width 148 height 17
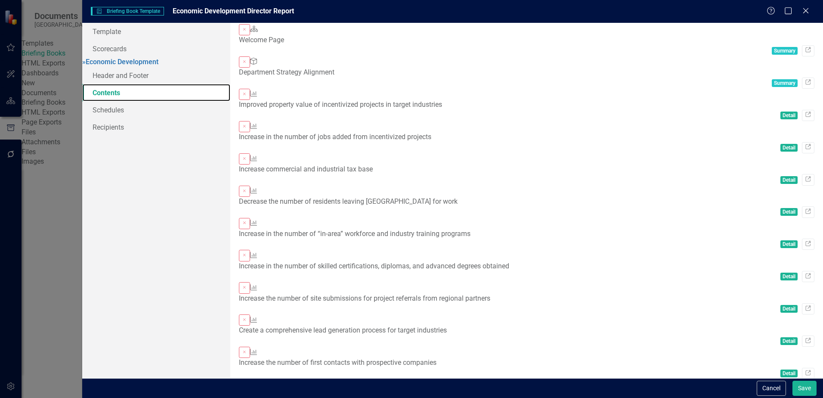
scroll to position [0, 0]
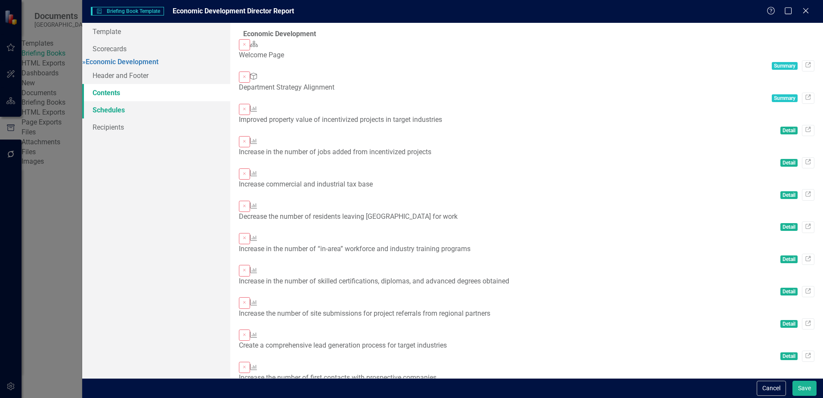
click at [99, 110] on link "Schedules" at bounding box center [156, 109] width 148 height 17
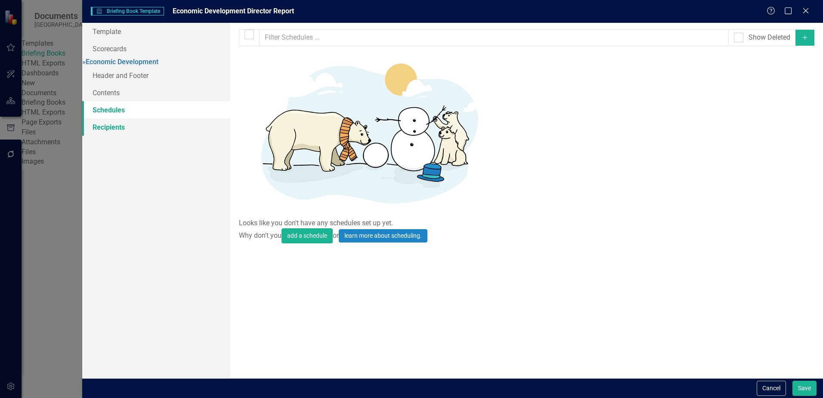
click at [130, 128] on link "Recipients" at bounding box center [156, 126] width 148 height 17
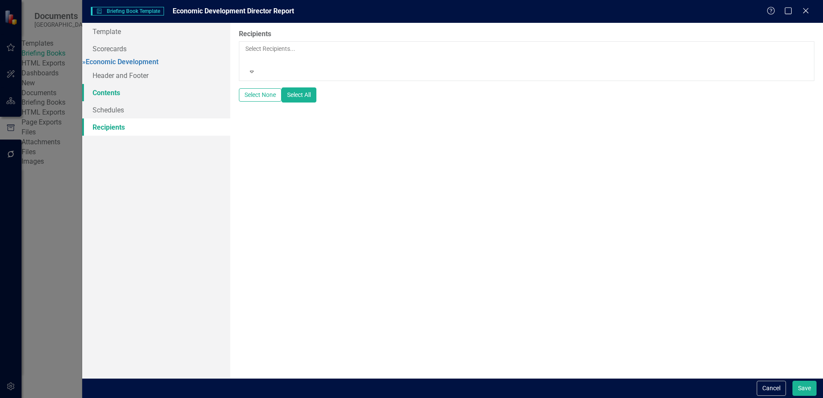
click at [121, 97] on link "Contents" at bounding box center [156, 92] width 148 height 17
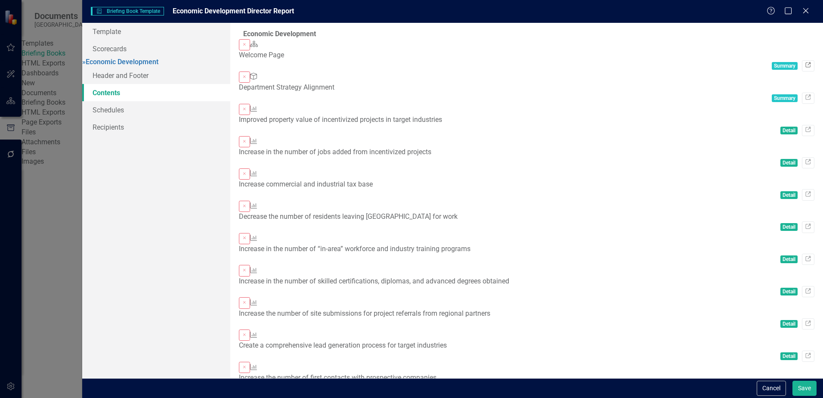
click at [805, 63] on icon "Link" at bounding box center [808, 65] width 6 height 5
click at [802, 93] on link "Link" at bounding box center [808, 98] width 12 height 11
click at [134, 81] on link "Header and Footer" at bounding box center [156, 75] width 148 height 17
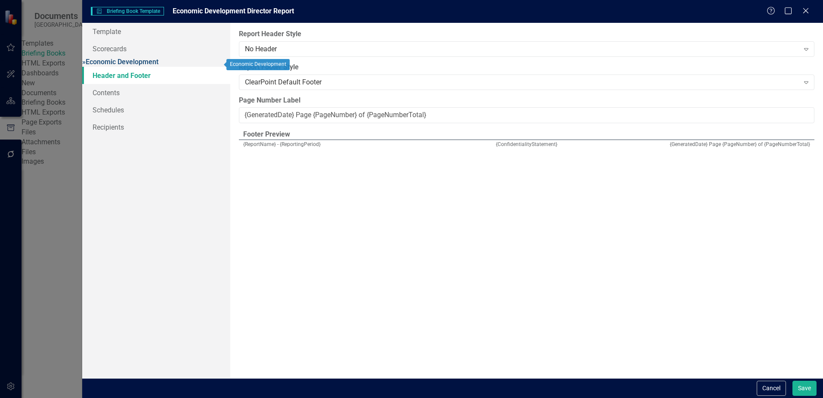
click at [135, 62] on link "» Economic Development" at bounding box center [120, 62] width 76 height 8
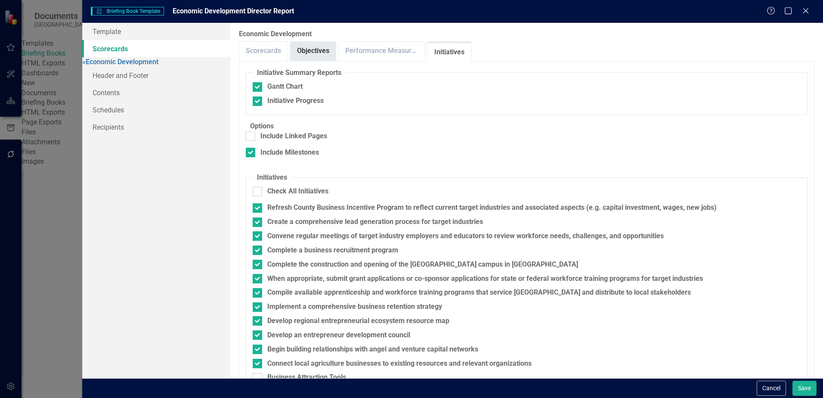
click at [307, 54] on link "Objectives" at bounding box center [313, 51] width 45 height 19
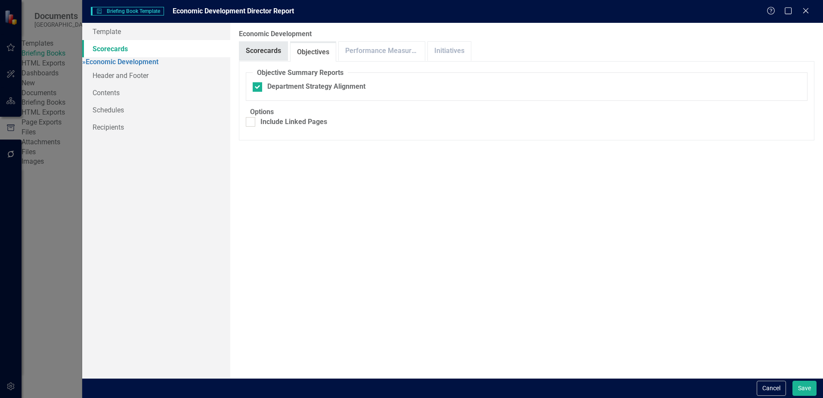
click at [273, 53] on link "Scorecards" at bounding box center [263, 51] width 48 height 19
click at [307, 46] on link "Objectives" at bounding box center [313, 51] width 45 height 19
click at [353, 48] on link "Performance Measures" at bounding box center [382, 51] width 86 height 19
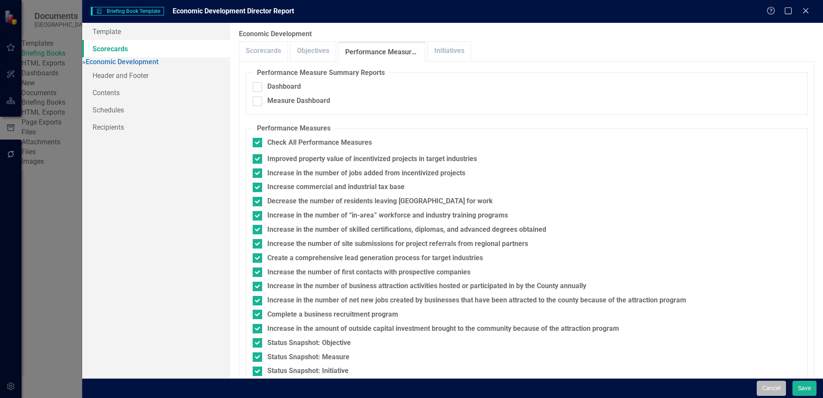
click at [766, 388] on button "Cancel" at bounding box center [771, 387] width 29 height 15
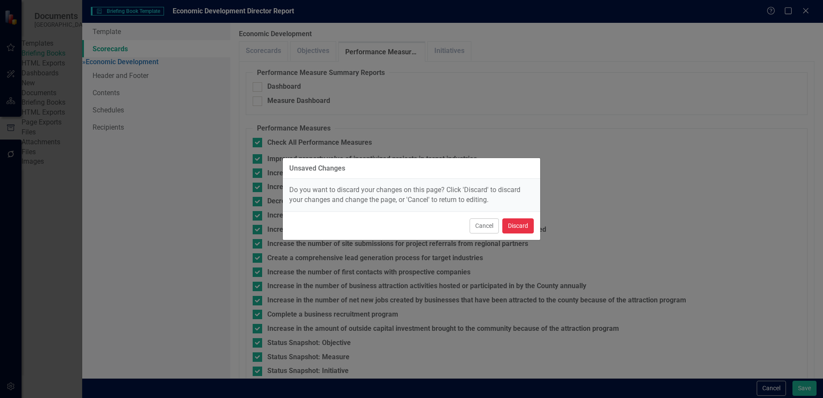
click at [517, 224] on button "Discard" at bounding box center [517, 225] width 31 height 15
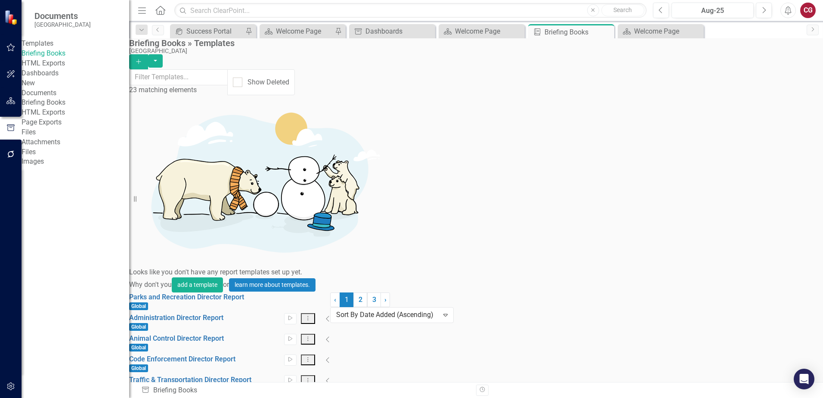
click at [748, 346] on link "Edit Edit Template" at bounding box center [751, 345] width 80 height 16
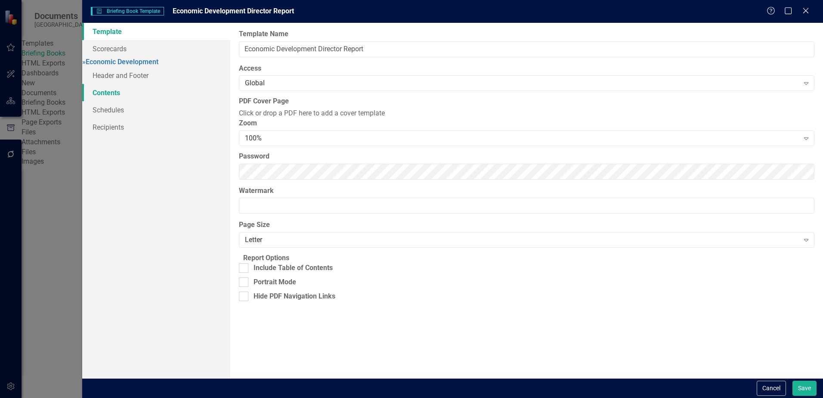
click at [108, 101] on link "Contents" at bounding box center [156, 92] width 148 height 17
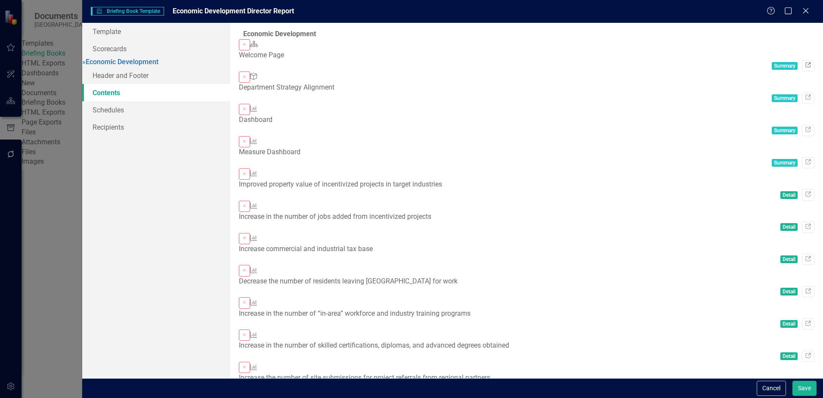
click at [805, 63] on icon "Link" at bounding box center [808, 65] width 6 height 5
click at [805, 95] on icon "Link" at bounding box center [808, 97] width 6 height 5
click at [805, 127] on icon at bounding box center [807, 129] width 5 height 5
click at [250, 75] on button "Close" at bounding box center [244, 76] width 11 height 11
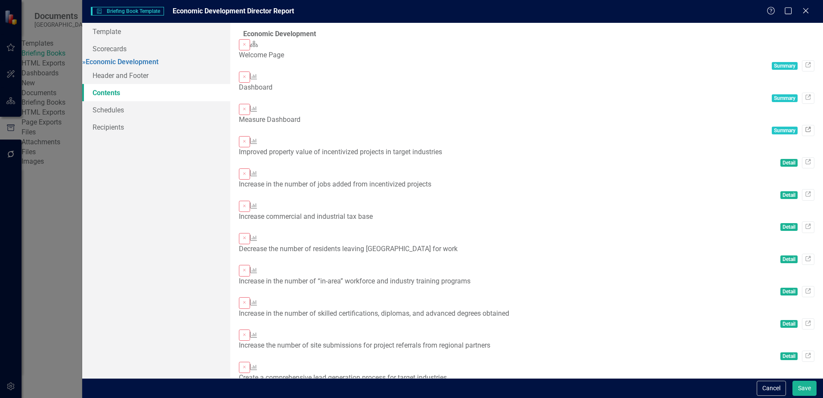
click at [805, 127] on icon "Link" at bounding box center [808, 129] width 6 height 5
click at [802, 60] on link "Link" at bounding box center [808, 65] width 12 height 11
click at [808, 390] on button "Save" at bounding box center [804, 387] width 24 height 15
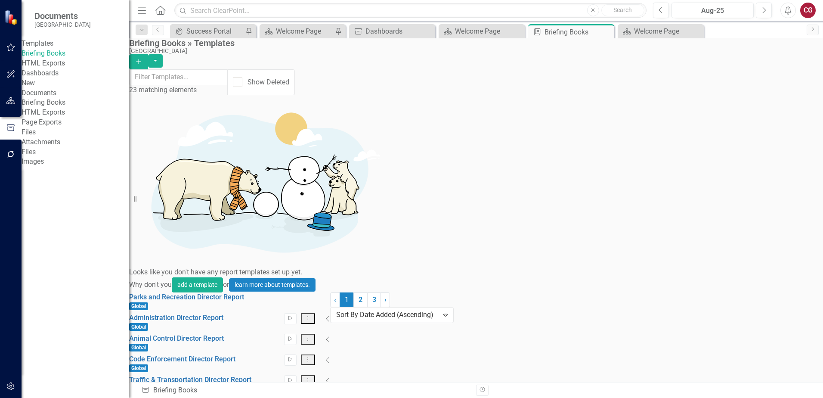
click at [752, 342] on link "Edit Edit Template" at bounding box center [751, 345] width 80 height 16
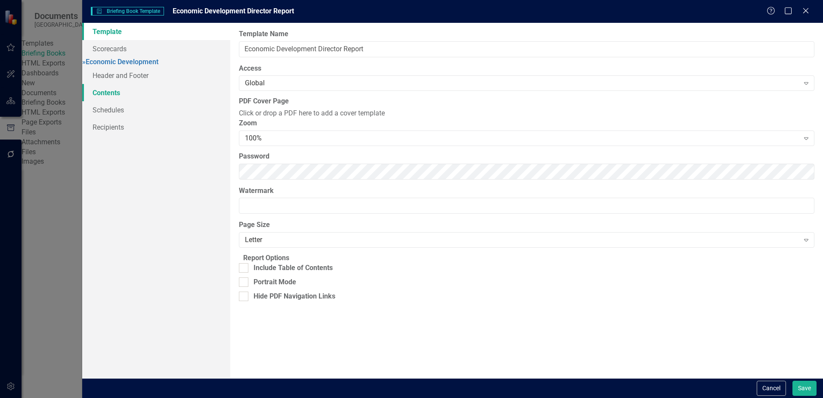
click at [117, 100] on link "Contents" at bounding box center [156, 92] width 148 height 17
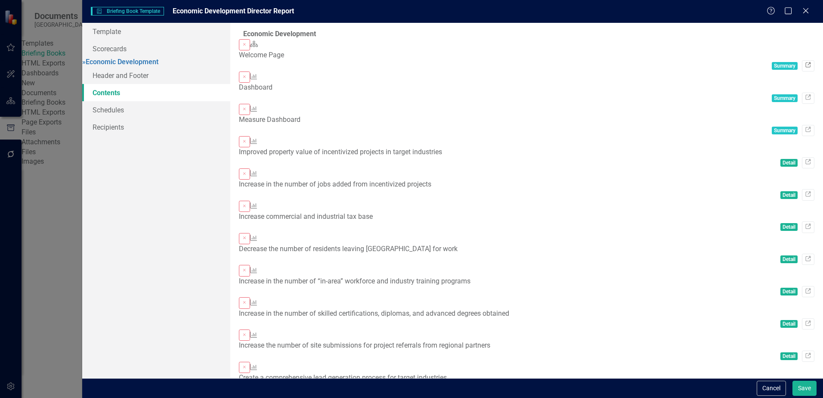
click at [805, 63] on icon "Link" at bounding box center [808, 65] width 6 height 5
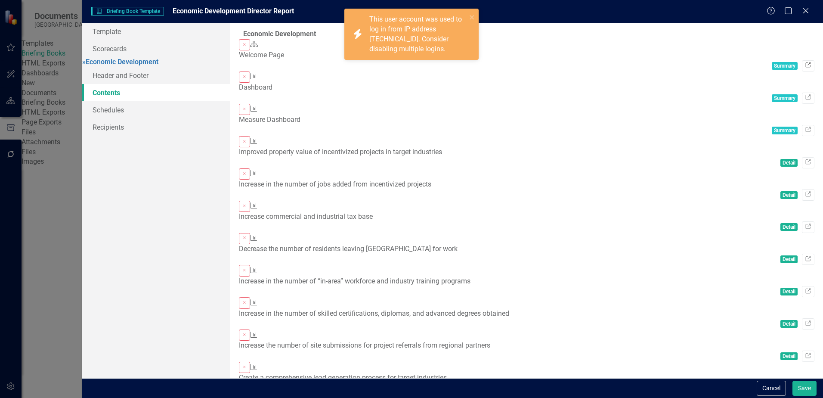
click at [805, 63] on icon "Link" at bounding box center [808, 65] width 6 height 5
click at [802, 93] on link "Link" at bounding box center [808, 98] width 12 height 11
click at [805, 127] on icon "Link" at bounding box center [808, 129] width 6 height 5
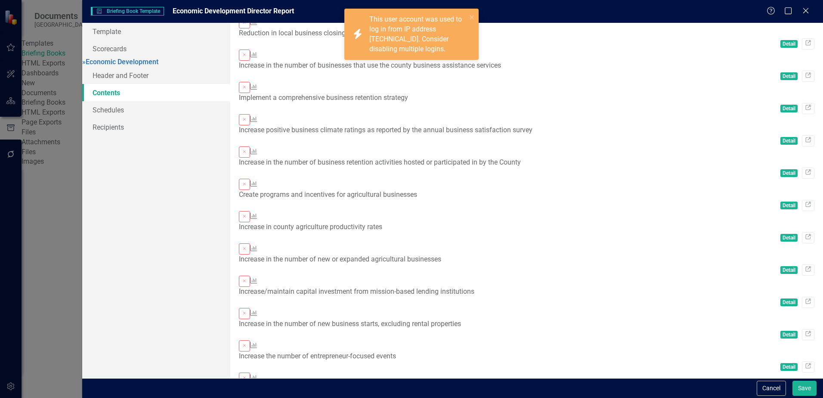
scroll to position [689, 0]
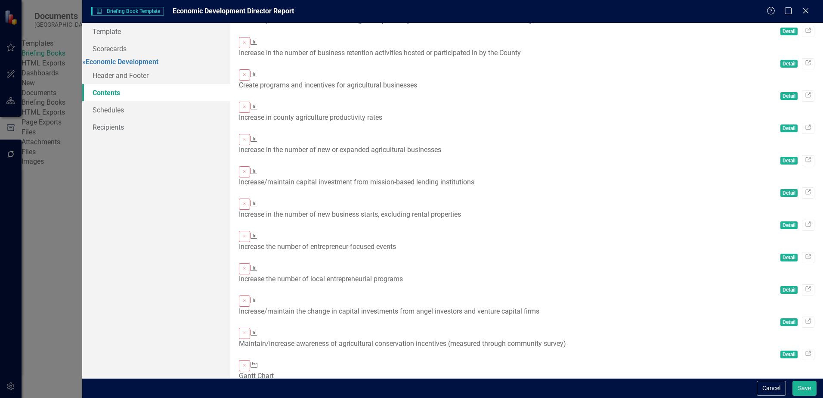
scroll to position [795, 0]
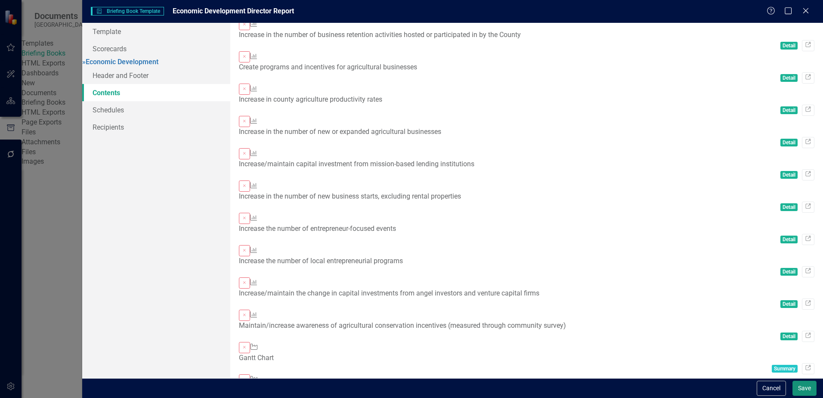
click at [810, 387] on button "Save" at bounding box center [804, 387] width 24 height 15
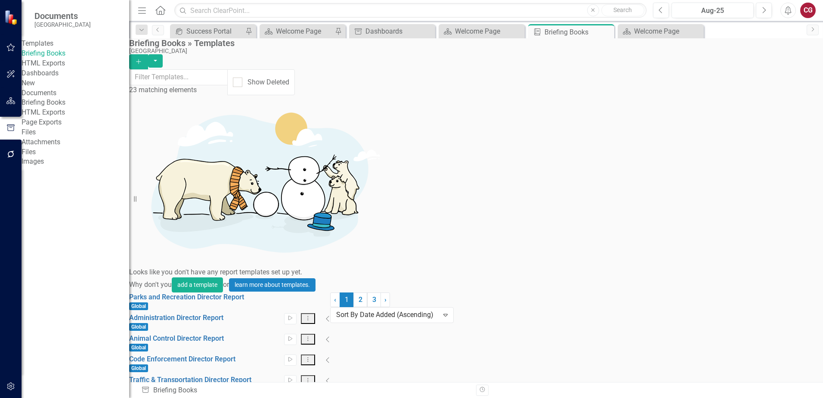
click at [755, 319] on link "Start Run Template" at bounding box center [751, 313] width 80 height 16
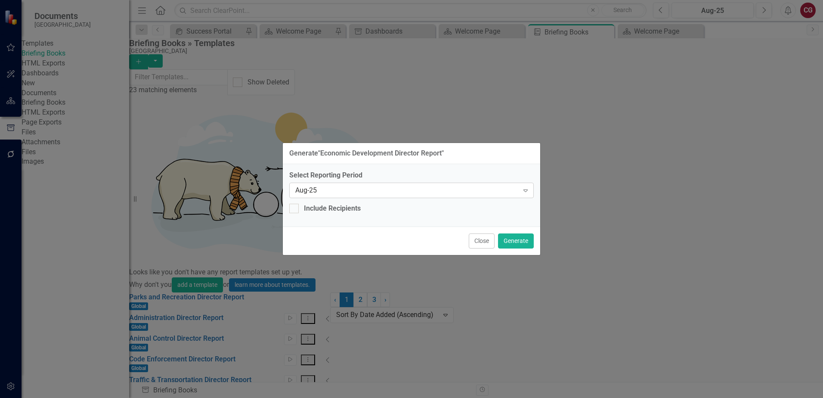
click at [390, 192] on div "Aug-25" at bounding box center [406, 190] width 223 height 10
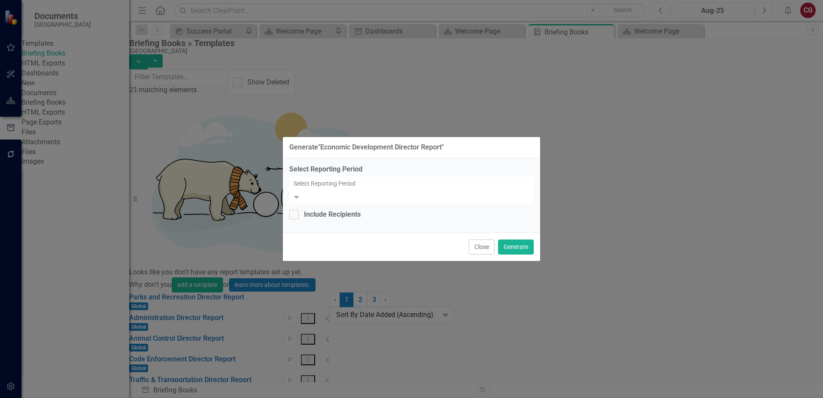
scroll to position [438, 0]
click at [317, 397] on div "Aug-25" at bounding box center [413, 405] width 809 height 10
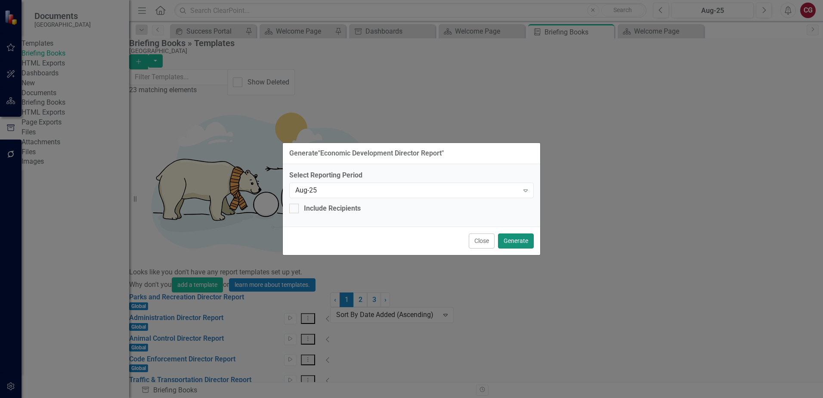
click at [519, 239] on button "Generate" at bounding box center [516, 240] width 36 height 15
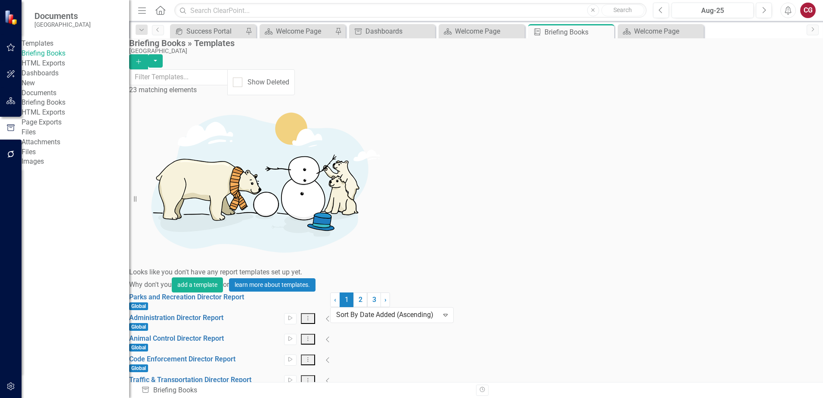
click at [56, 108] on link "Briefing Books" at bounding box center [76, 103] width 108 height 10
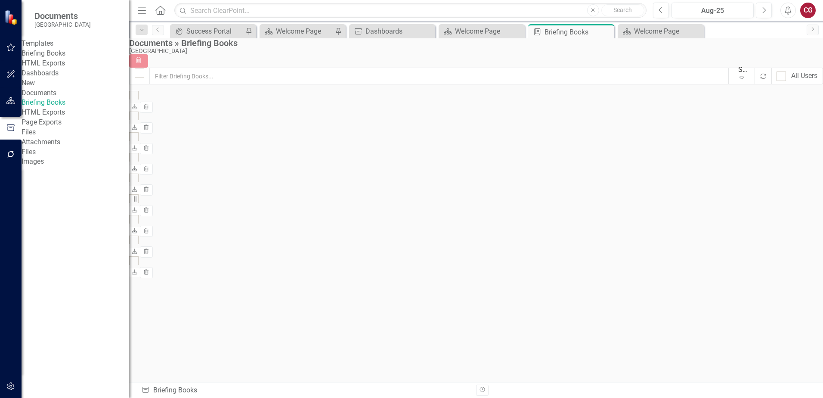
checkbox input "false"
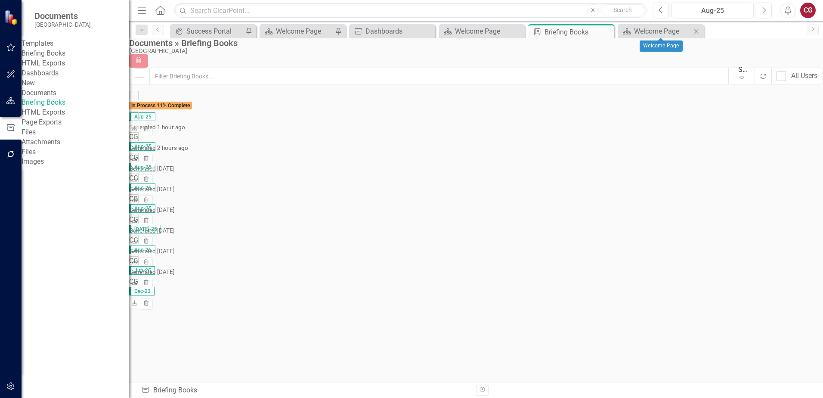
click at [697, 31] on icon "Close" at bounding box center [696, 31] width 9 height 7
click at [517, 32] on icon "Close" at bounding box center [517, 31] width 9 height 7
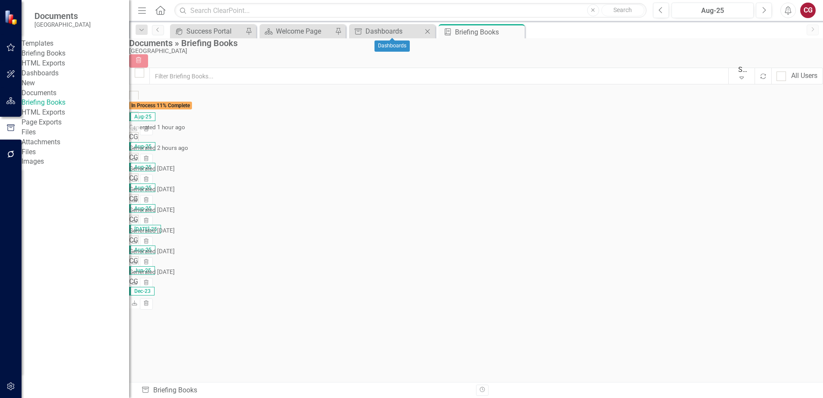
click at [429, 31] on icon "Close" at bounding box center [427, 31] width 9 height 7
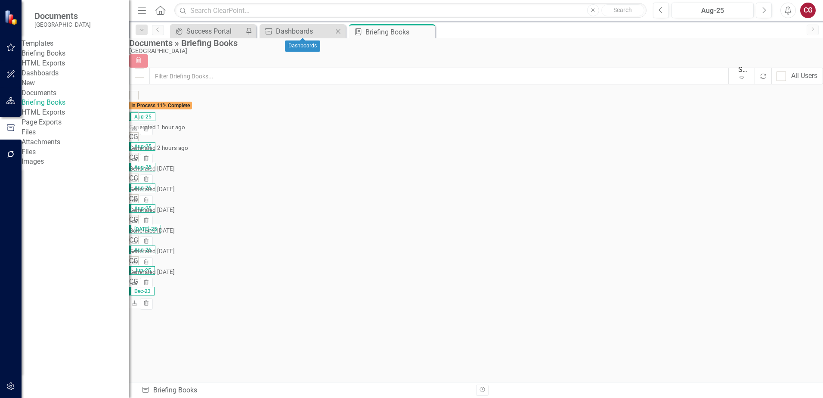
click at [339, 33] on icon "Close" at bounding box center [338, 31] width 9 height 7
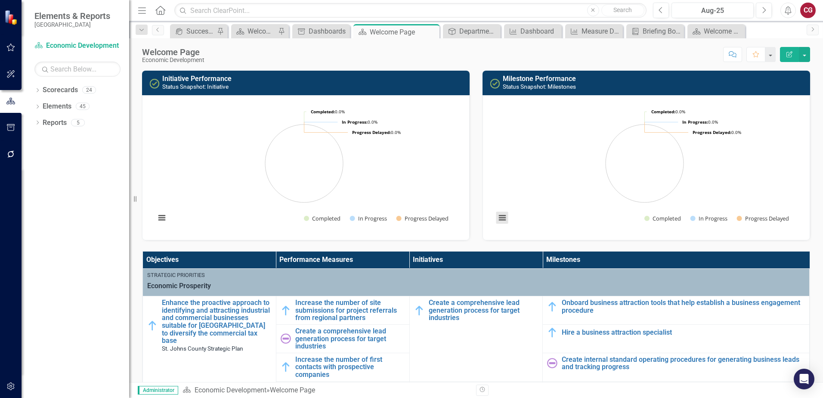
click at [498, 214] on button "View chart menu, Chart" at bounding box center [502, 218] width 12 height 12
click at [763, 89] on h3 "Milestone Performance Status Snapshot: Milestones" at bounding box center [654, 82] width 303 height 15
click at [805, 58] on button "button" at bounding box center [804, 54] width 11 height 15
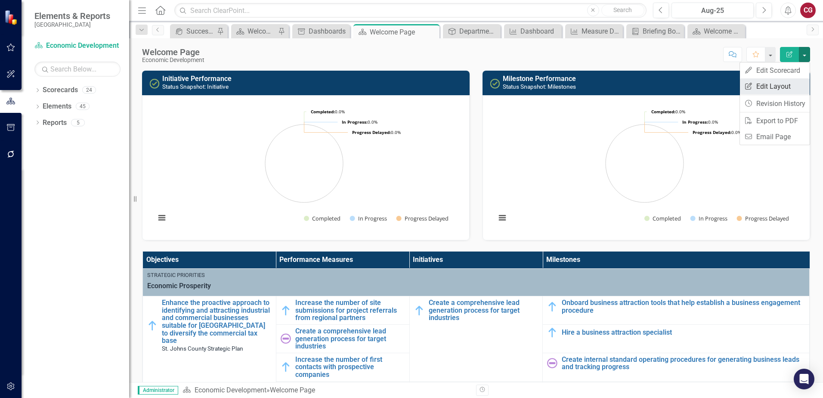
click at [784, 84] on link "Edit Report Edit Layout" at bounding box center [775, 86] width 70 height 16
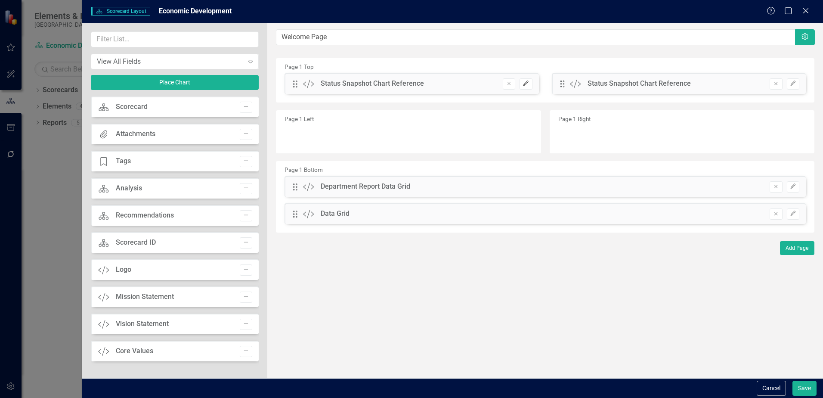
click at [527, 85] on icon "Edit" at bounding box center [526, 83] width 6 height 5
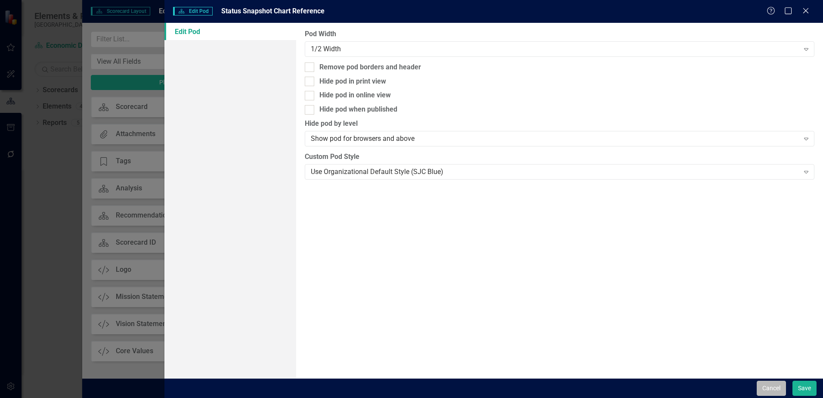
click at [761, 390] on button "Cancel" at bounding box center [771, 387] width 29 height 15
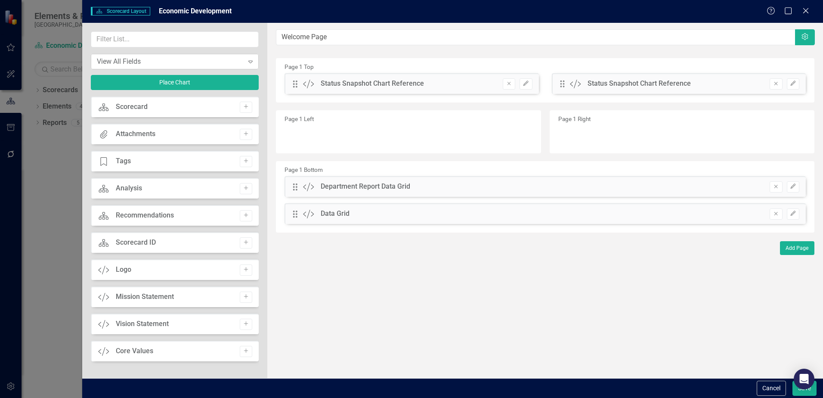
click at [214, 58] on div "View All Fields" at bounding box center [170, 61] width 147 height 10
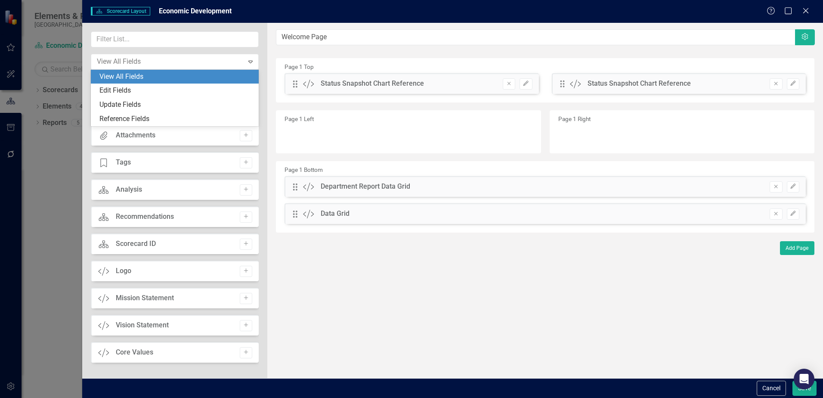
click at [228, 26] on div "4 results available. Use Up and Down to choose options, press Enter to select t…" at bounding box center [174, 200] width 185 height 355
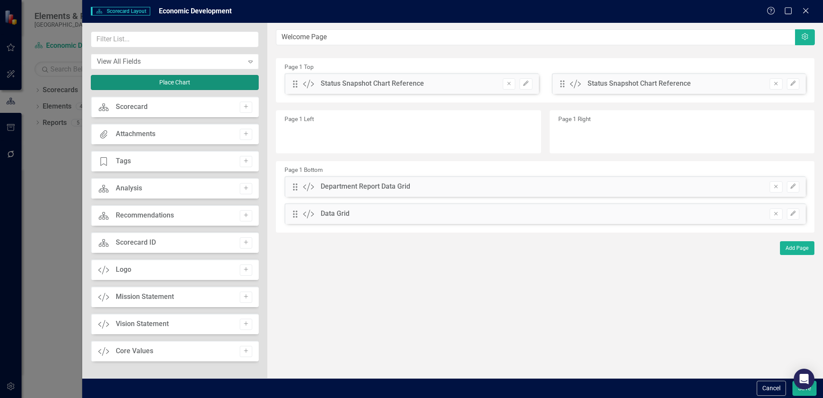
click at [178, 82] on button "Place Chart" at bounding box center [175, 82] width 168 height 15
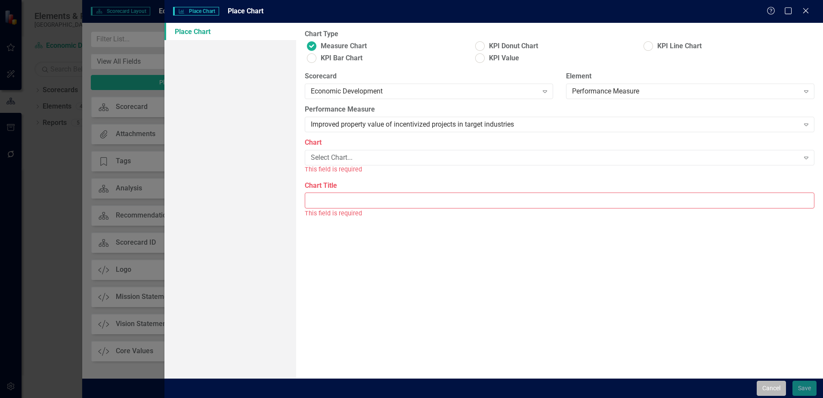
click at [759, 385] on button "Cancel" at bounding box center [771, 387] width 29 height 15
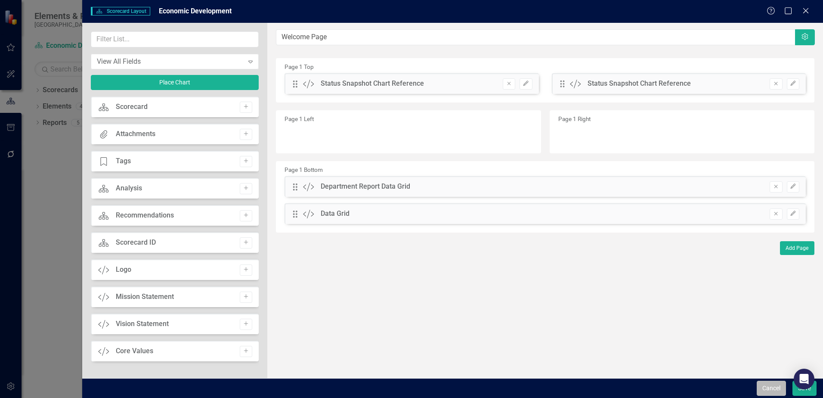
click at [766, 384] on button "Cancel" at bounding box center [771, 387] width 29 height 15
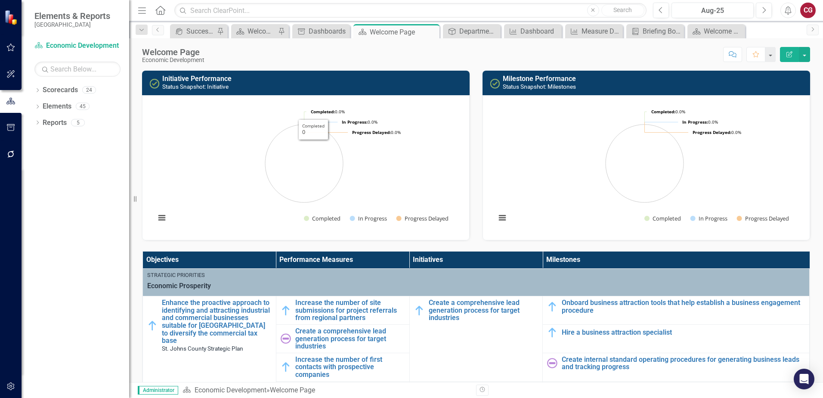
click at [302, 86] on h3 "Initiative Performance Status Snapshot: Initiative" at bounding box center [313, 82] width 303 height 15
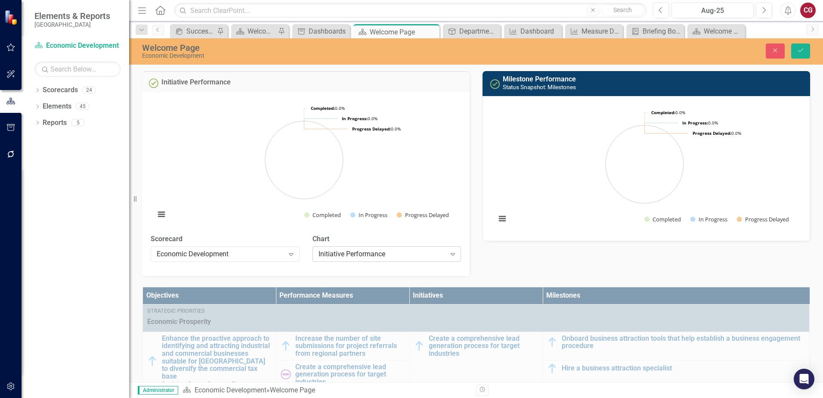
click at [362, 256] on div "Initiative Performance" at bounding box center [382, 254] width 127 height 10
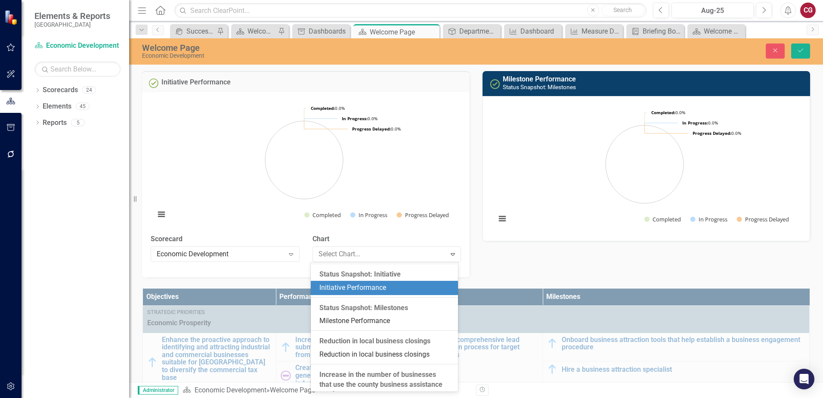
scroll to position [864, 0]
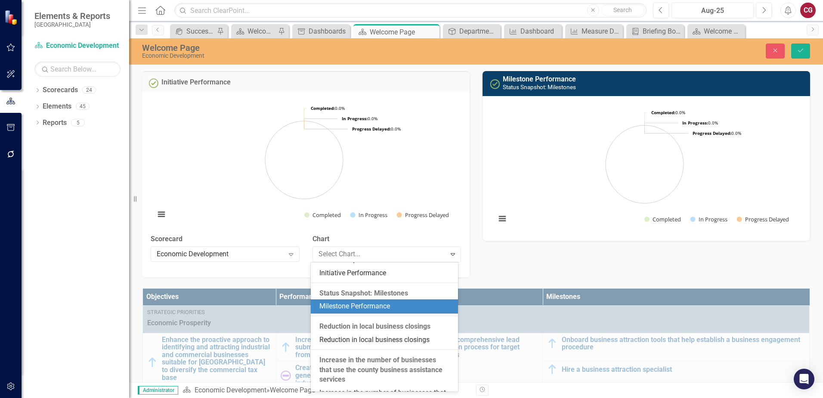
click at [358, 311] on div "Milestone Performance" at bounding box center [385, 306] width 133 height 10
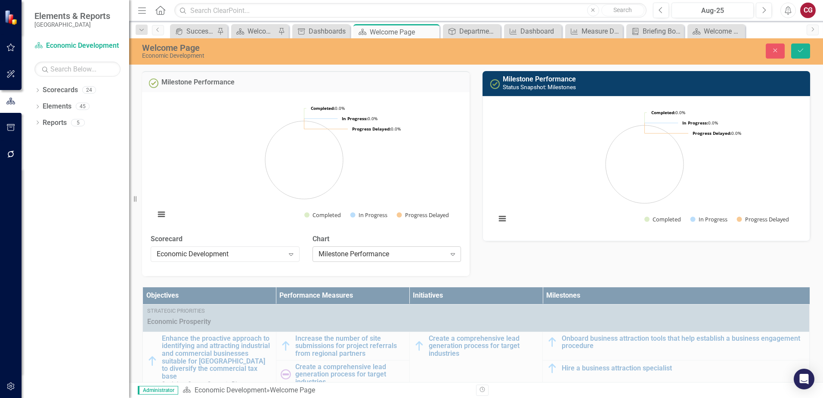
click at [397, 255] on div "Milestone Performance" at bounding box center [382, 254] width 127 height 10
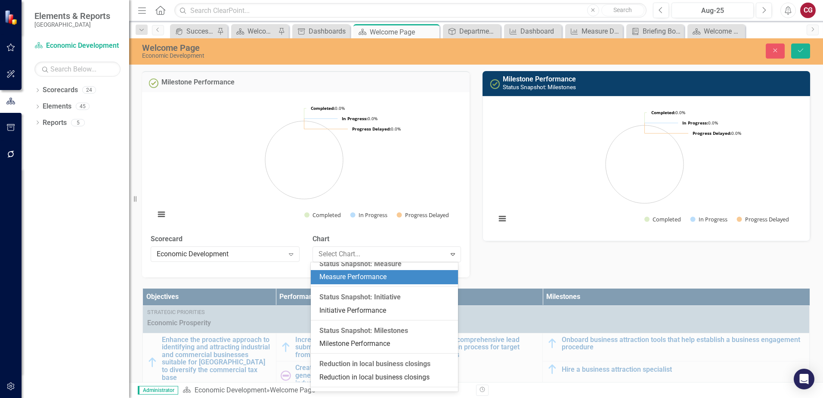
scroll to position [812, 0]
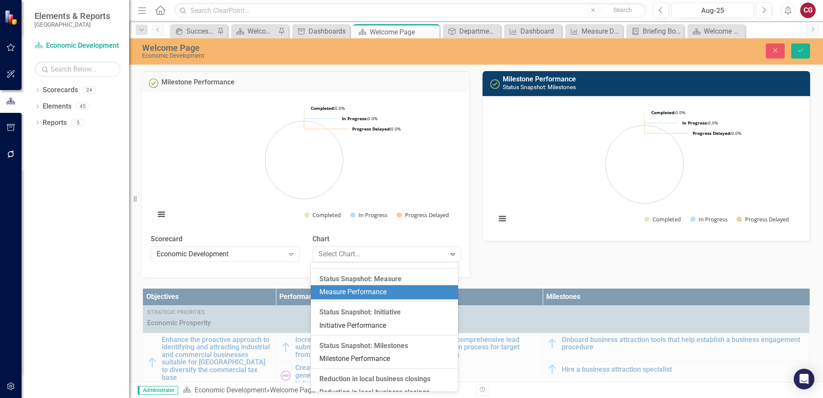
click at [353, 297] on div "Measure Performance" at bounding box center [385, 292] width 133 height 10
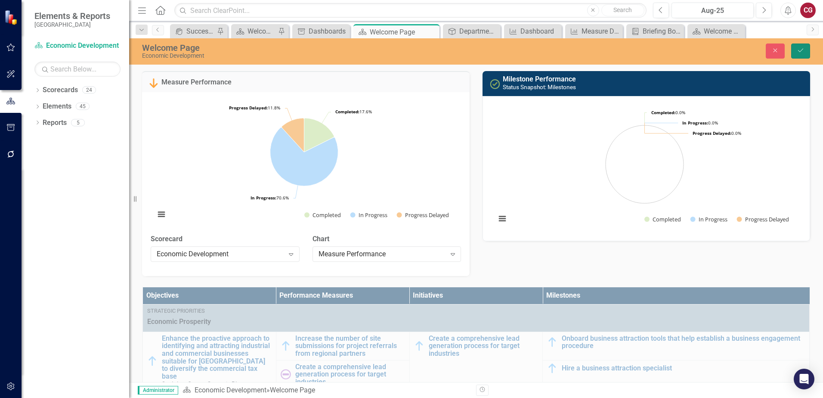
click at [797, 51] on icon "Save" at bounding box center [801, 50] width 8 height 6
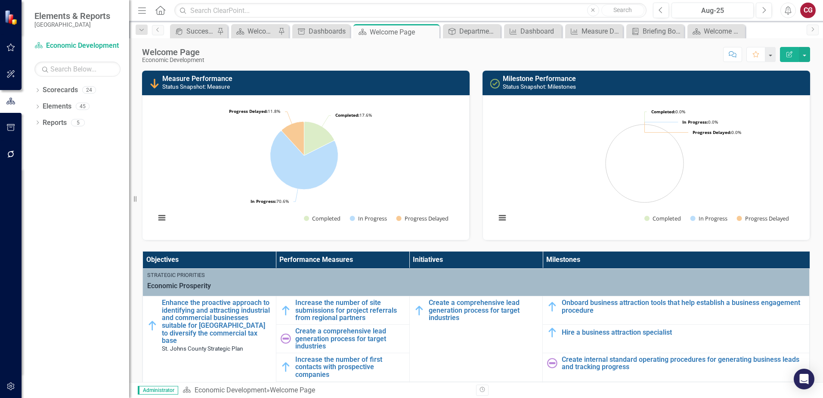
click at [749, 87] on h3 "Milestone Performance Status Snapshot: Milestones" at bounding box center [654, 82] width 303 height 15
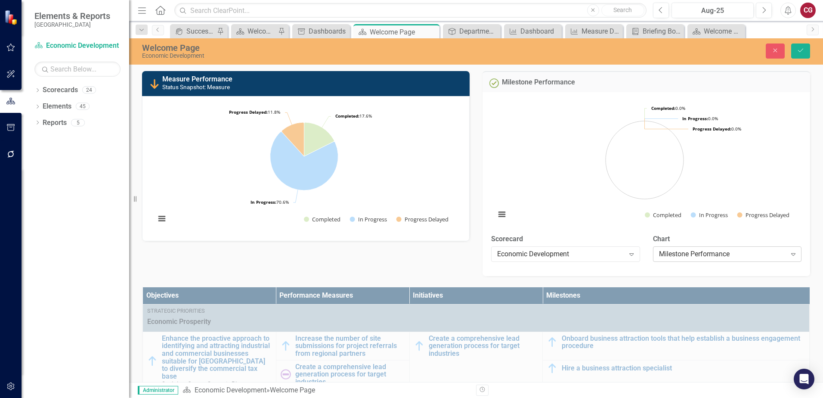
click at [706, 254] on div "Milestone Performance" at bounding box center [722, 254] width 127 height 10
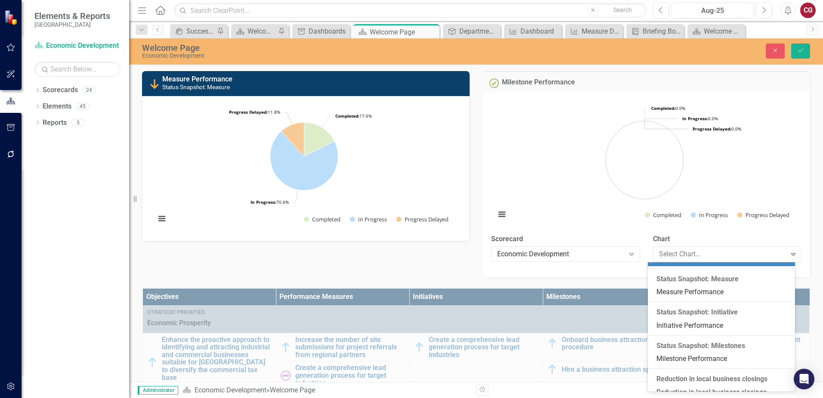
click at [684, 264] on div "Objective Performance" at bounding box center [722, 259] width 133 height 10
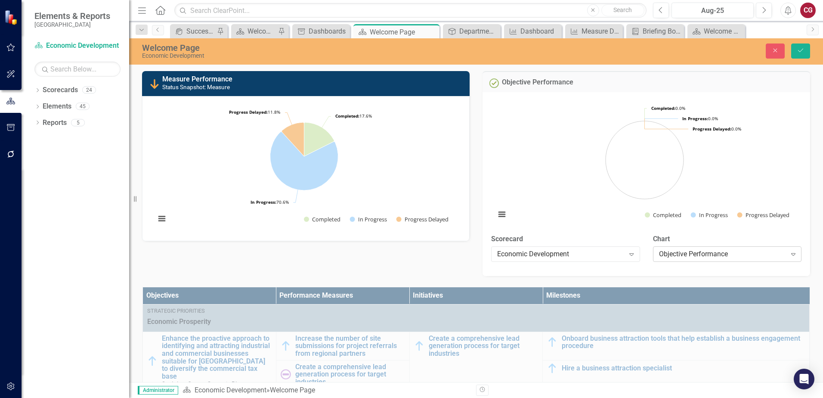
click at [694, 252] on div "Objective Performance" at bounding box center [722, 254] width 127 height 10
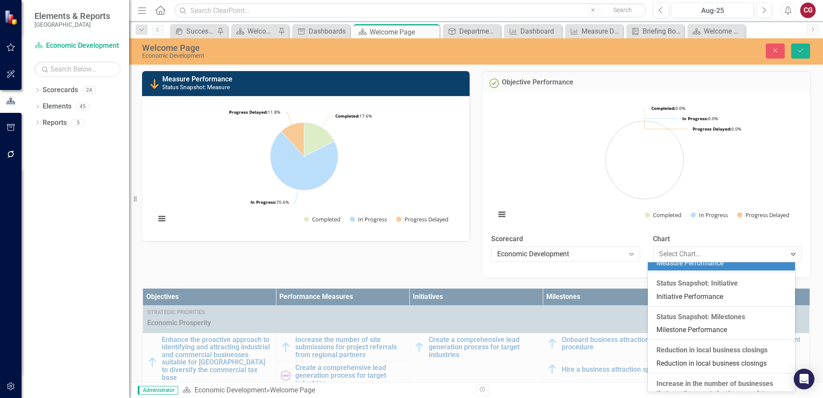
scroll to position [884, 0]
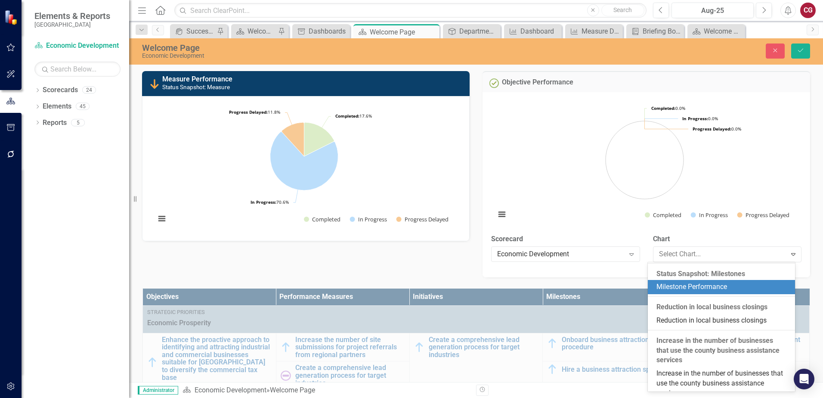
click at [699, 292] on div "Milestone Performance" at bounding box center [722, 287] width 133 height 10
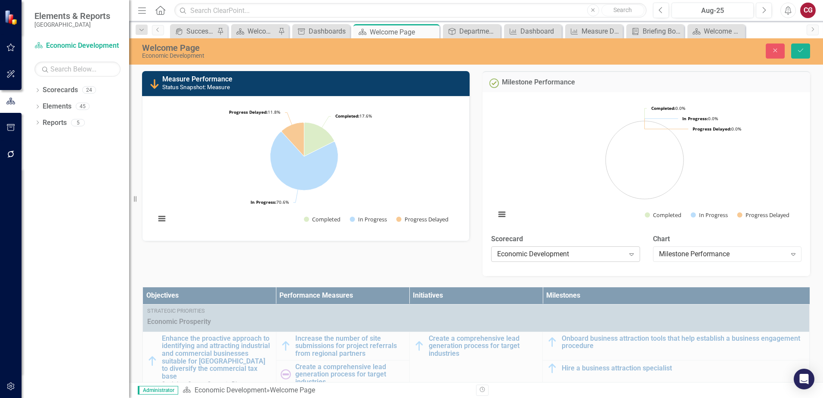
click at [589, 250] on div "Economic Development" at bounding box center [560, 254] width 127 height 10
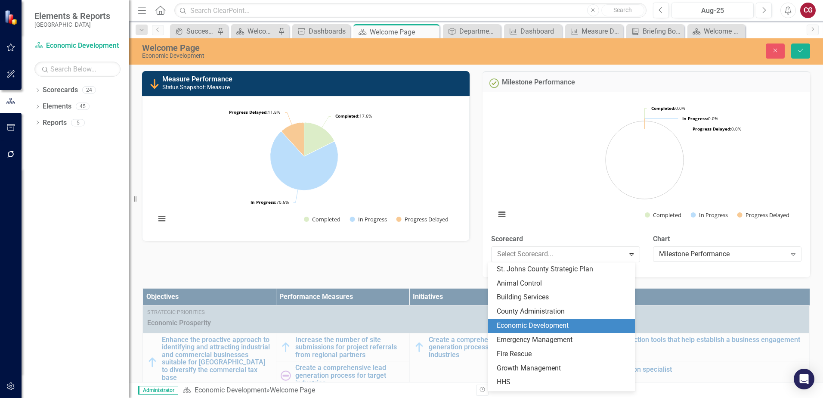
scroll to position [56, 0]
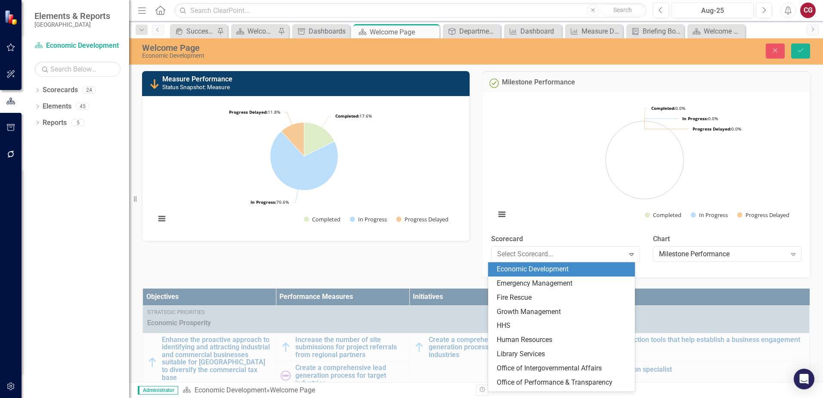
click at [588, 269] on div "Economic Development" at bounding box center [563, 269] width 133 height 10
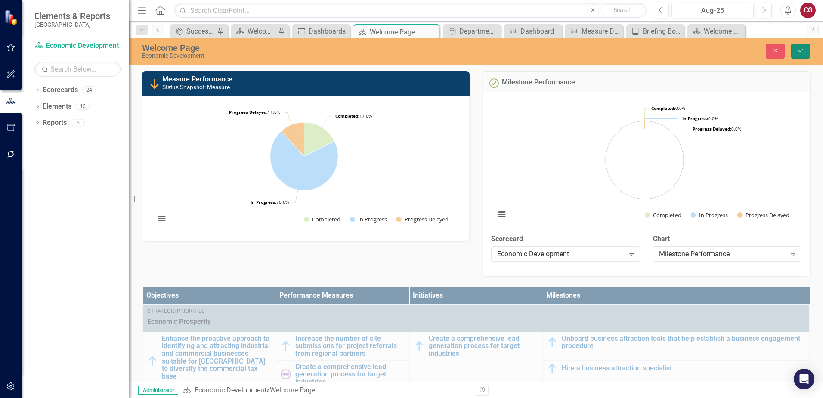
click at [804, 49] on icon "Save" at bounding box center [801, 50] width 8 height 6
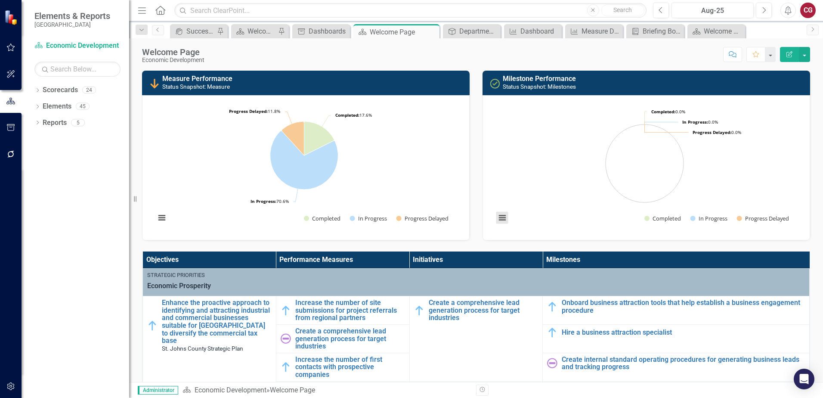
click at [498, 215] on button "View chart menu, Chart" at bounding box center [502, 218] width 12 height 12
click at [597, 220] on rect "Interactive chart" at bounding box center [645, 166] width 306 height 129
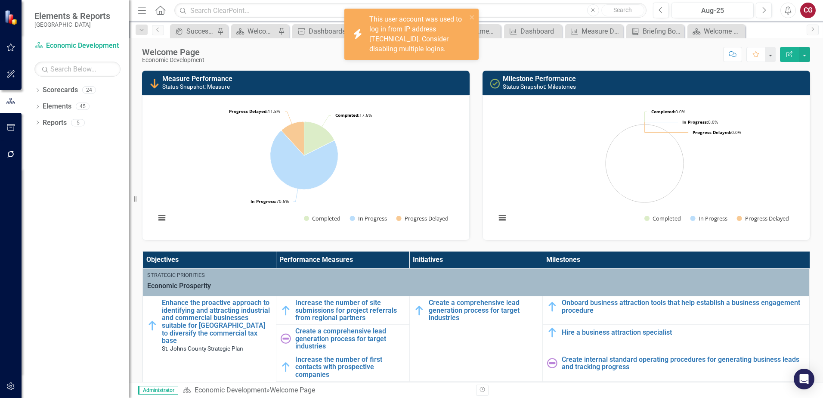
drag, startPoint x: 325, startPoint y: 68, endPoint x: 423, endPoint y: 32, distance: 104.8
click at [327, 68] on div "Welcome Page Economic Development Score: N/A Aug-25 Completed Comment Favorite …" at bounding box center [476, 209] width 694 height 343
click at [472, 17] on icon "close" at bounding box center [472, 17] width 4 height 4
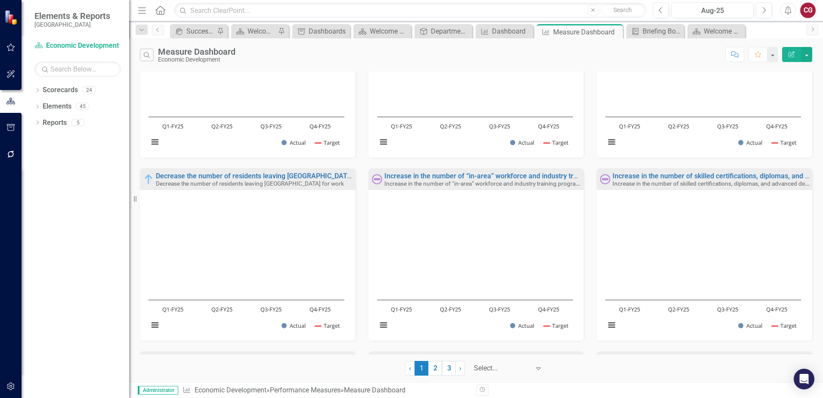
scroll to position [129, 0]
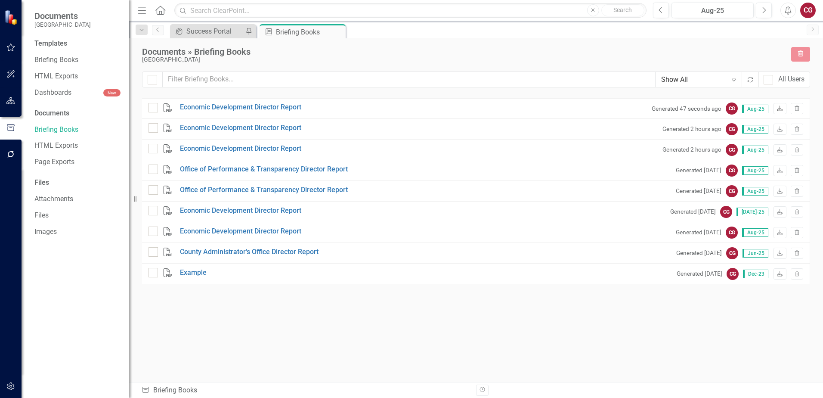
click at [780, 108] on icon "Download" at bounding box center [779, 108] width 6 height 5
click at [449, 52] on div "Documents » Briefing Books" at bounding box center [462, 51] width 640 height 9
click at [53, 61] on link "Briefing Books" at bounding box center [77, 60] width 86 height 10
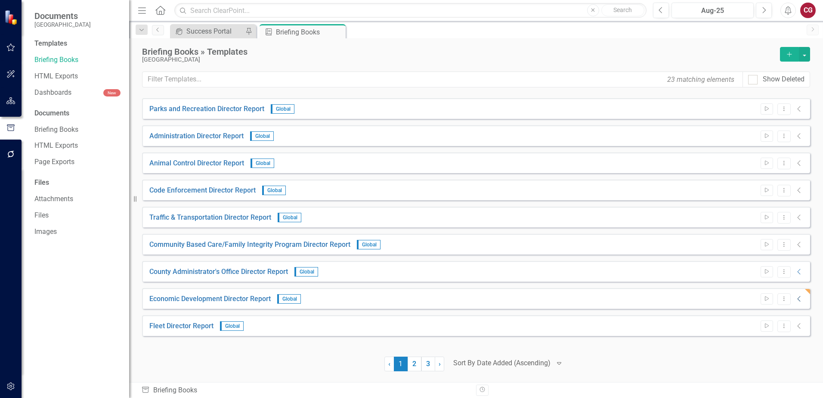
click at [795, 299] on icon "Collapse" at bounding box center [799, 298] width 9 height 7
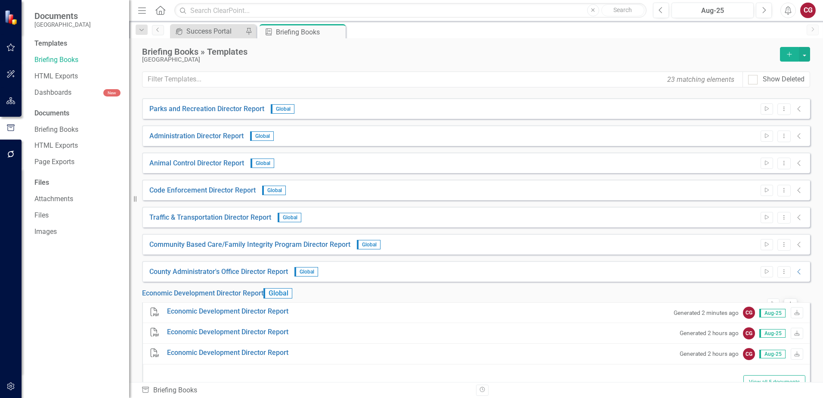
click at [787, 301] on icon "Dropdown Menu" at bounding box center [790, 304] width 7 height 6
click at [760, 328] on link "Preview Preview Template" at bounding box center [744, 329] width 80 height 16
